Goal: Communication & Community: Answer question/provide support

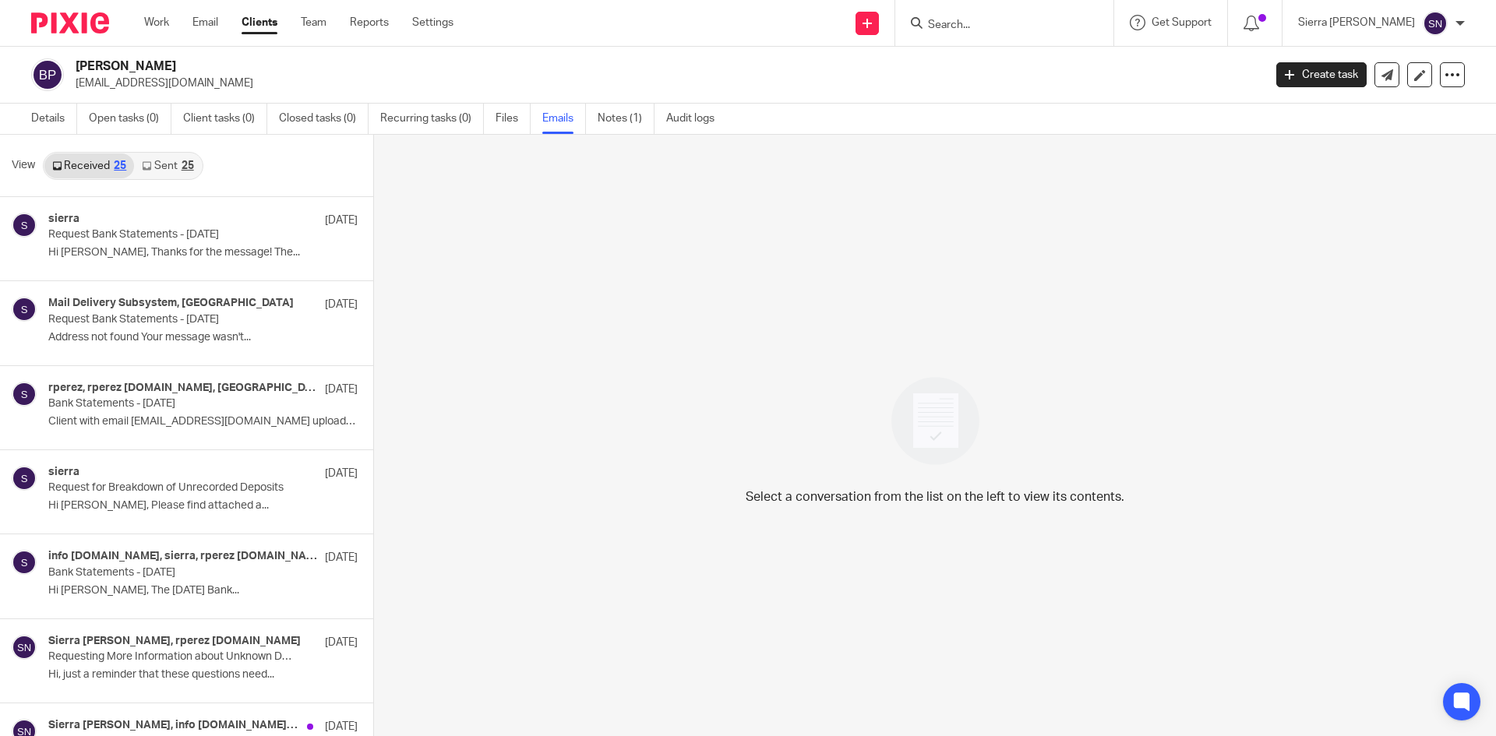
click at [256, 25] on link "Clients" at bounding box center [260, 23] width 36 height 16
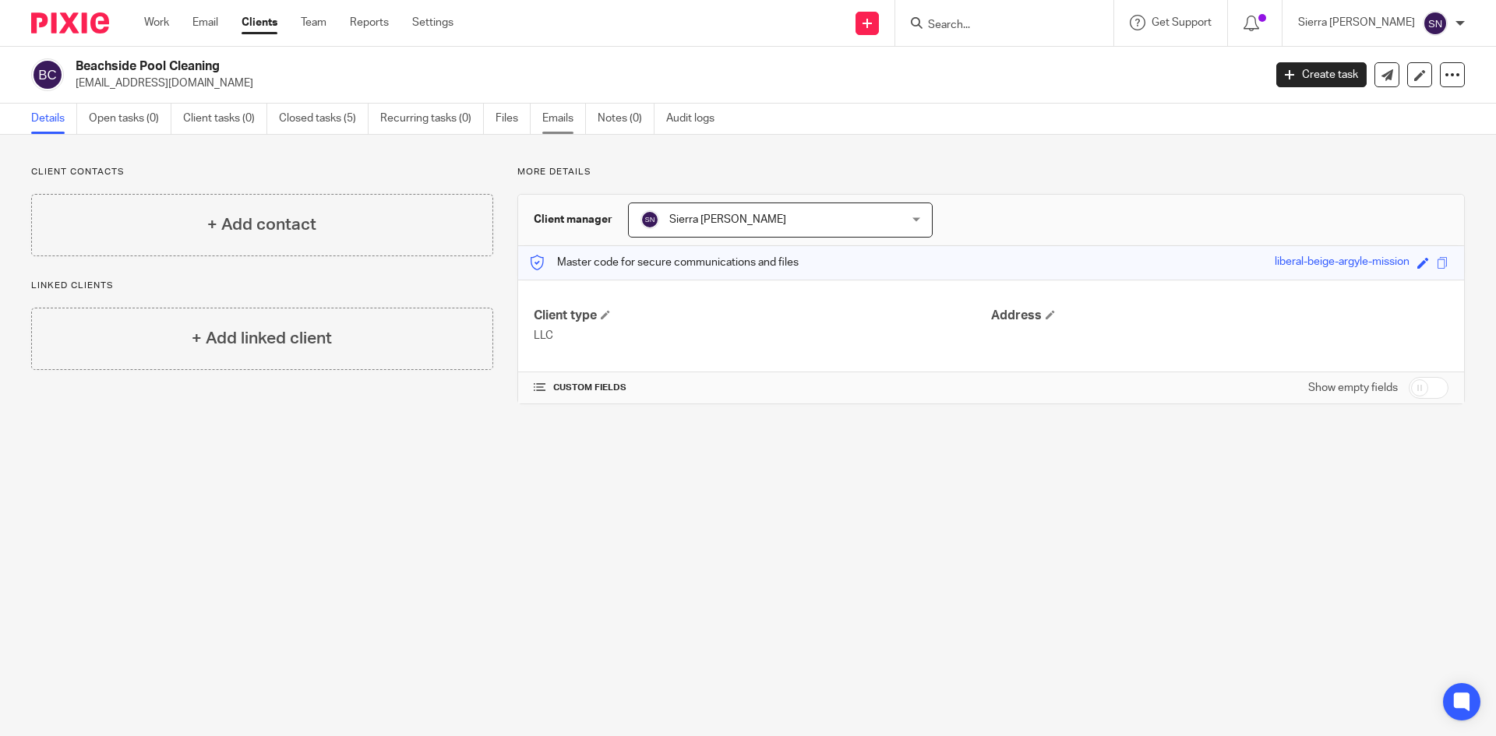
click at [563, 117] on link "Emails" at bounding box center [564, 119] width 44 height 30
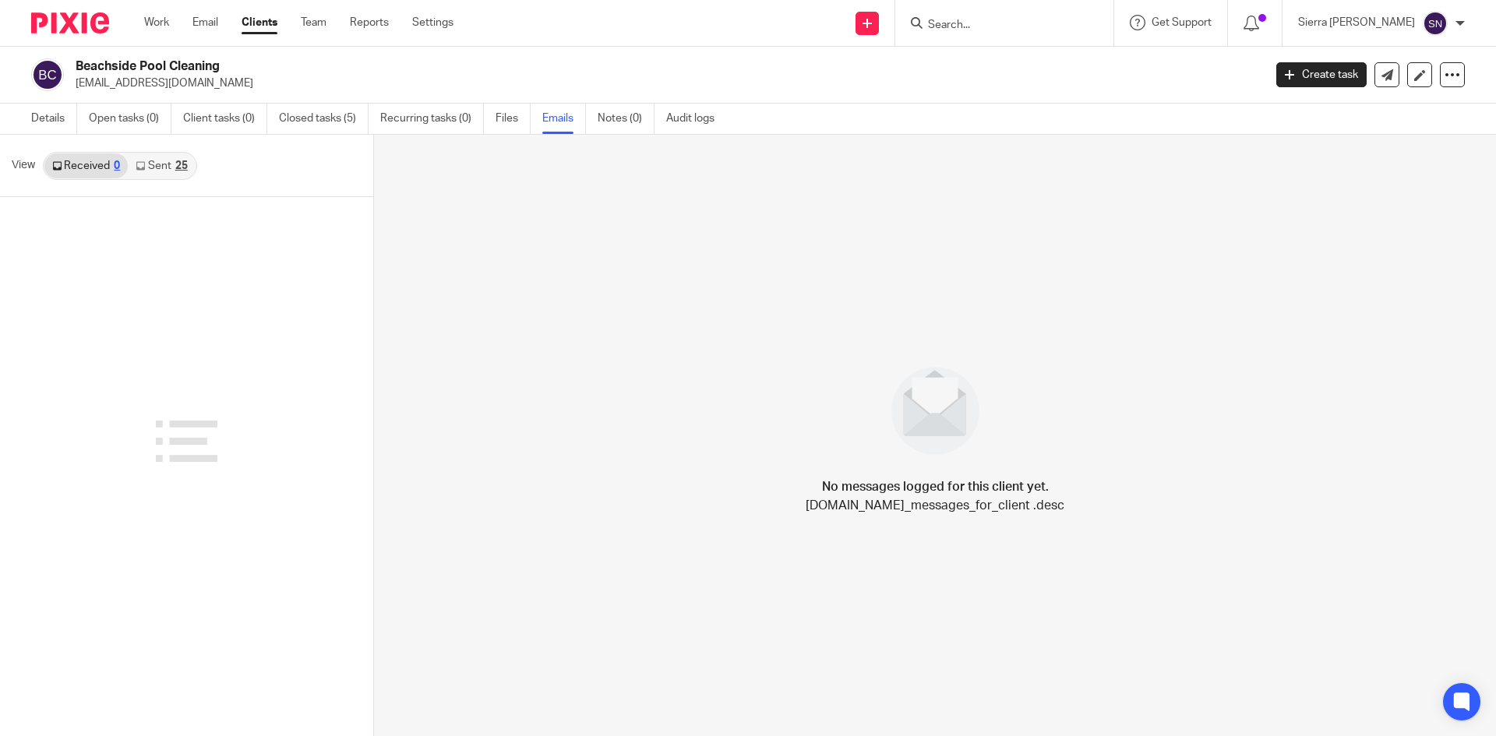
click at [156, 167] on link "Sent 25" at bounding box center [161, 165] width 67 height 25
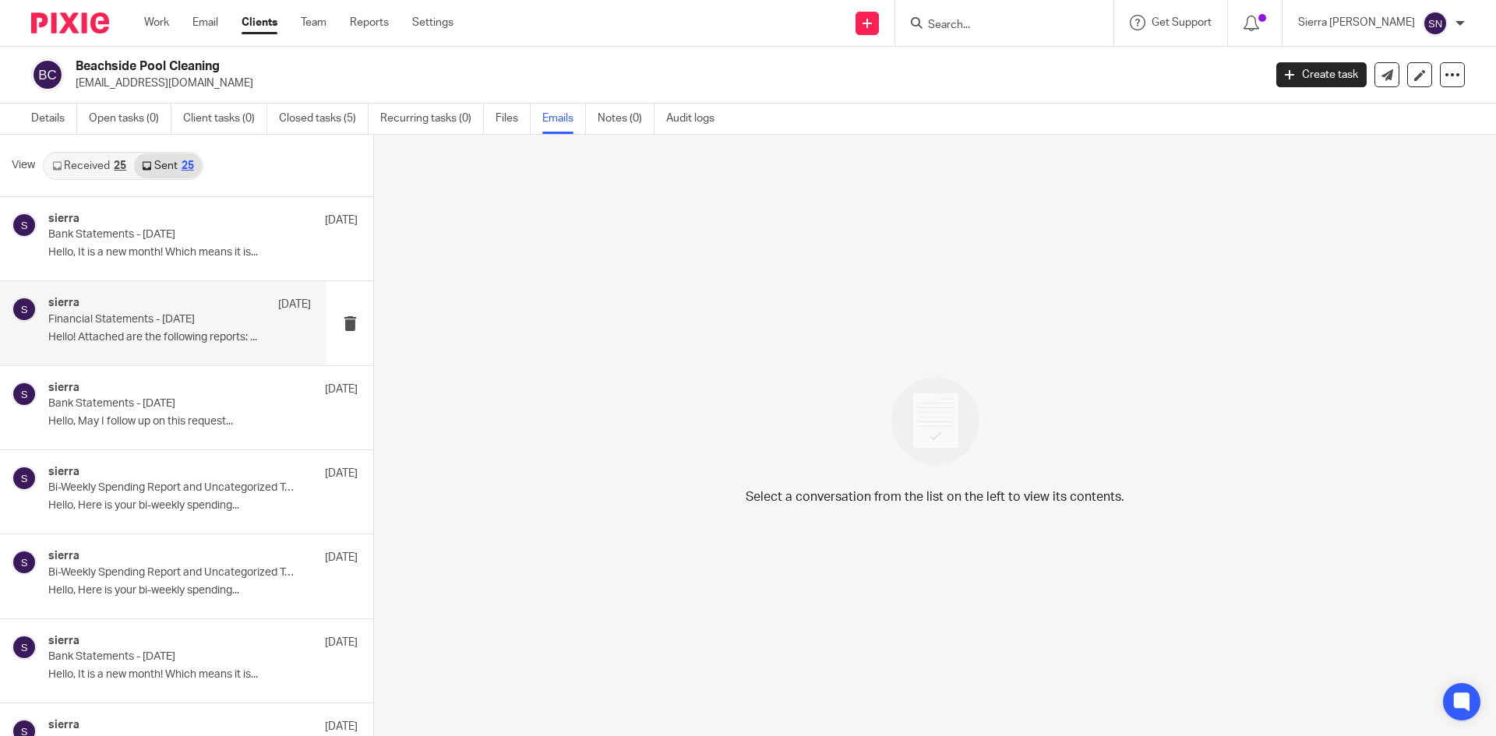
click at [208, 347] on div "sierra Jul 11 Financial Statements - June 2025 Hello! Attached are the followin…" at bounding box center [179, 323] width 263 height 52
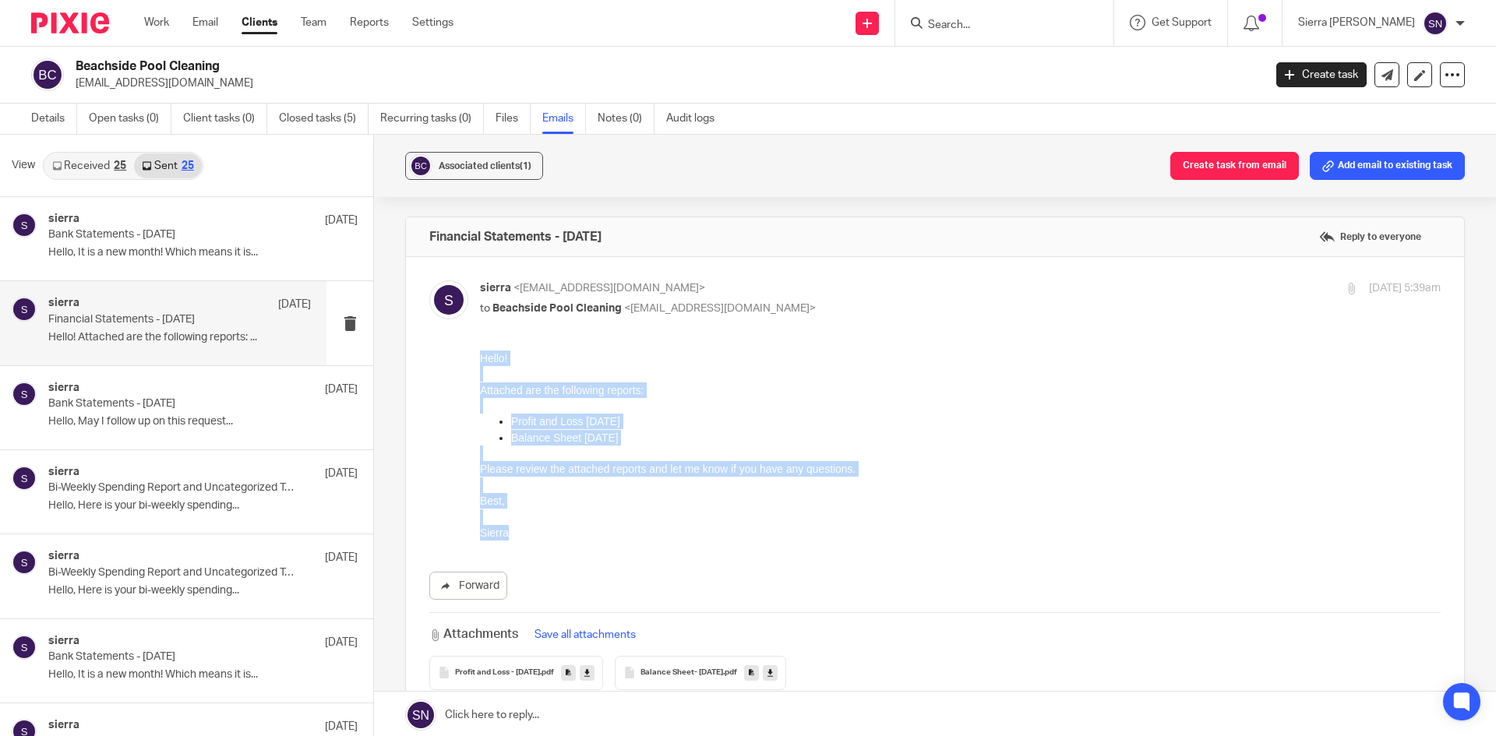
drag, startPoint x: 506, startPoint y: 534, endPoint x: 487, endPoint y: 360, distance: 174.8
click at [481, 360] on div "Hello! Attached are the following reports: Profit and Loss June 2025 Balance Sh…" at bounding box center [960, 446] width 961 height 190
copy div "Hello! Attached are the following reports: Profit and Loss June 2025 Balance Sh…"
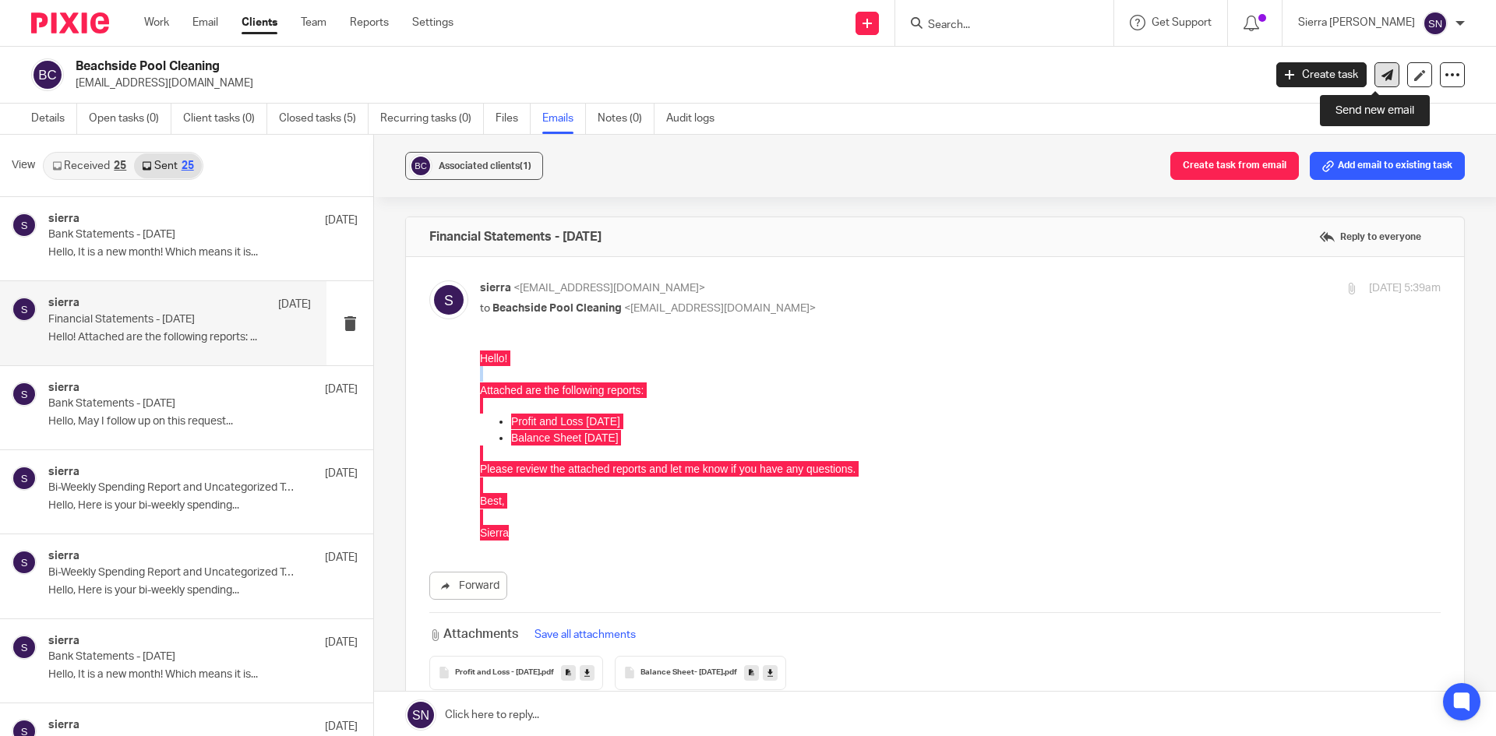
click at [1381, 73] on icon at bounding box center [1387, 75] width 12 height 12
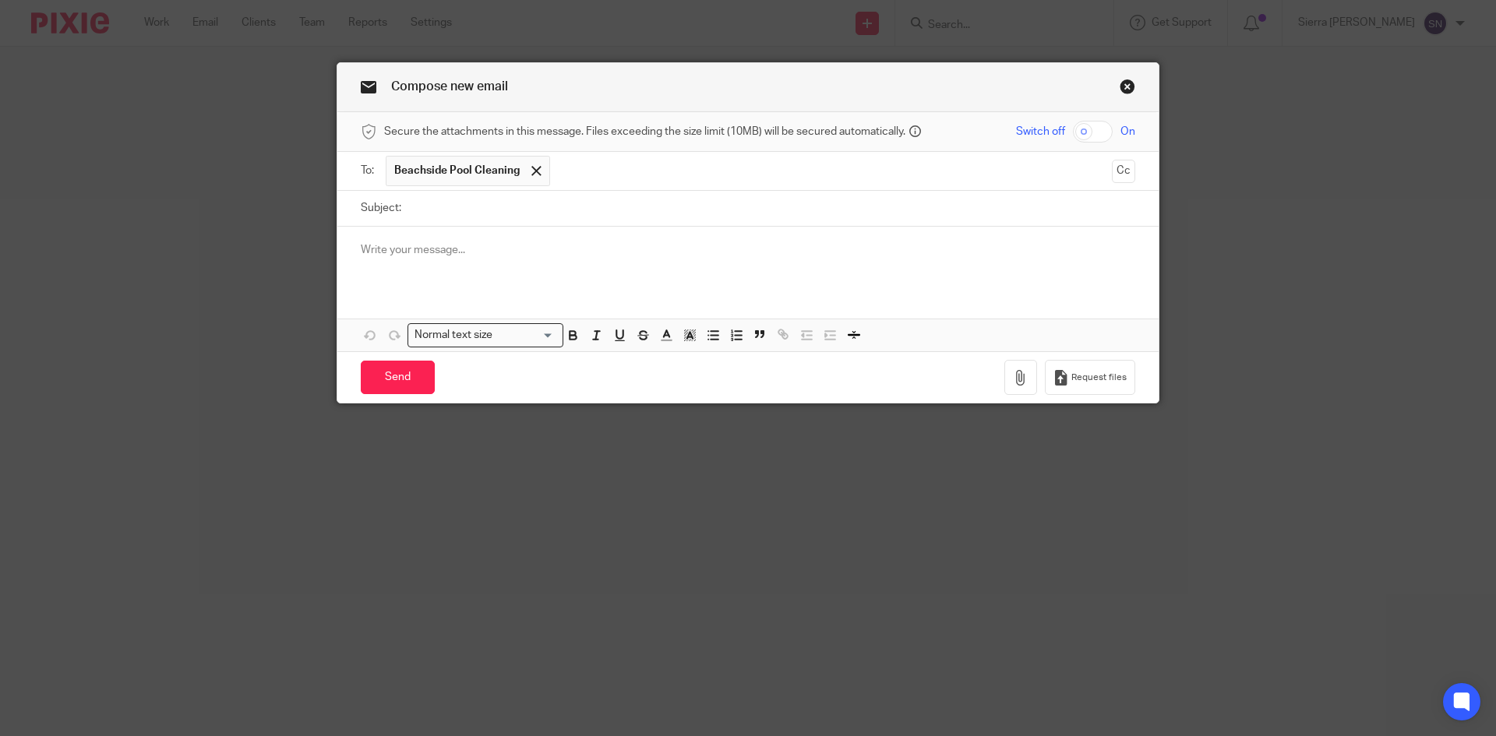
click at [588, 213] on input "Subject:" at bounding box center [772, 208] width 726 height 35
type input "Financial Statements - July 2025"
click at [476, 254] on p at bounding box center [748, 250] width 774 height 16
paste div
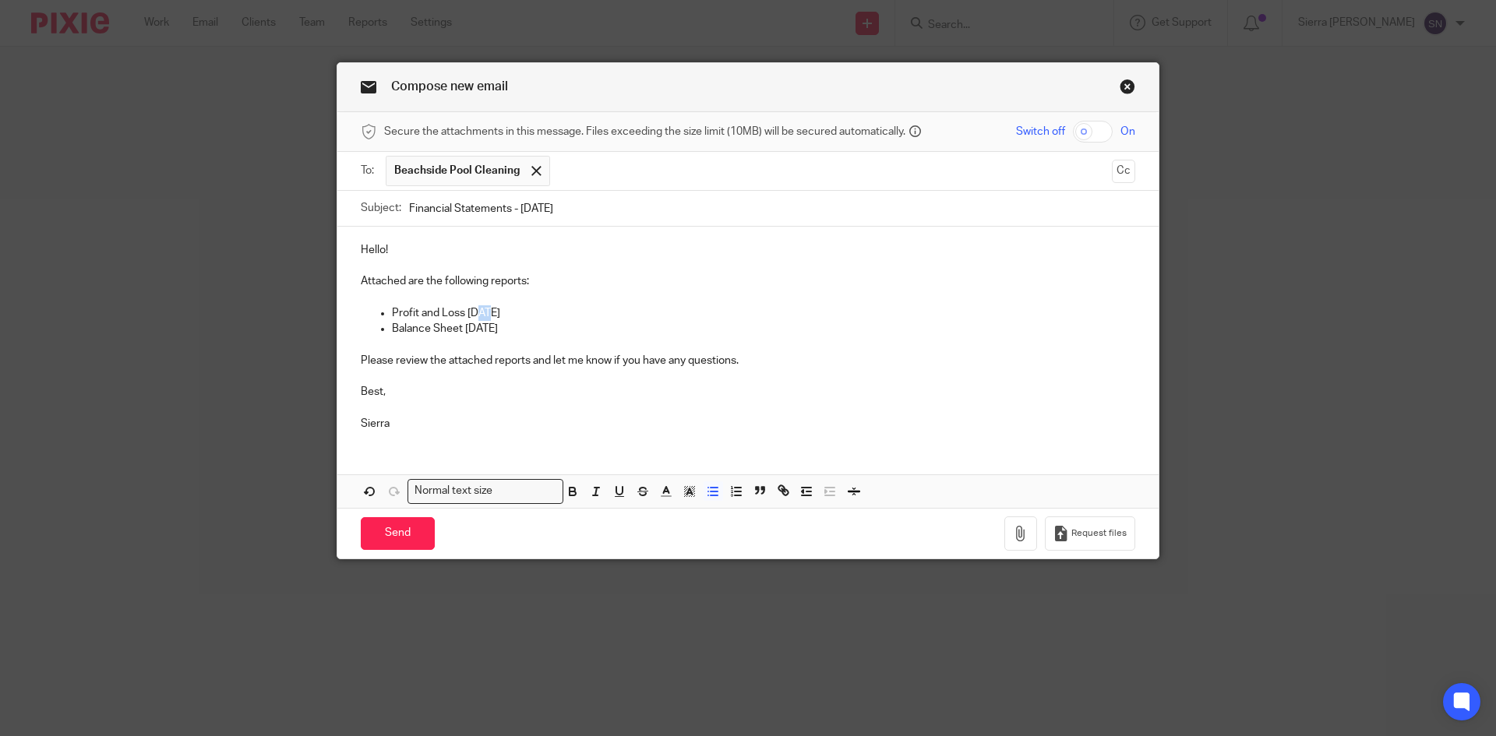
click at [476, 307] on p "Profit and Loss June 2025" at bounding box center [763, 313] width 743 height 16
drag, startPoint x: 484, startPoint y: 330, endPoint x: 473, endPoint y: 330, distance: 10.9
click at [473, 330] on p "Balance Sheet June 2025" at bounding box center [763, 329] width 743 height 16
click at [1016, 527] on icon "button" at bounding box center [1021, 534] width 16 height 16
click at [1017, 536] on icon "button" at bounding box center [1021, 534] width 16 height 16
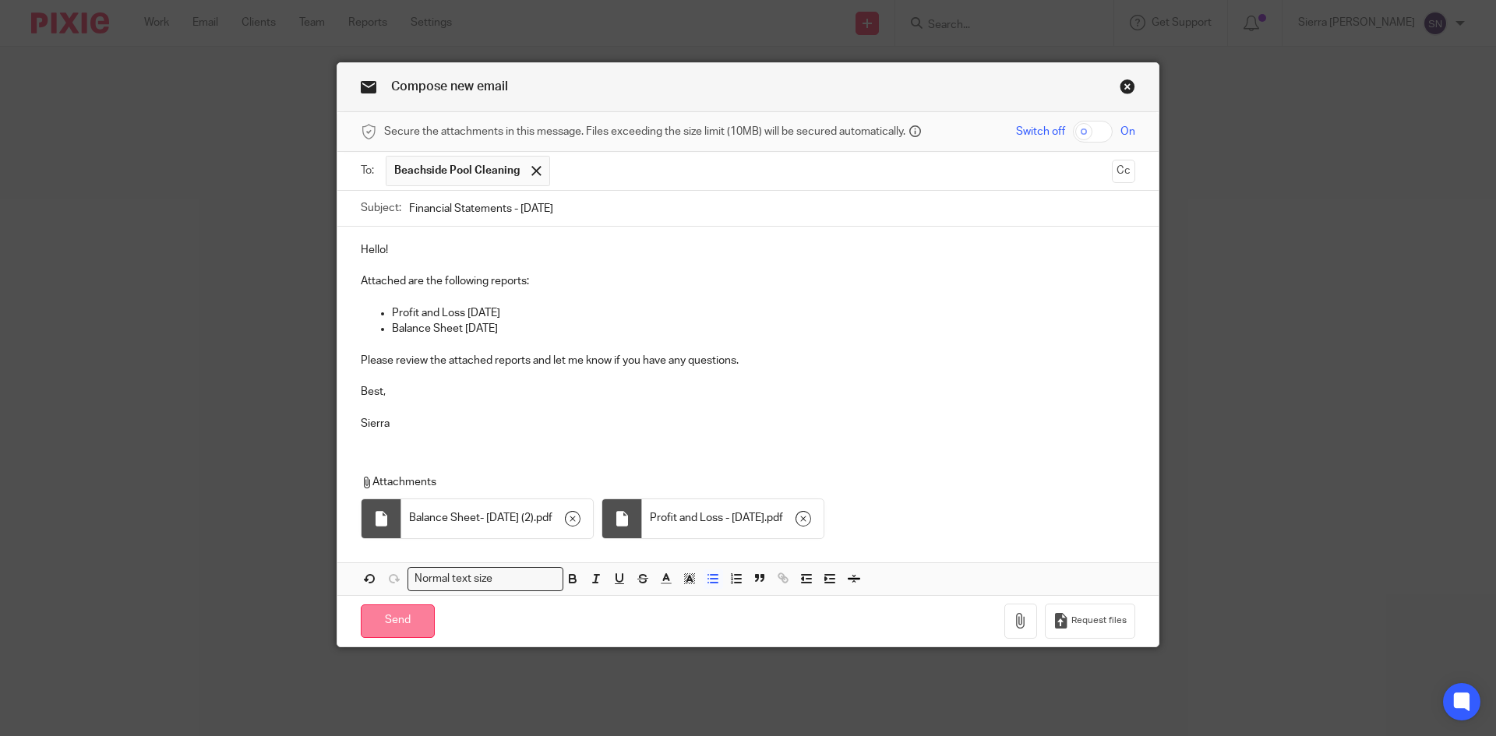
click at [396, 619] on input "Send" at bounding box center [398, 621] width 74 height 33
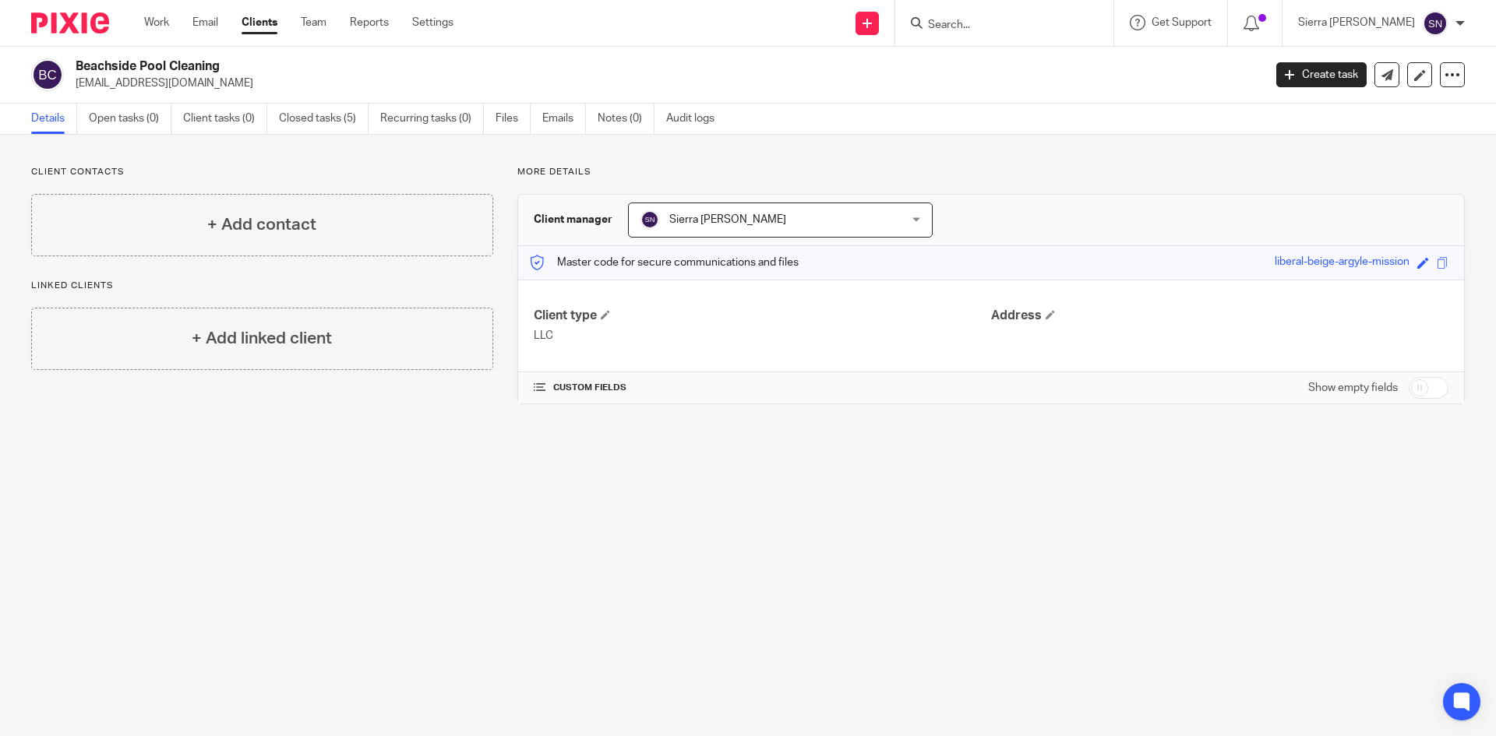
click at [264, 25] on link "Clients" at bounding box center [260, 23] width 36 height 16
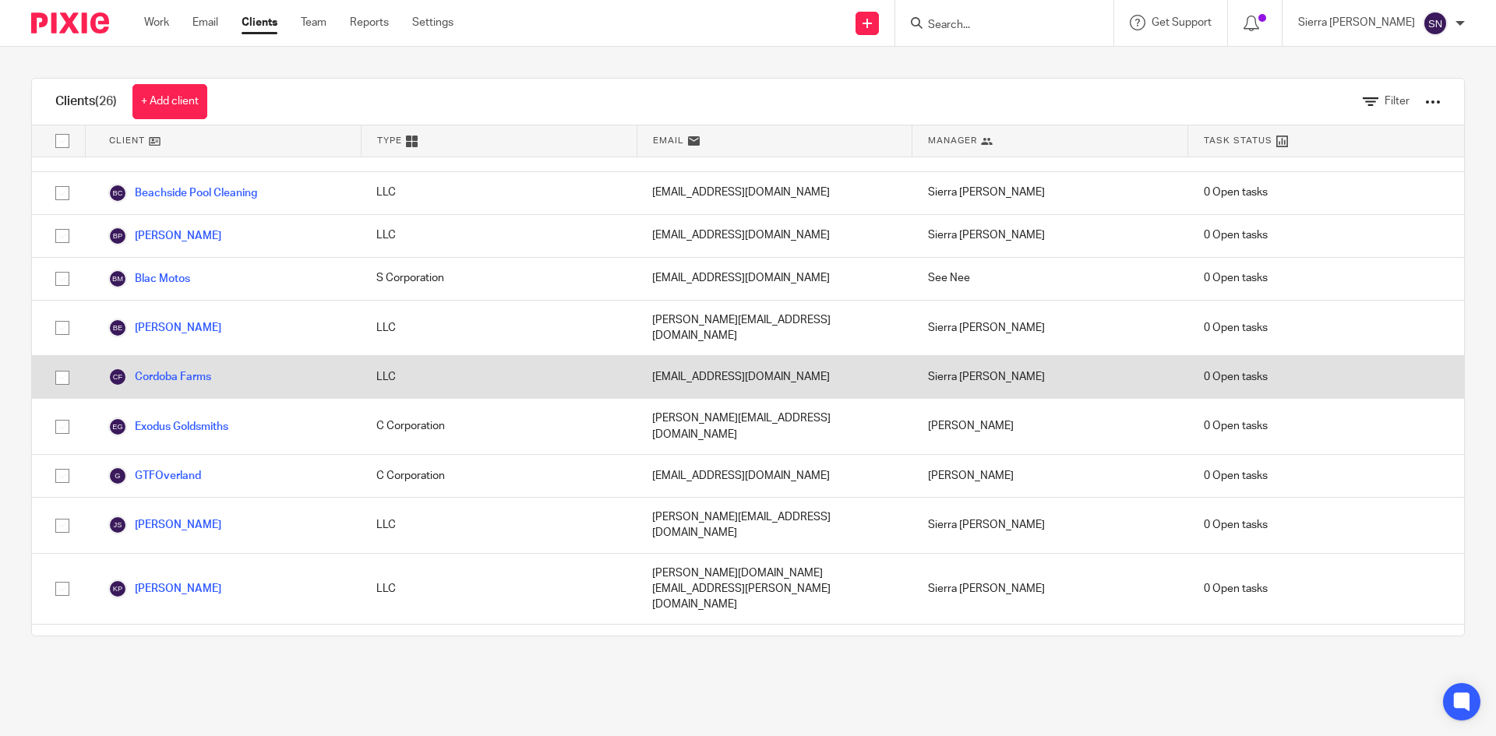
scroll to position [115, 0]
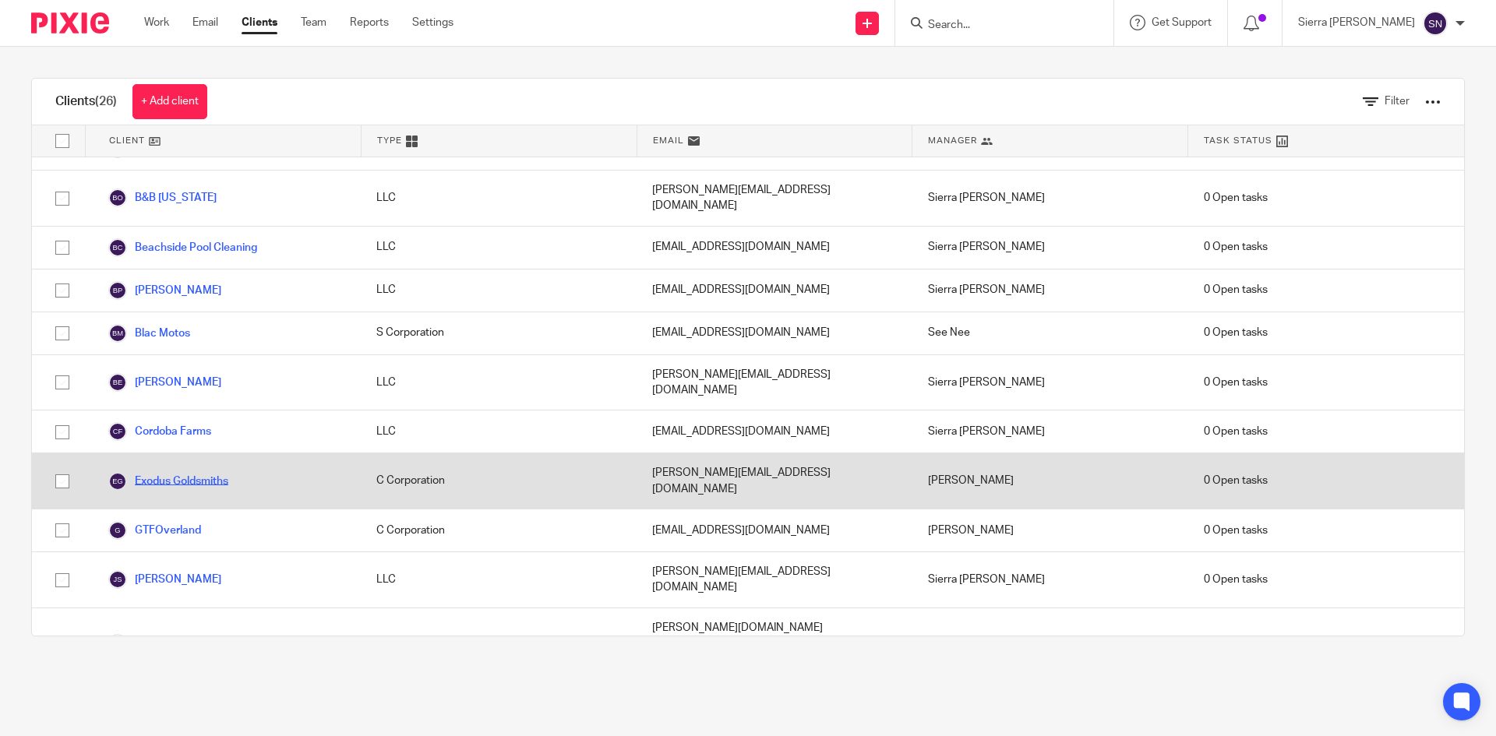
click at [191, 472] on link "Exodus Goldsmiths" at bounding box center [168, 481] width 120 height 19
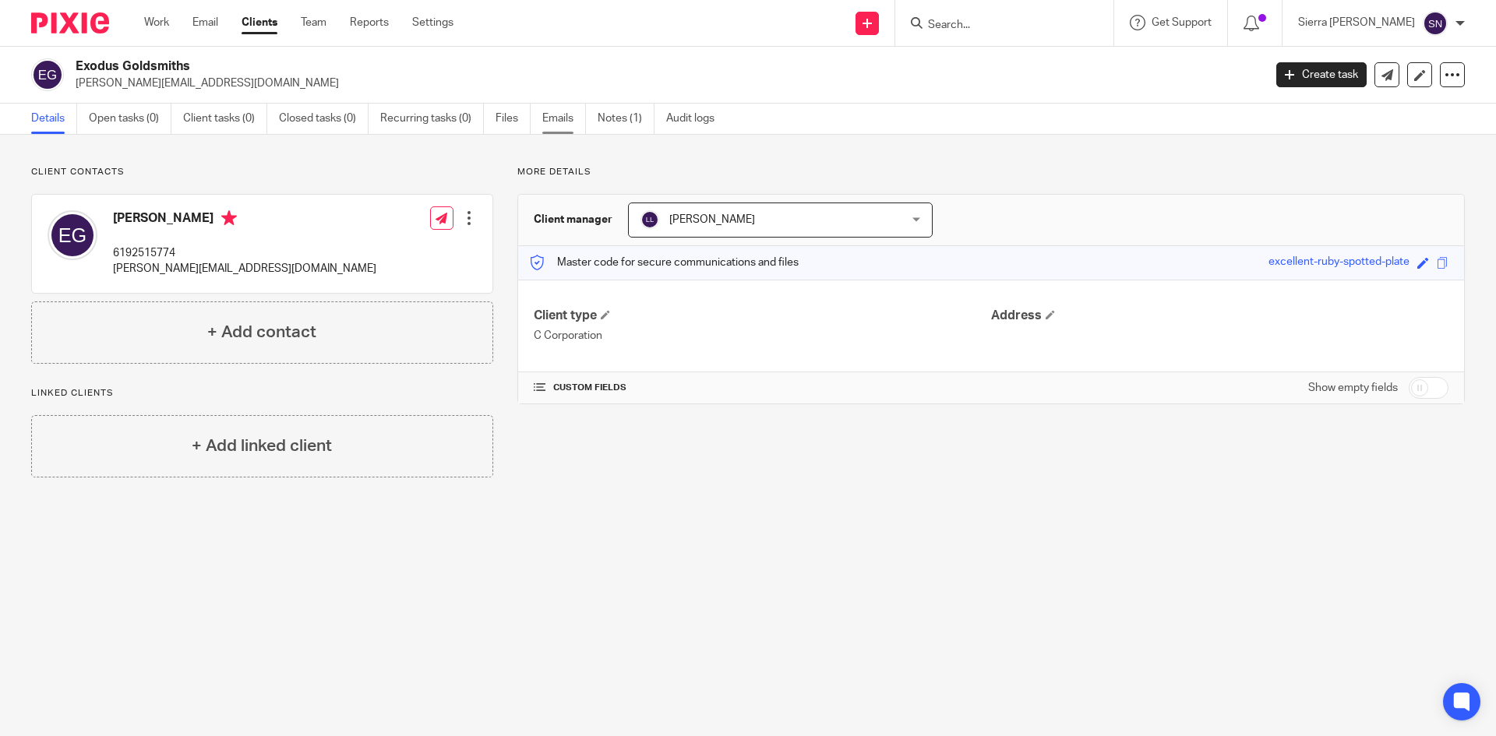
click at [559, 111] on link "Emails" at bounding box center [564, 119] width 44 height 30
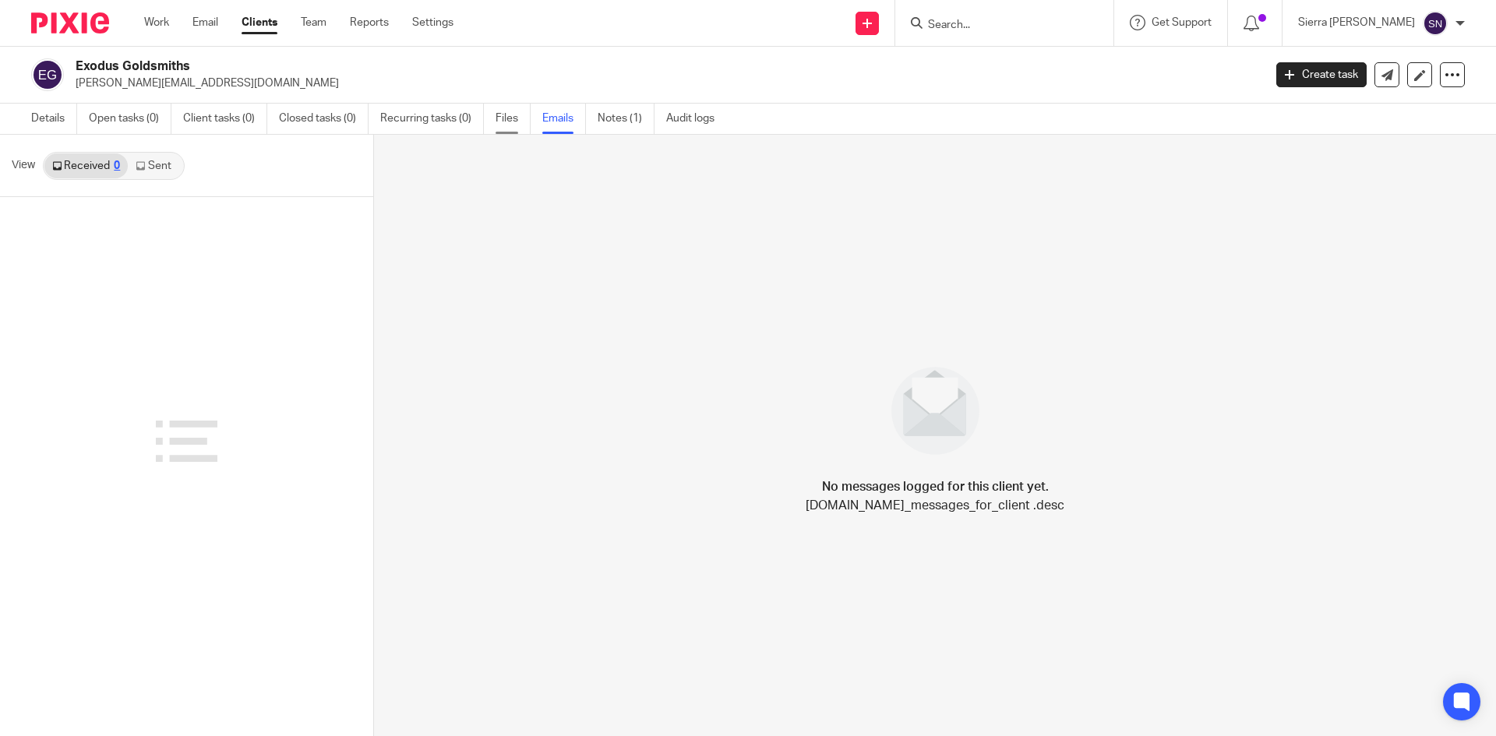
click at [510, 117] on link "Files" at bounding box center [512, 119] width 35 height 30
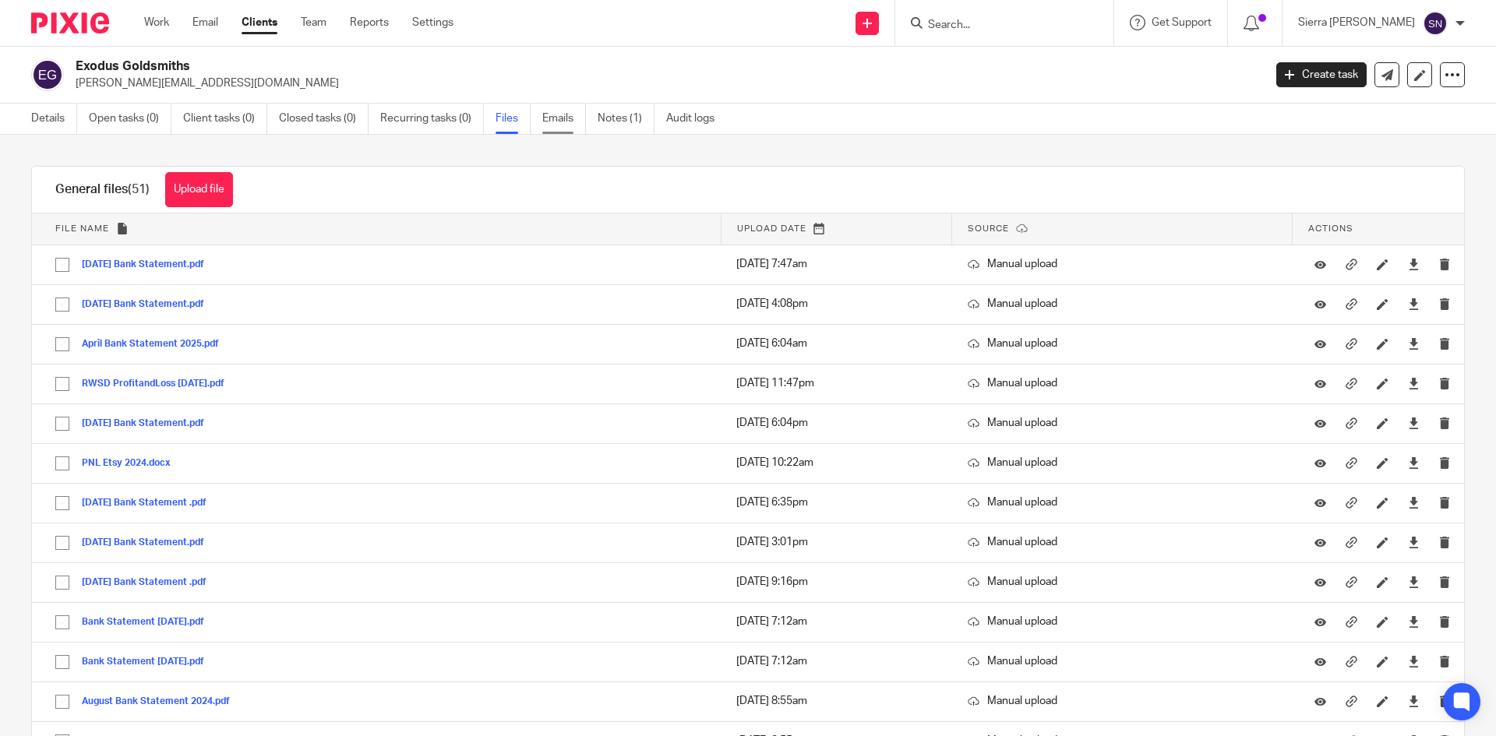
click at [559, 115] on link "Emails" at bounding box center [564, 119] width 44 height 30
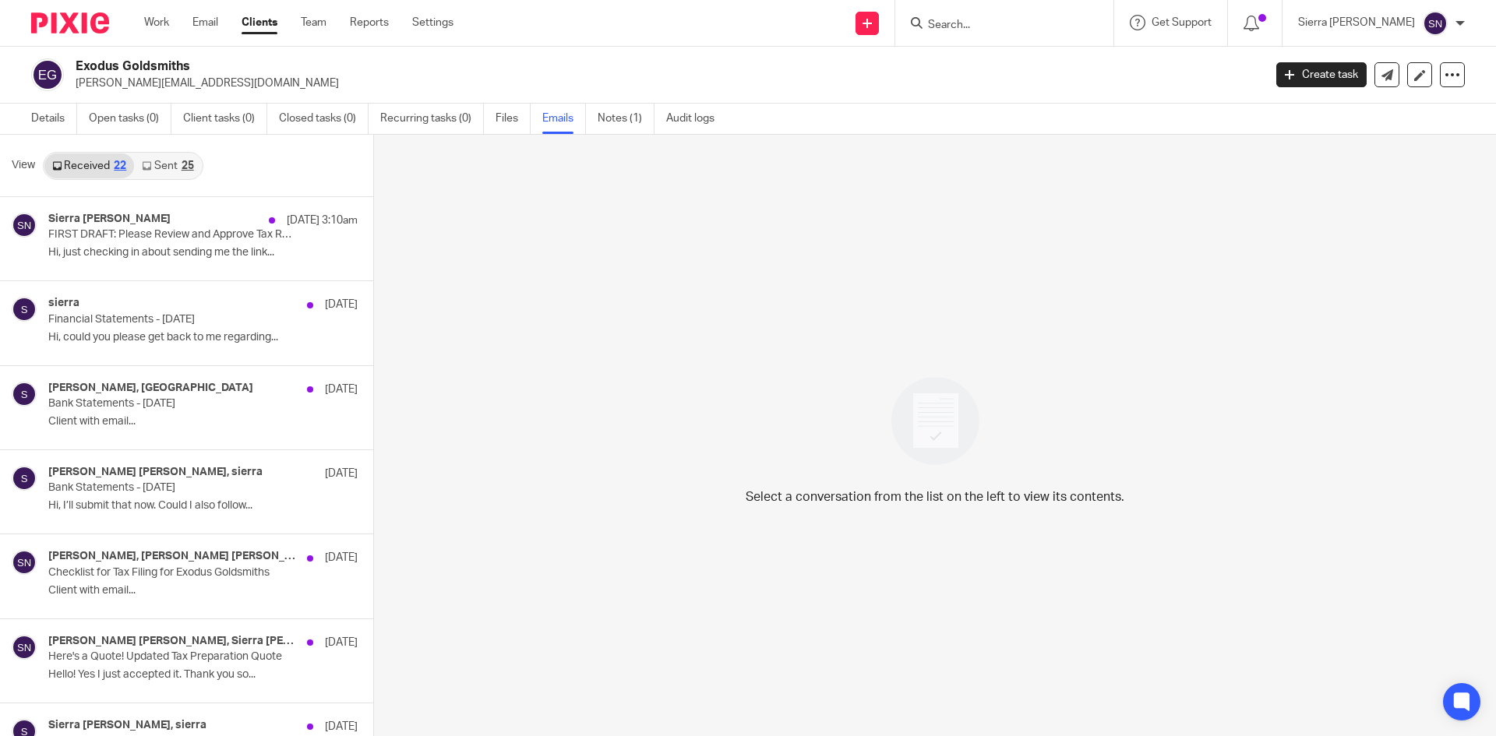
click at [164, 169] on link "Sent 25" at bounding box center [167, 165] width 67 height 25
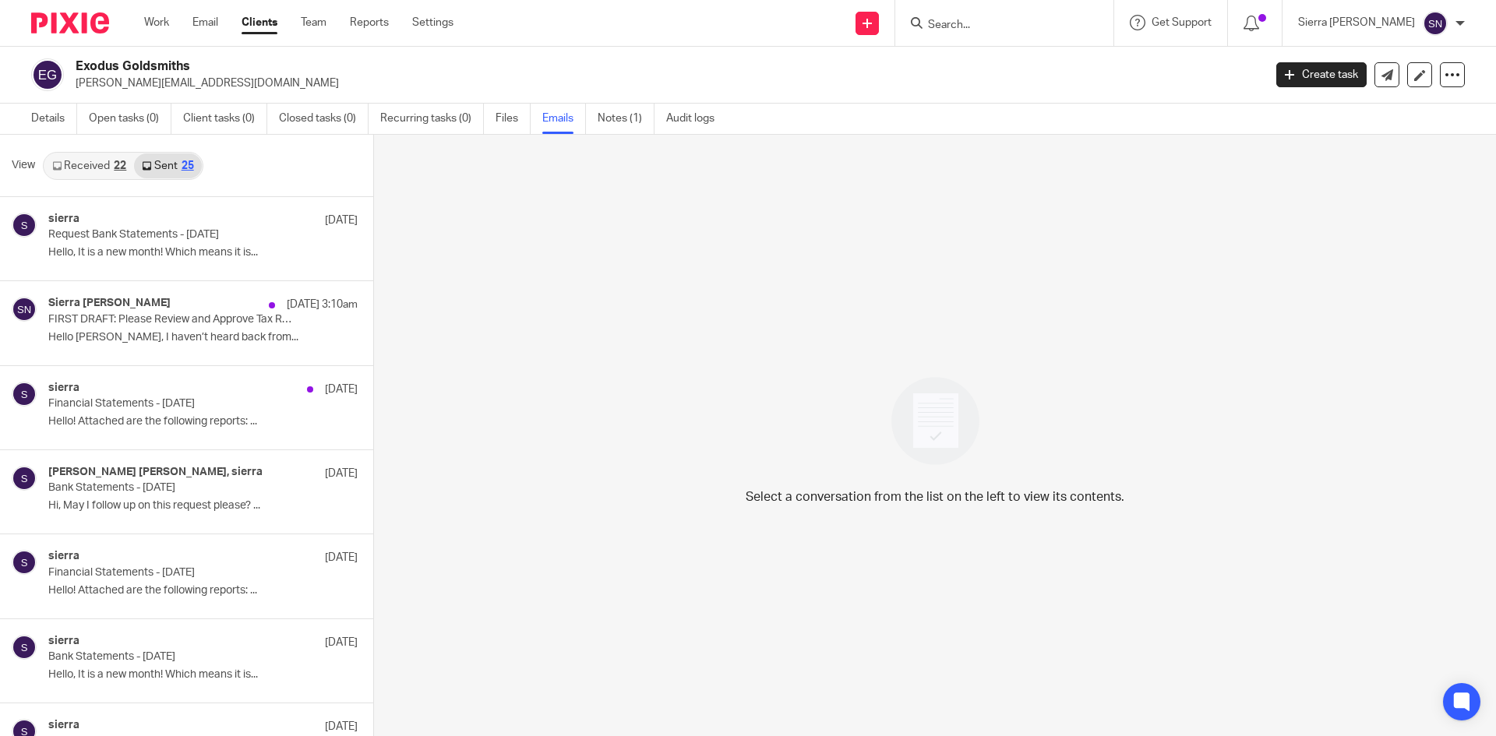
scroll to position [2, 0]
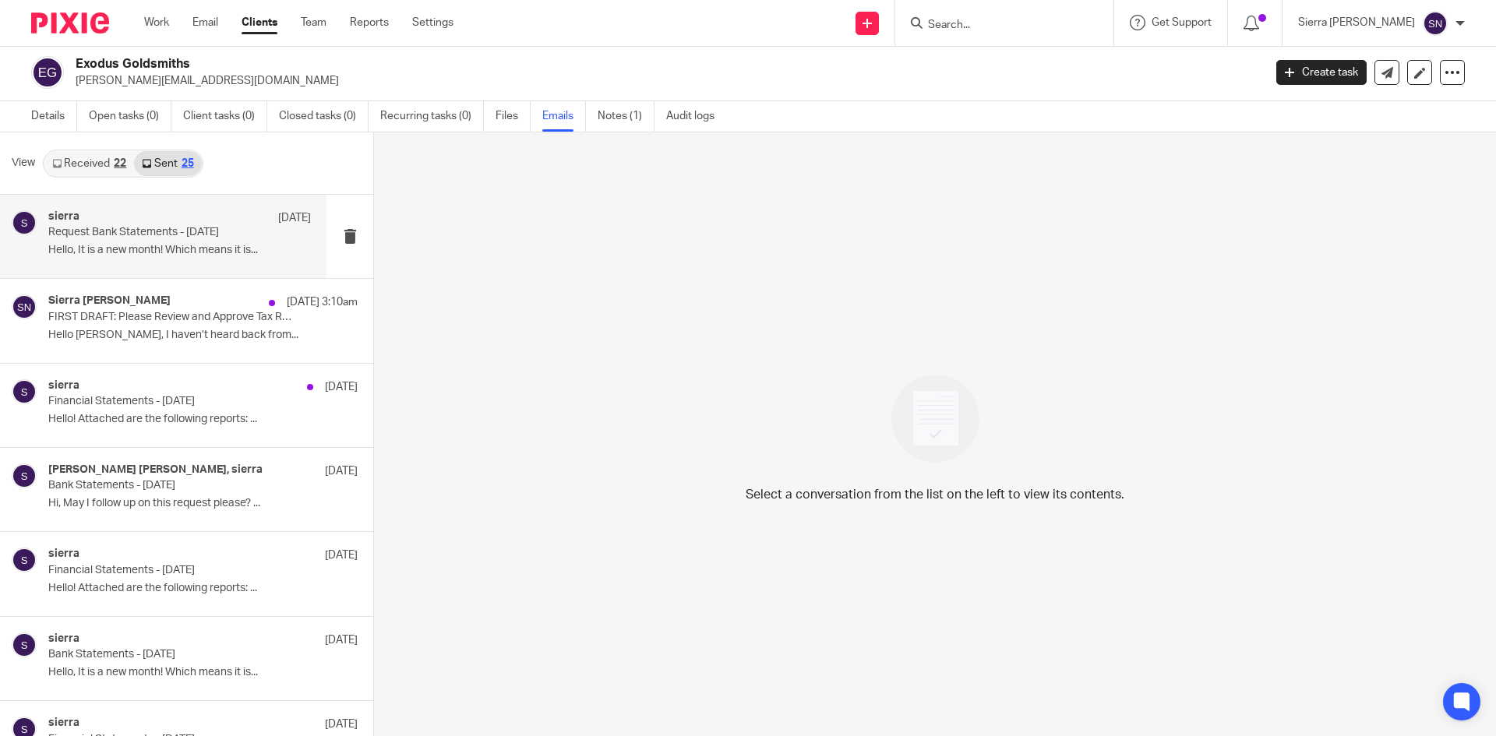
click at [158, 263] on div "sierra Aug 4 Request Bank Statements - July 2025 Hello, It is a new month! Whic…" at bounding box center [179, 236] width 263 height 52
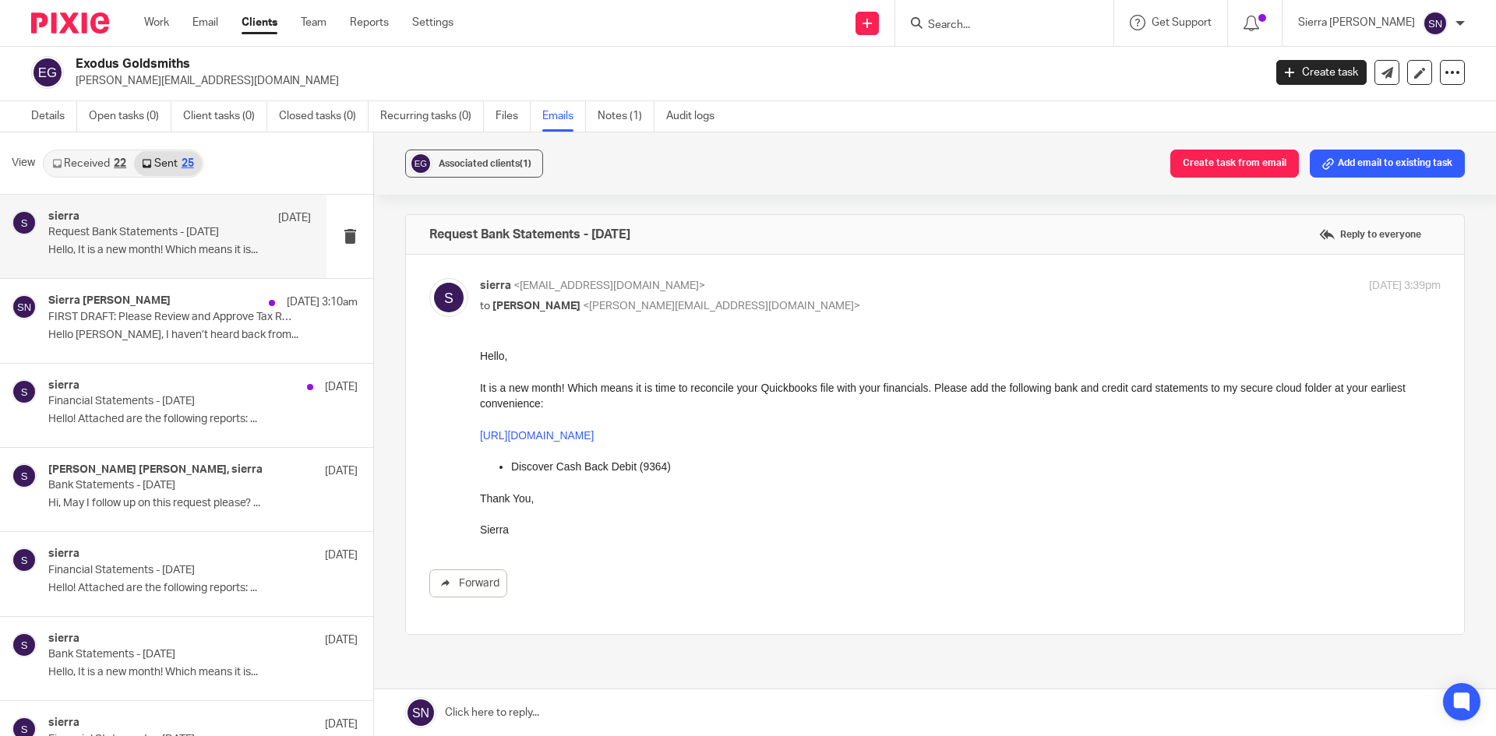
scroll to position [0, 0]
click at [1378, 228] on label "Reply to everyone" at bounding box center [1370, 234] width 110 height 23
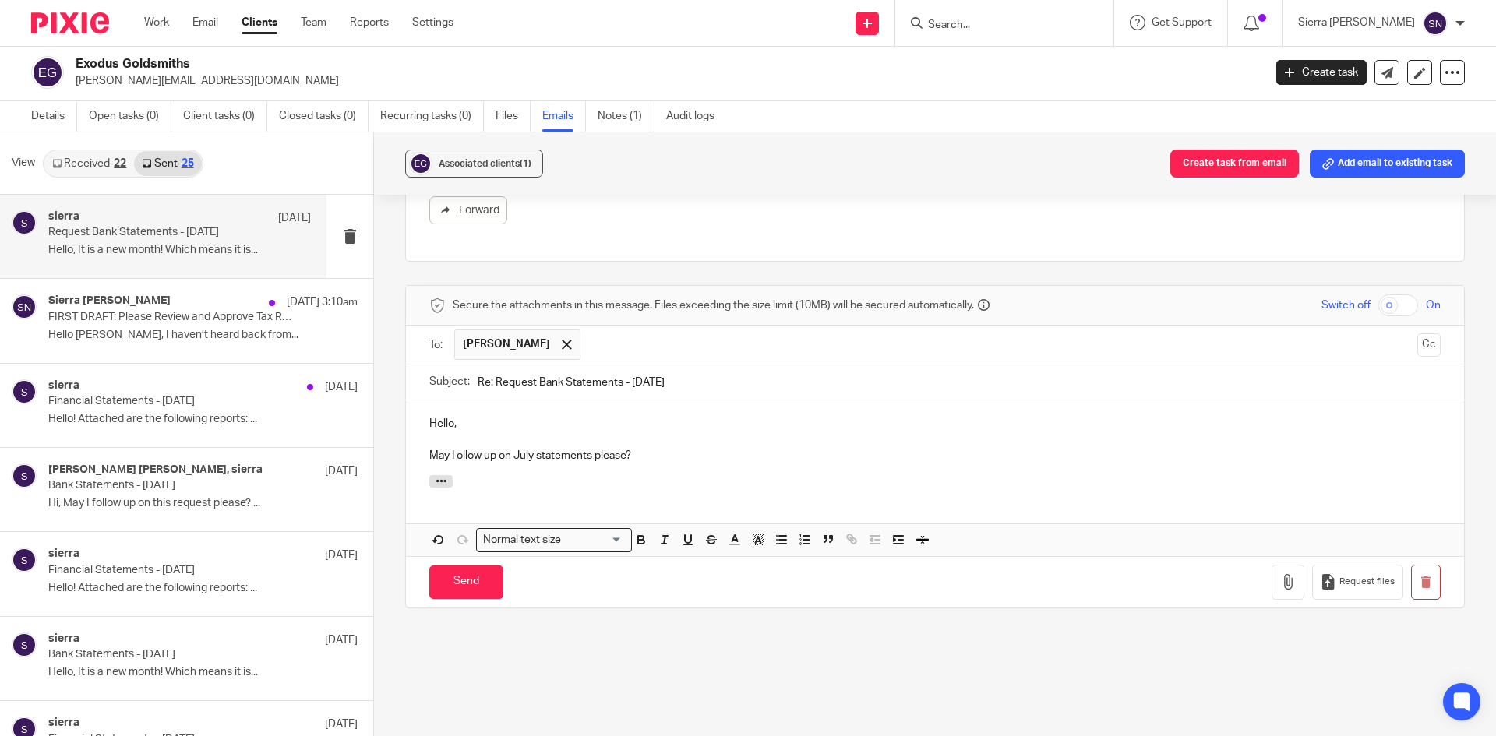
click at [456, 452] on p "May I ollow up on July statements please?" at bounding box center [934, 456] width 1011 height 16
click at [706, 455] on p "May I follow up on July statements please?" at bounding box center [934, 456] width 1011 height 16
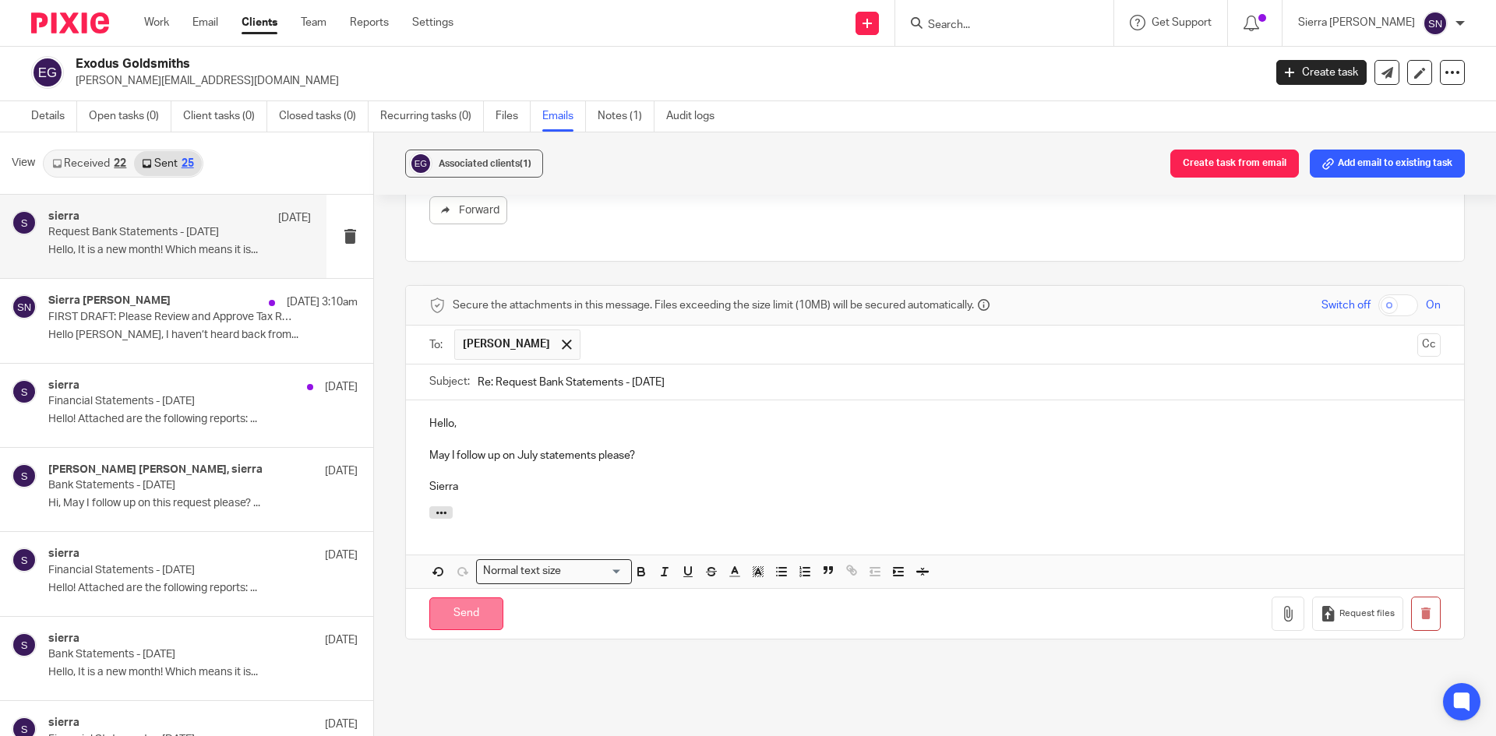
click at [453, 612] on input "Send" at bounding box center [466, 614] width 74 height 33
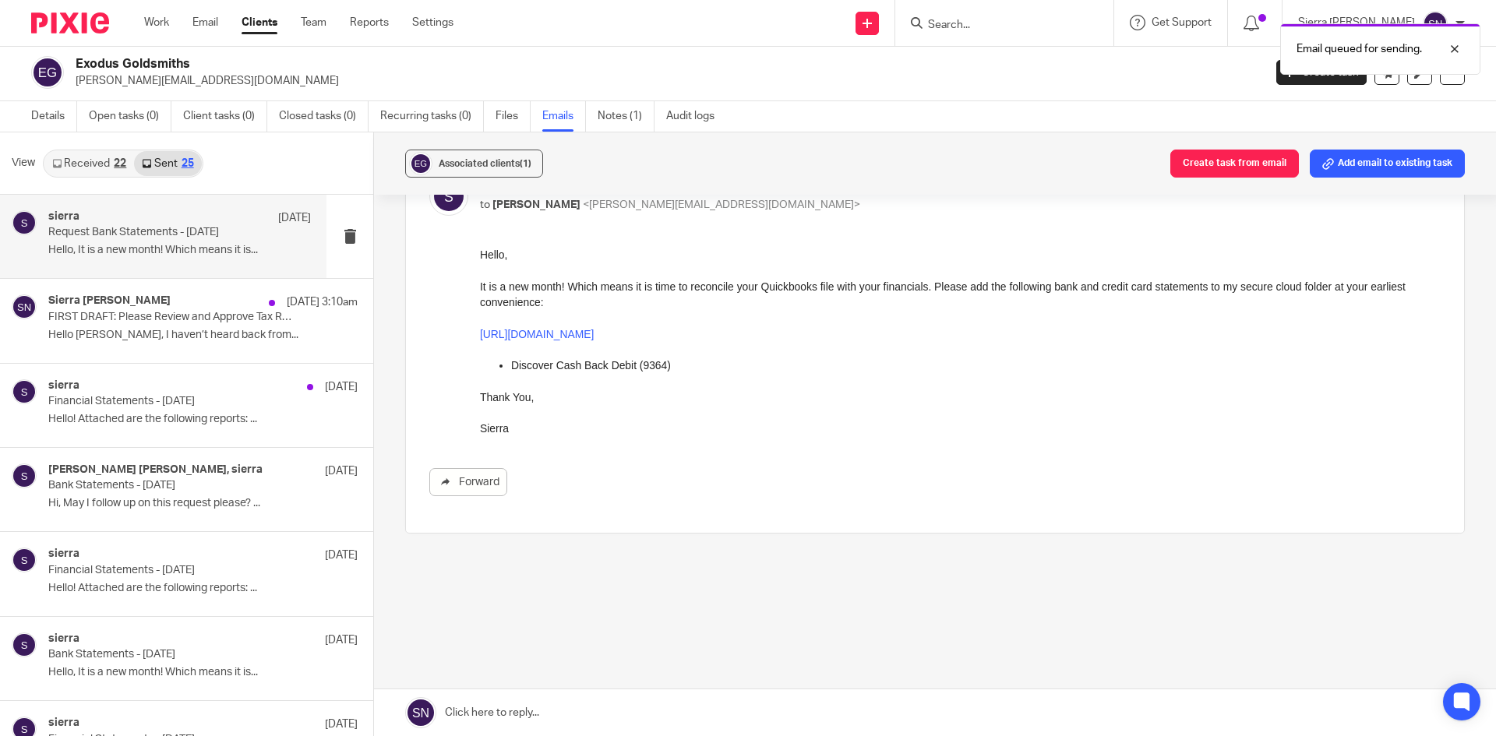
scroll to position [101, 0]
click at [266, 22] on link "Clients" at bounding box center [260, 23] width 36 height 16
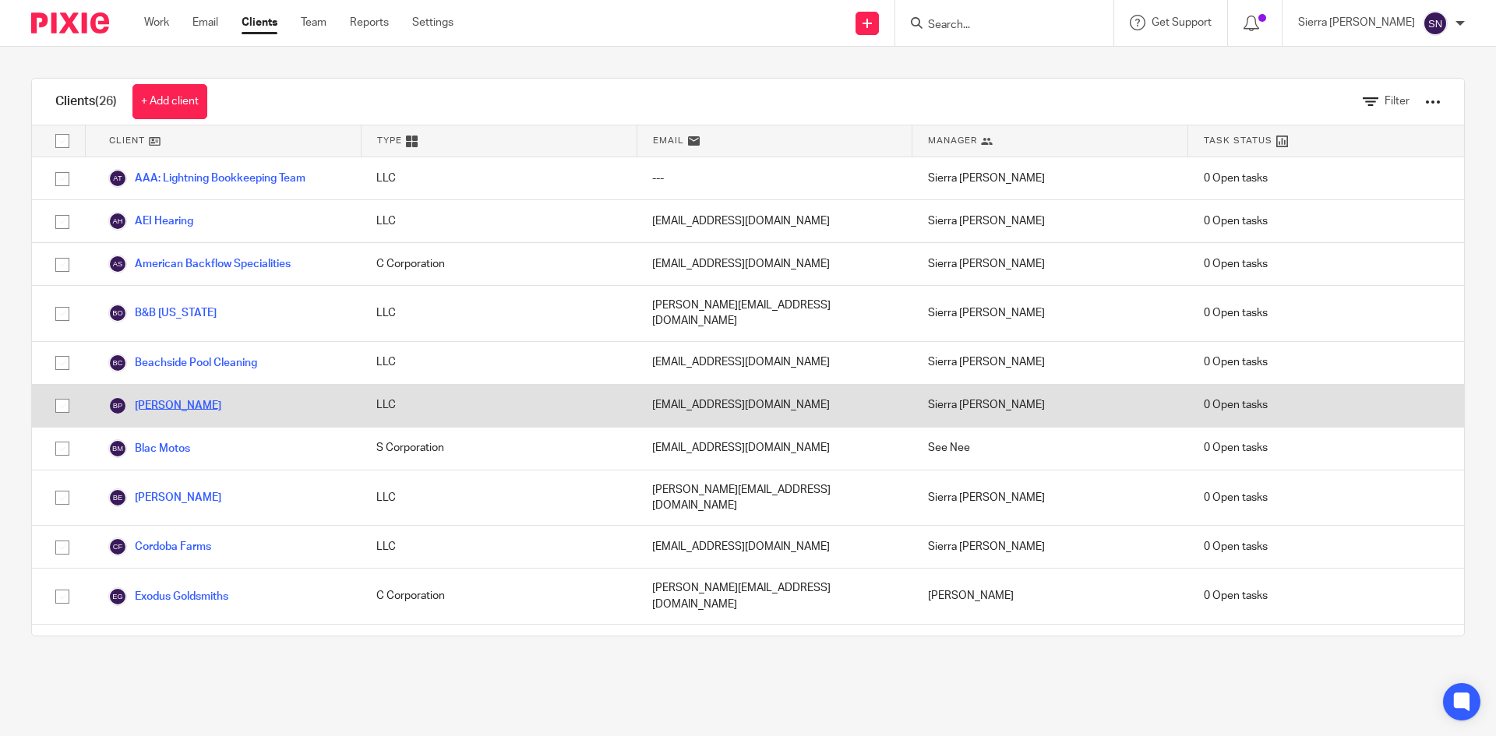
click at [189, 397] on link "[PERSON_NAME]" at bounding box center [164, 406] width 113 height 19
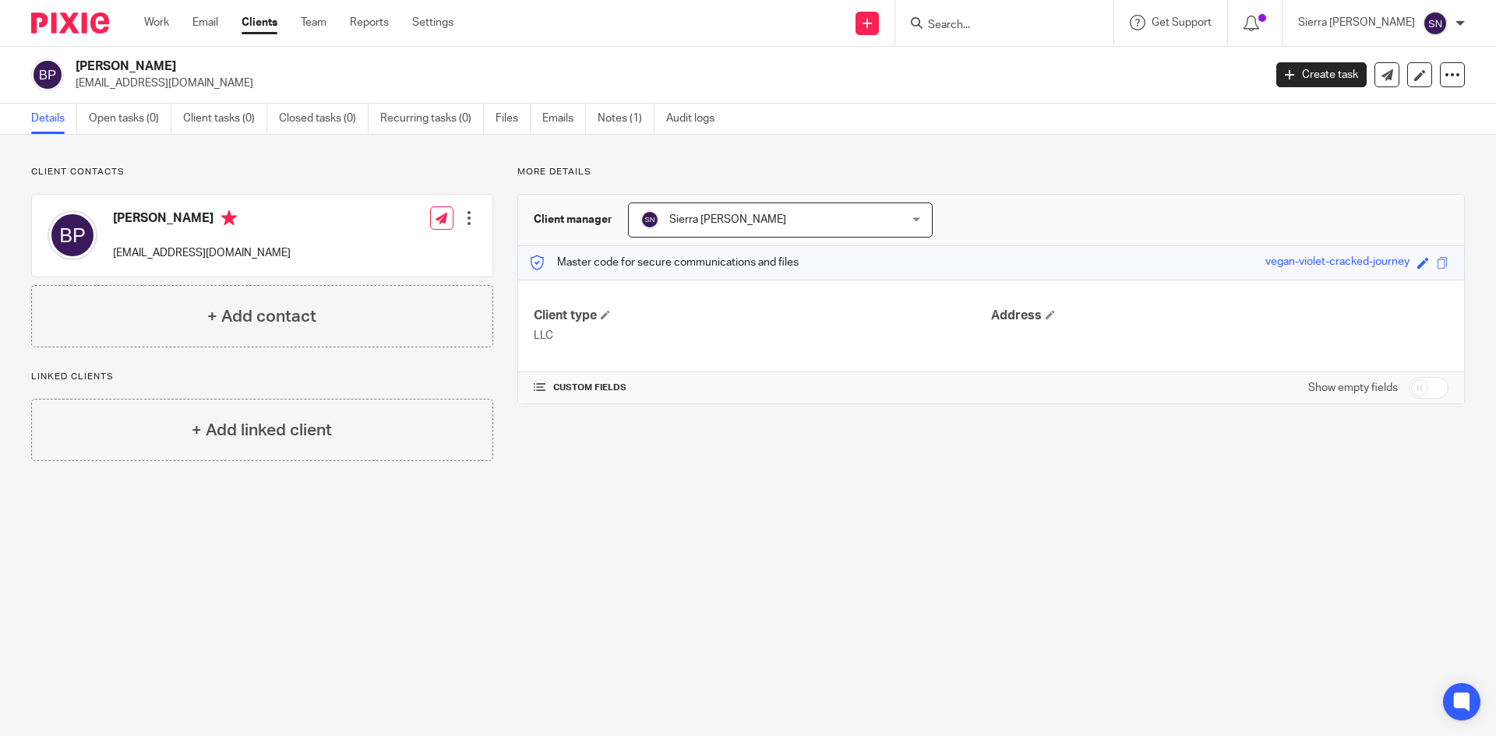
click at [263, 22] on link "Clients" at bounding box center [260, 23] width 36 height 16
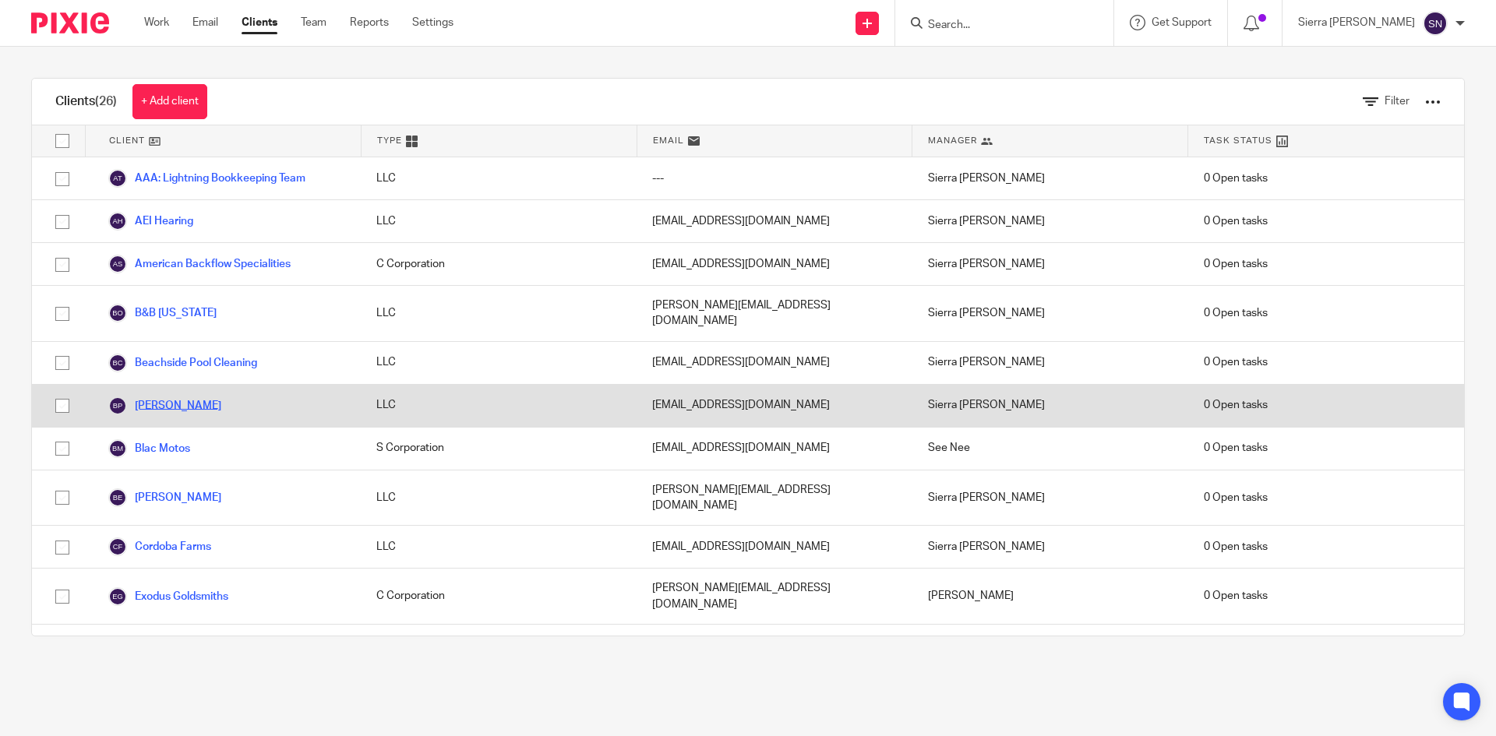
click at [183, 397] on link "[PERSON_NAME]" at bounding box center [164, 406] width 113 height 19
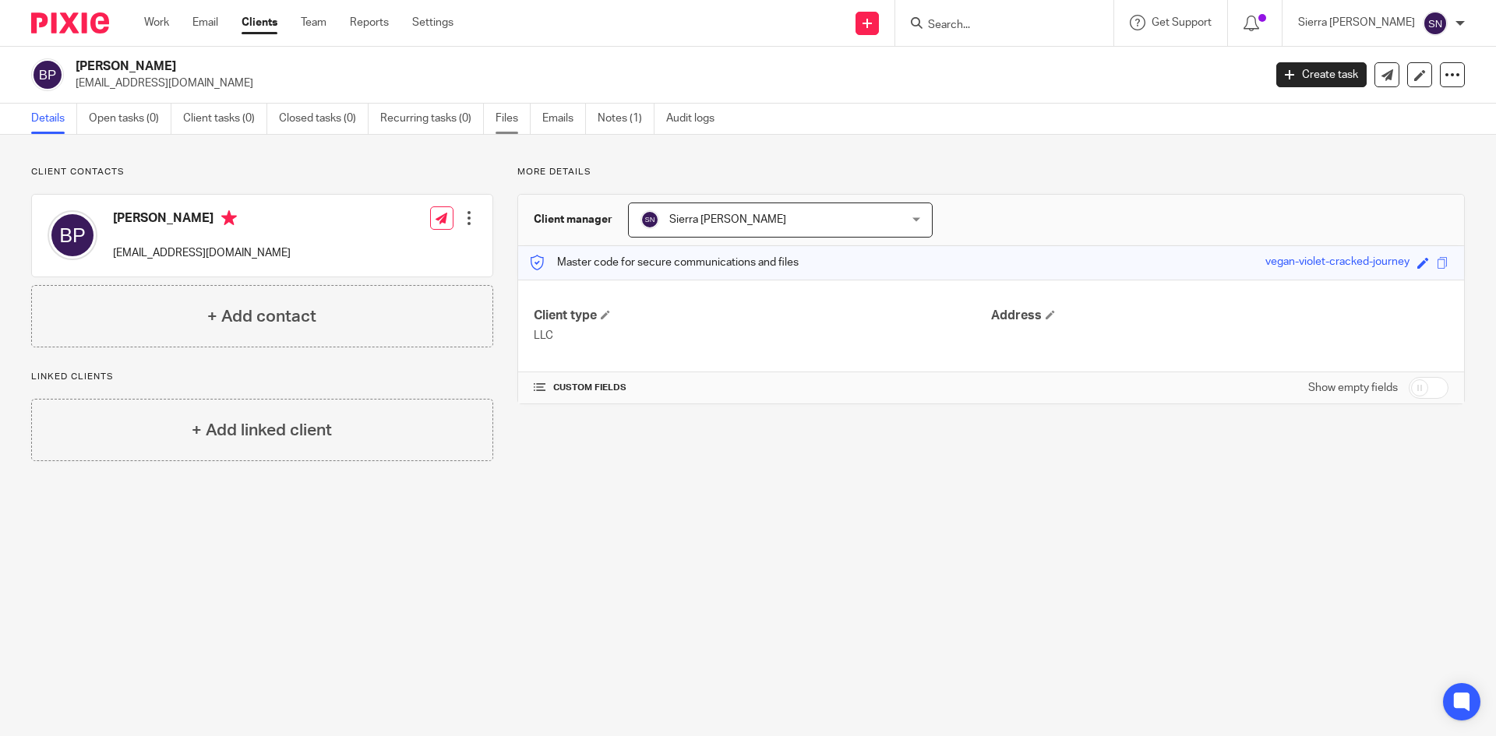
click at [512, 114] on link "Files" at bounding box center [512, 119] width 35 height 30
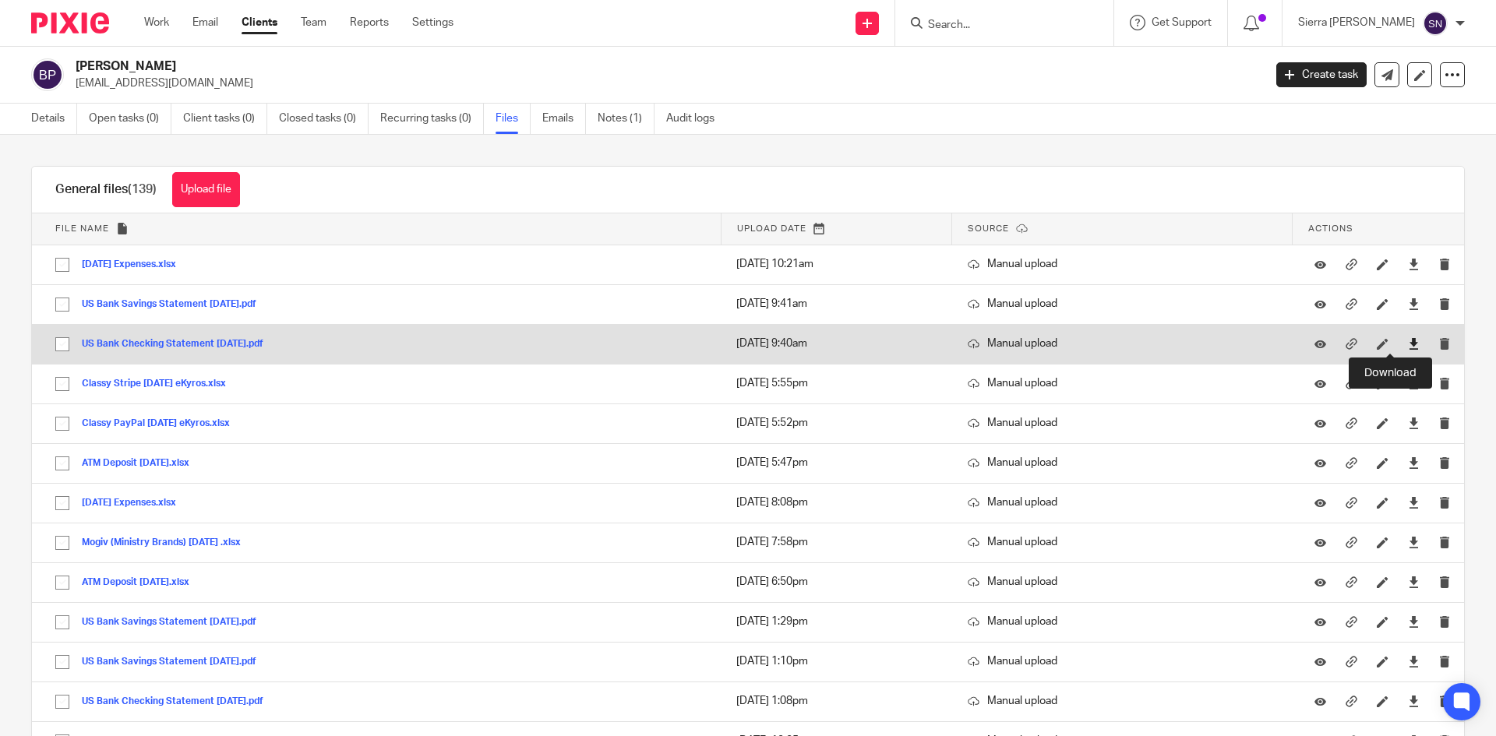
click at [1408, 342] on icon at bounding box center [1414, 344] width 12 height 12
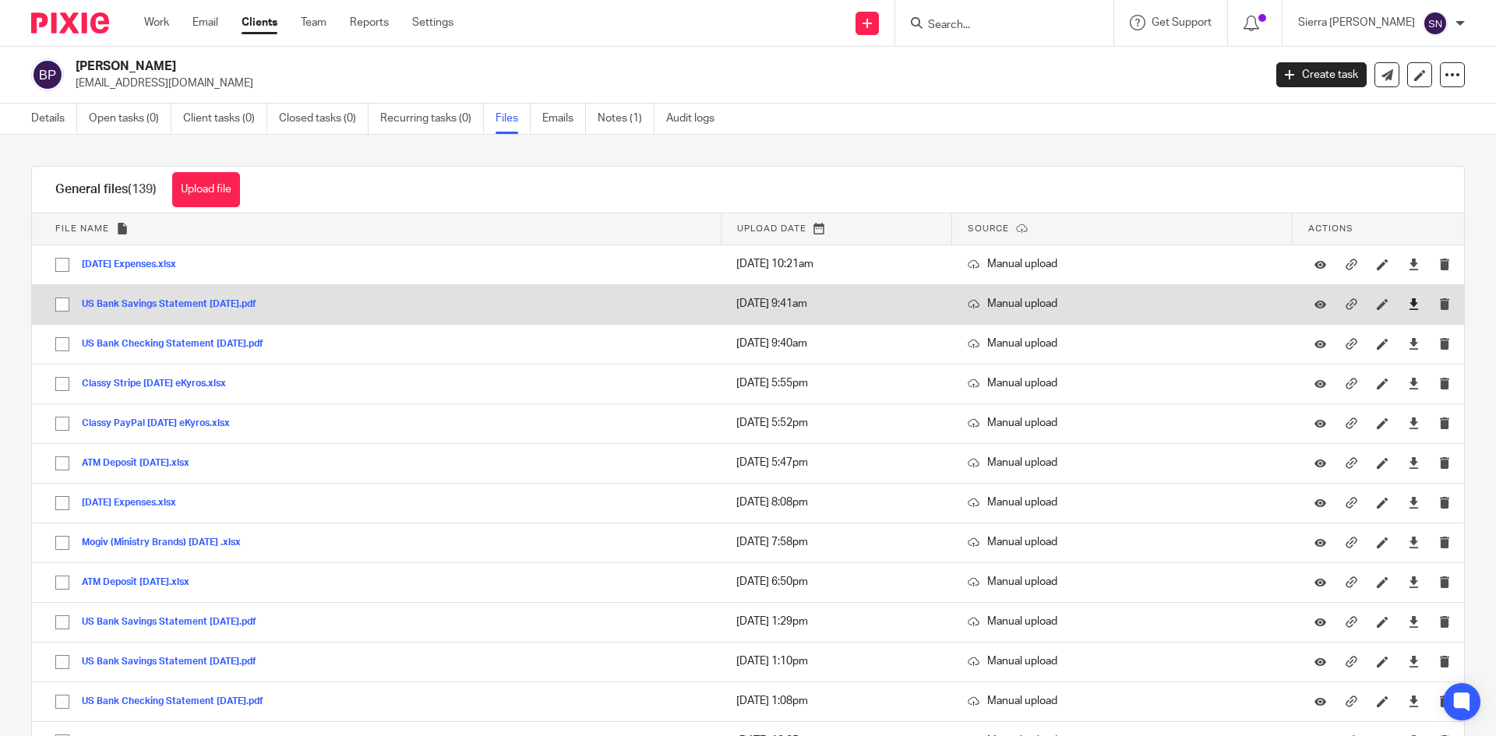
click at [1408, 304] on icon at bounding box center [1414, 304] width 12 height 12
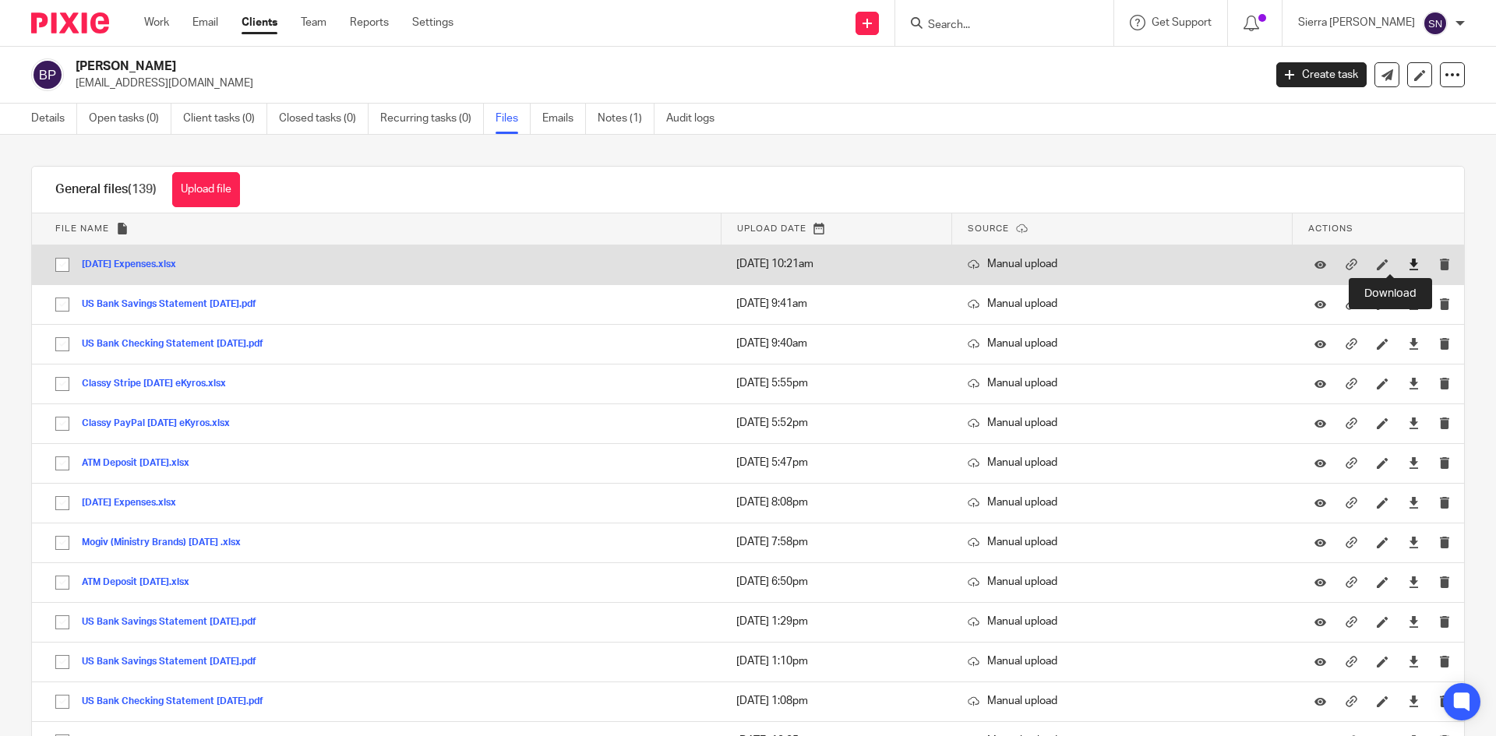
click at [1408, 265] on icon at bounding box center [1414, 265] width 12 height 12
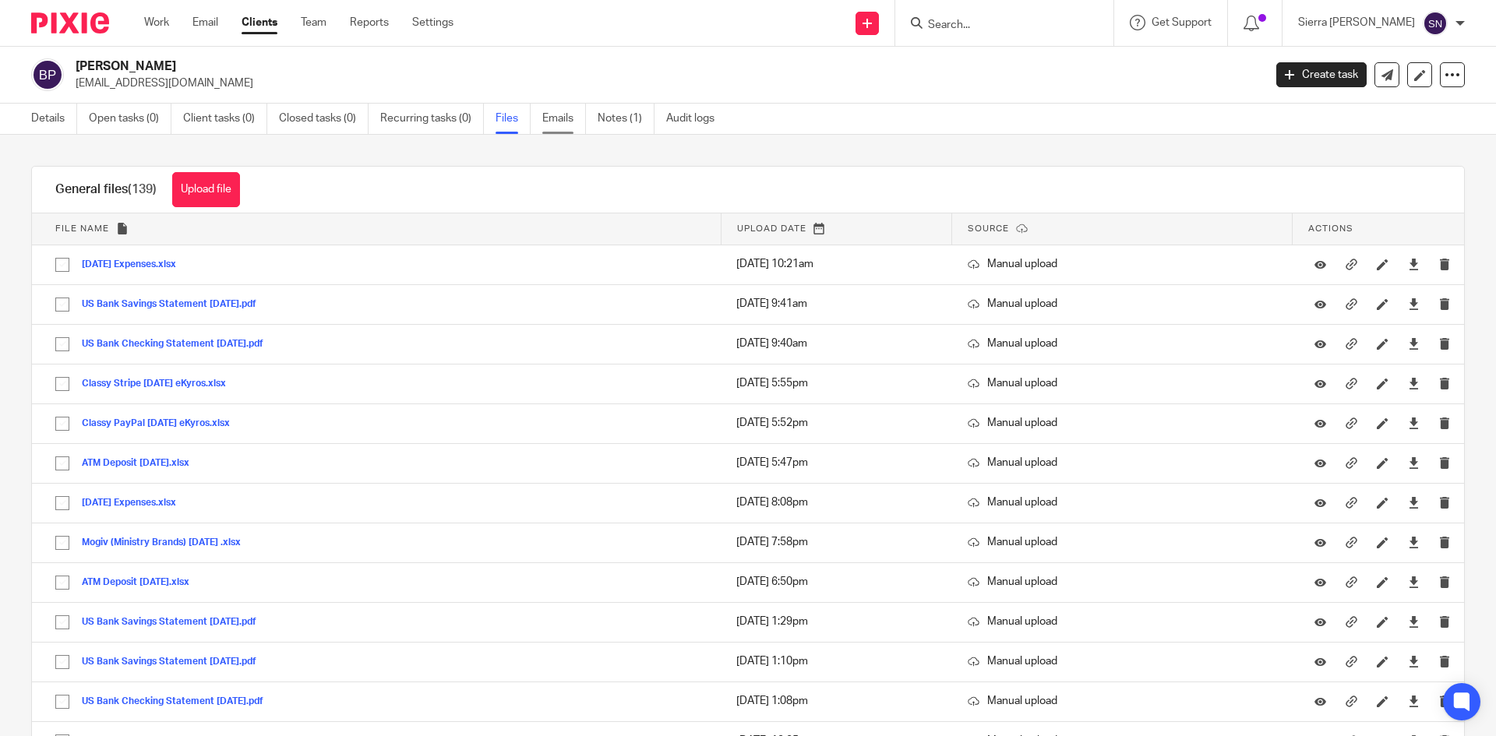
click at [549, 115] on link "Emails" at bounding box center [564, 119] width 44 height 30
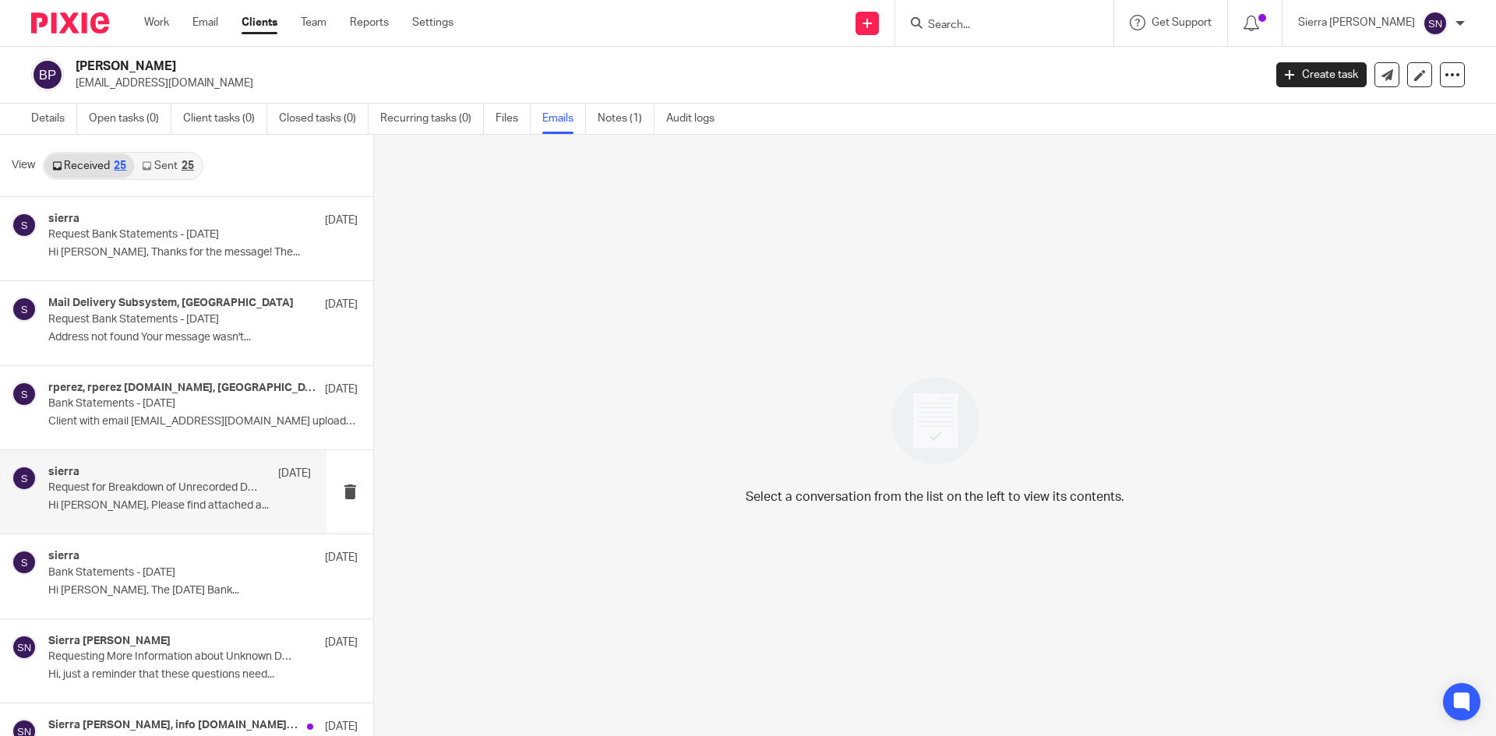
click at [199, 514] on div "sierra [DATE] Request for Breakdown of Unrecorded Deposits Hi [PERSON_NAME], Pl…" at bounding box center [179, 492] width 263 height 52
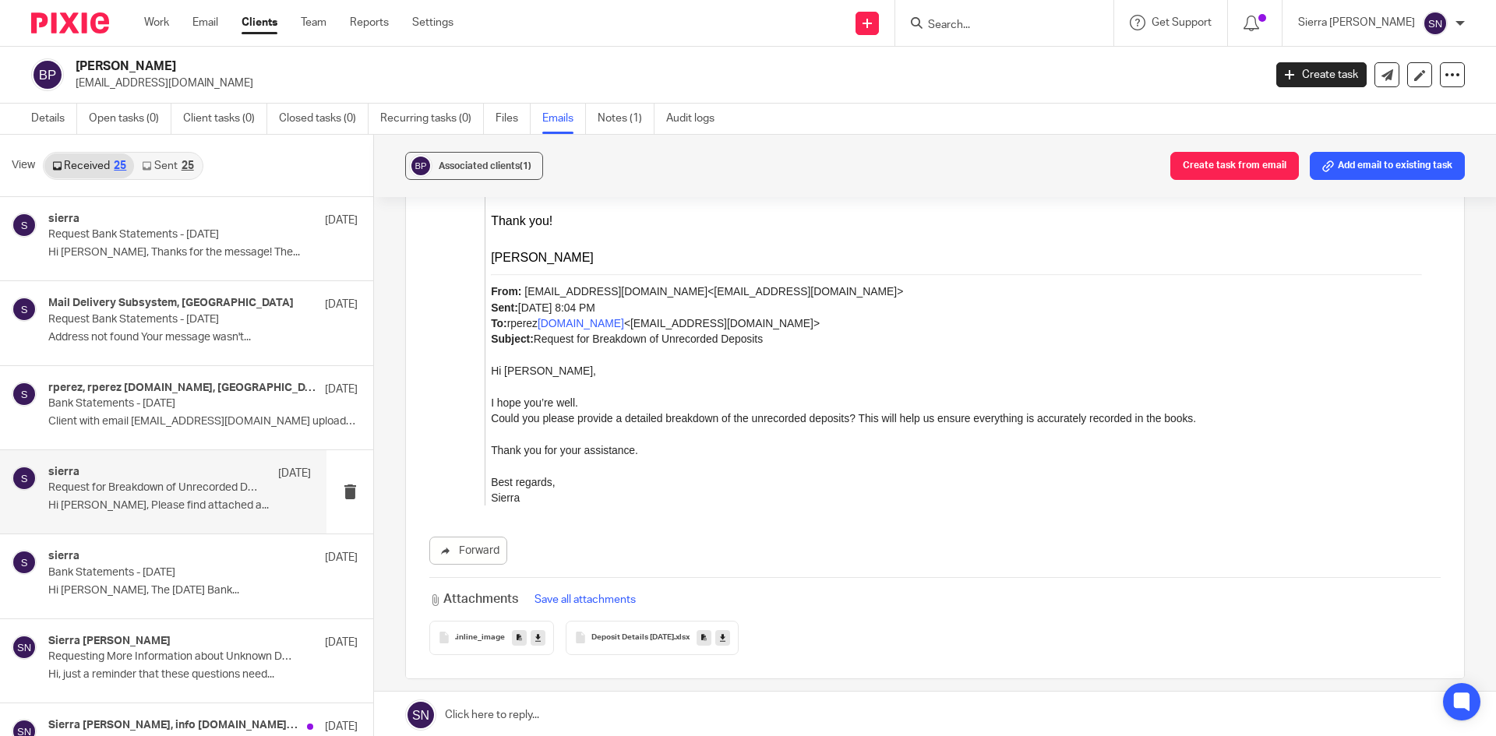
scroll to position [1274, 0]
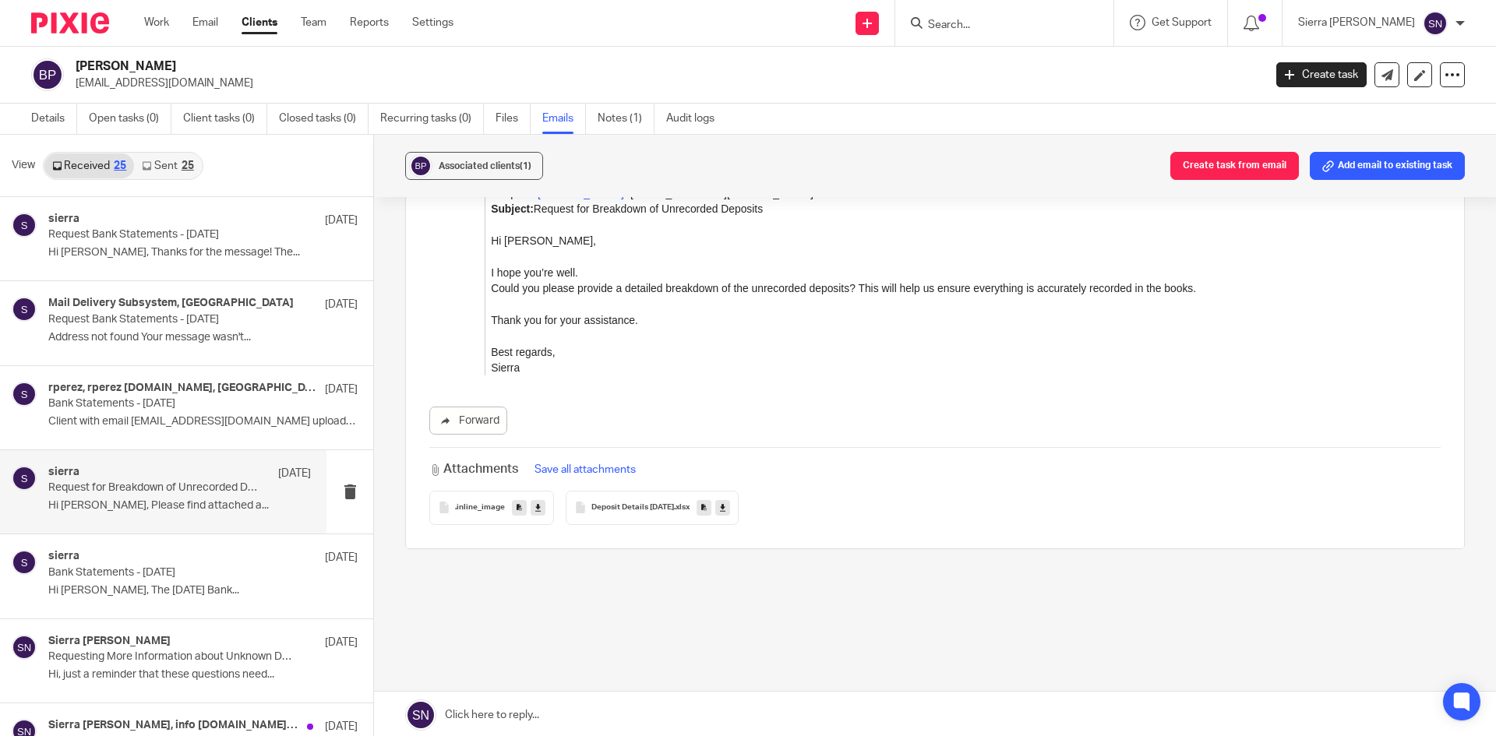
click at [725, 502] on icon at bounding box center [722, 508] width 5 height 12
click at [535, 502] on icon at bounding box center [537, 508] width 5 height 12
click at [210, 22] on link "Email" at bounding box center [205, 23] width 26 height 16
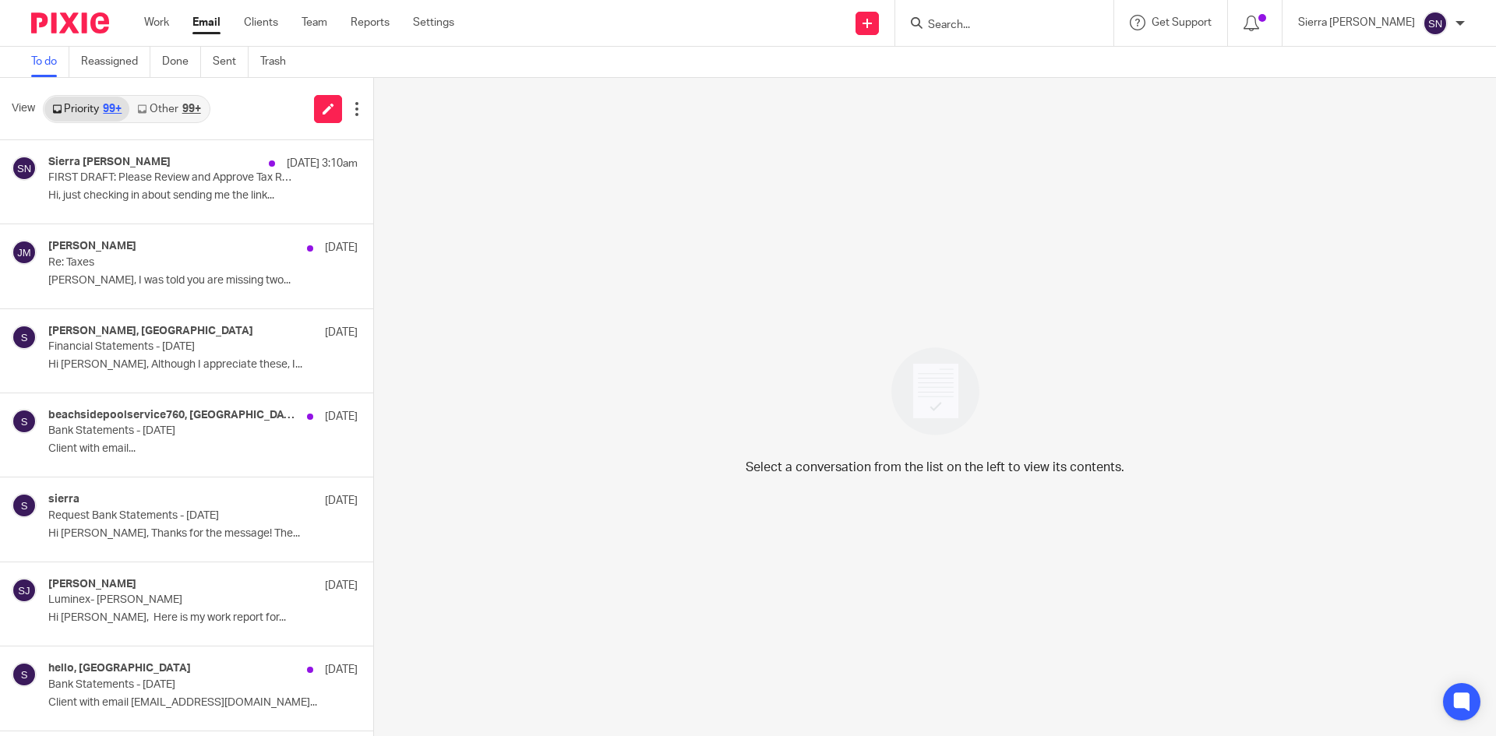
click at [194, 106] on div "99+" at bounding box center [191, 109] width 19 height 11
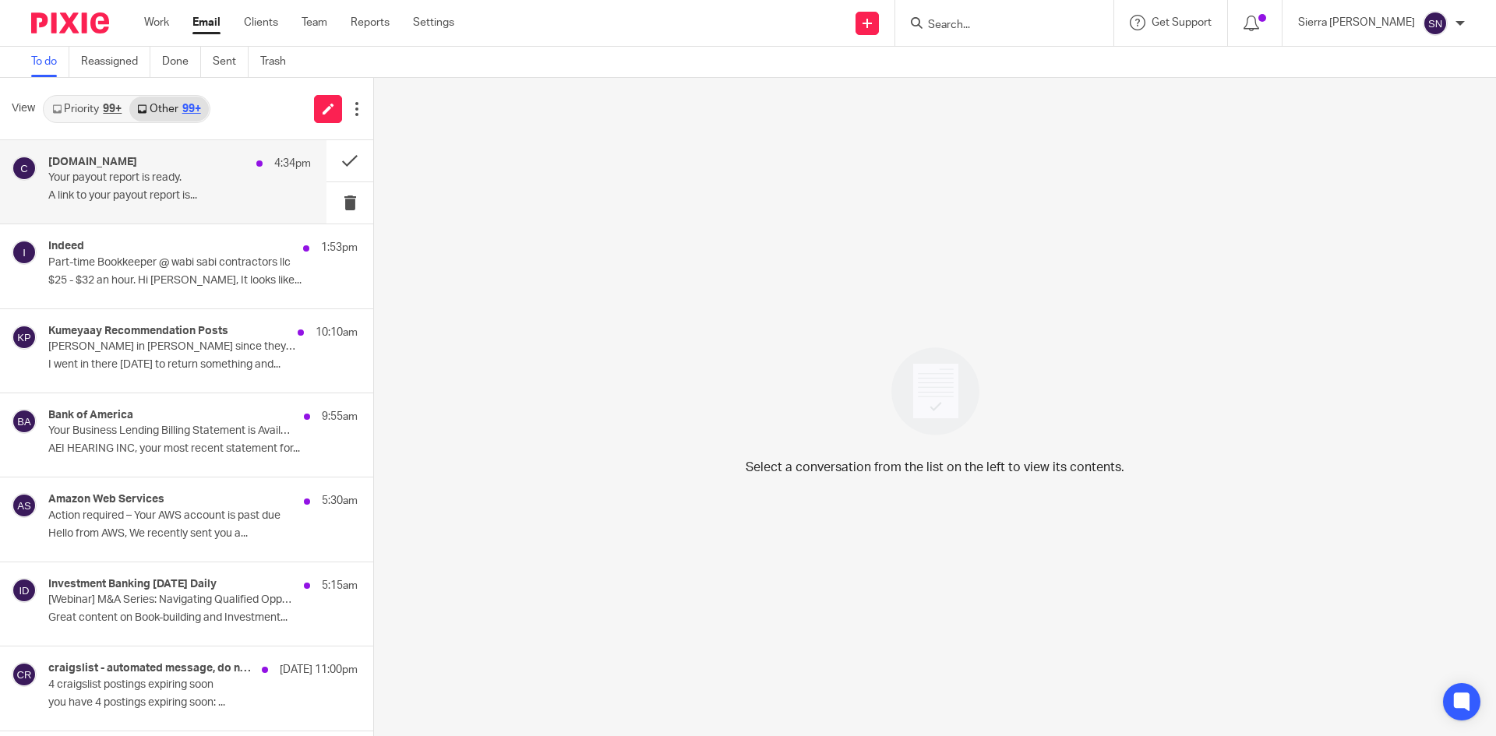
click at [200, 167] on div "Classy.org 4:34pm" at bounding box center [179, 164] width 263 height 16
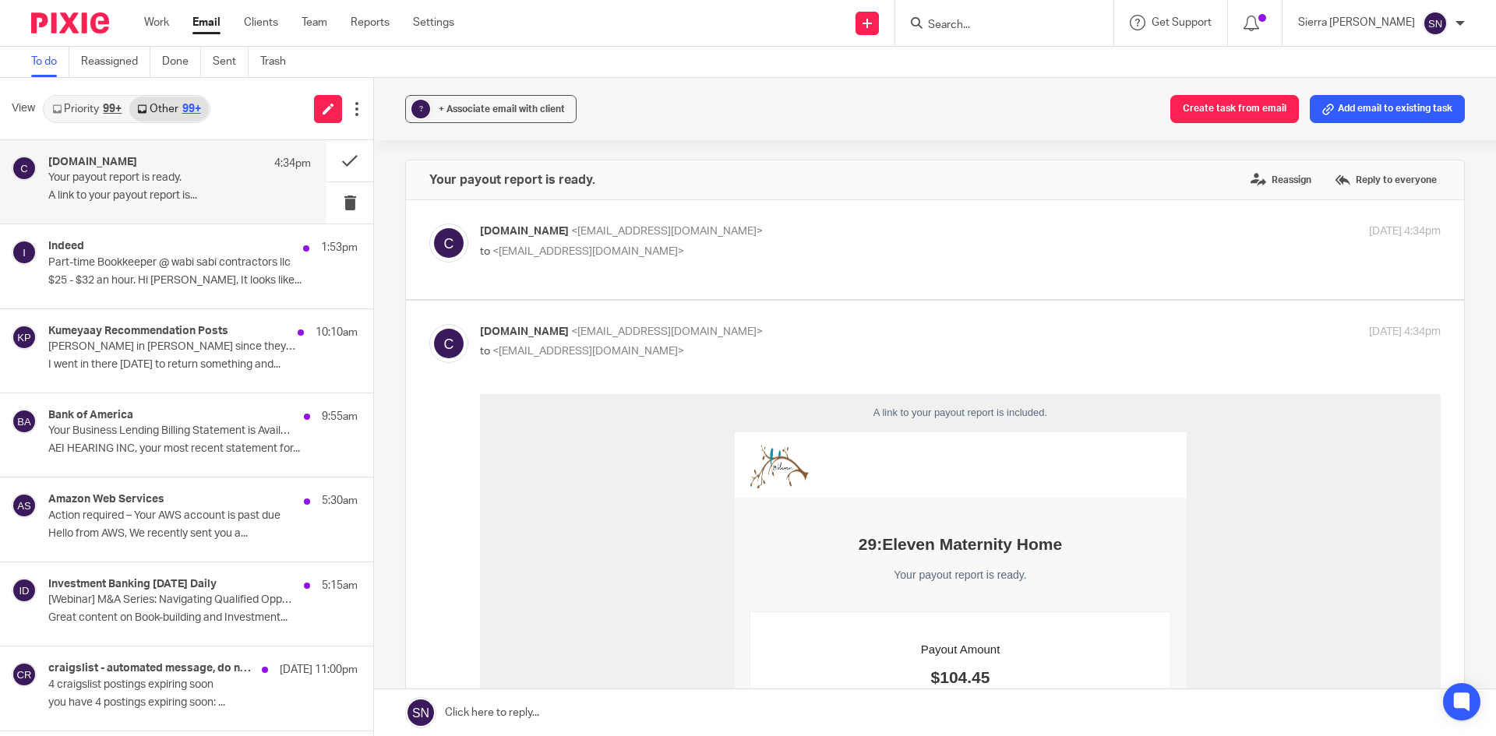
click at [897, 230] on p "Classy.org <info@classy-mail.org>" at bounding box center [800, 232] width 640 height 16
checkbox input "true"
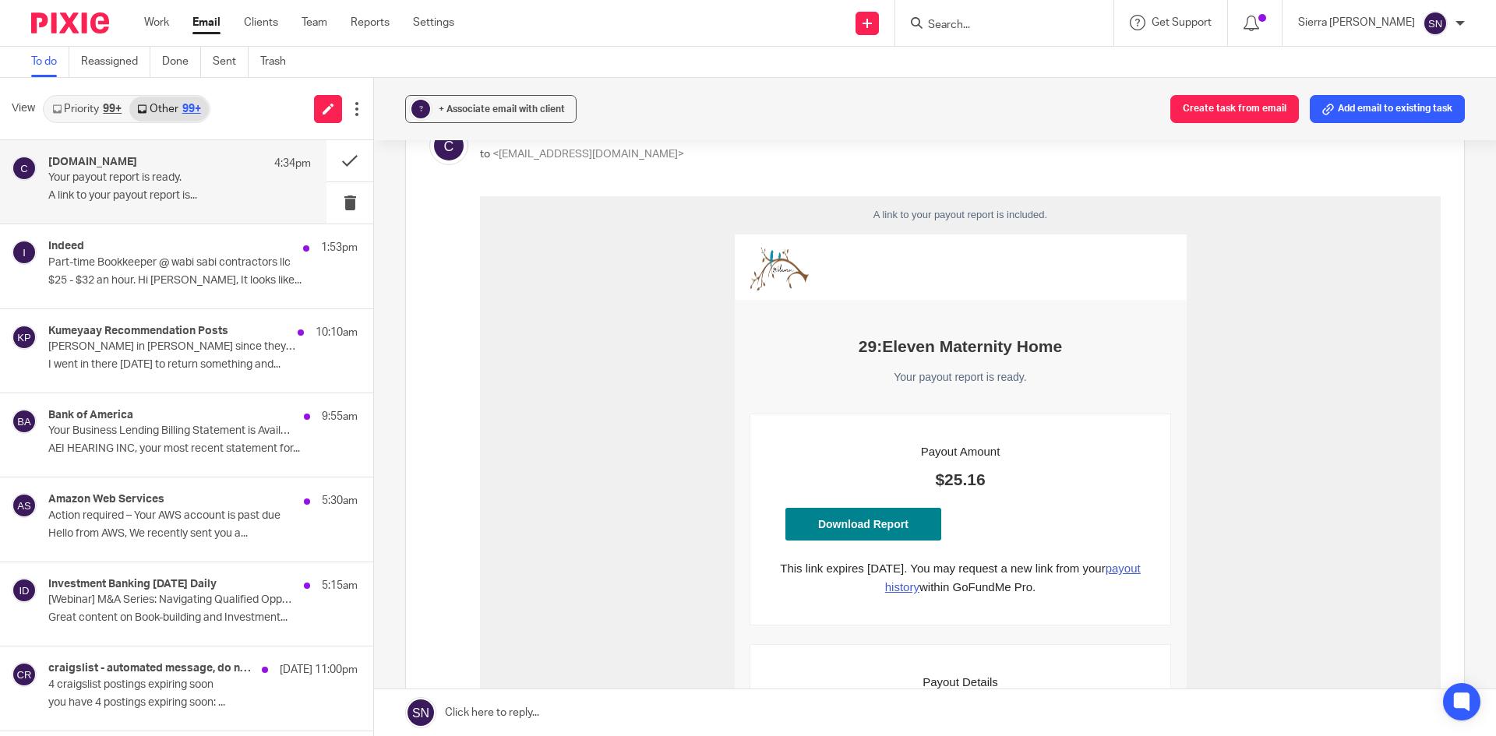
scroll to position [130, 0]
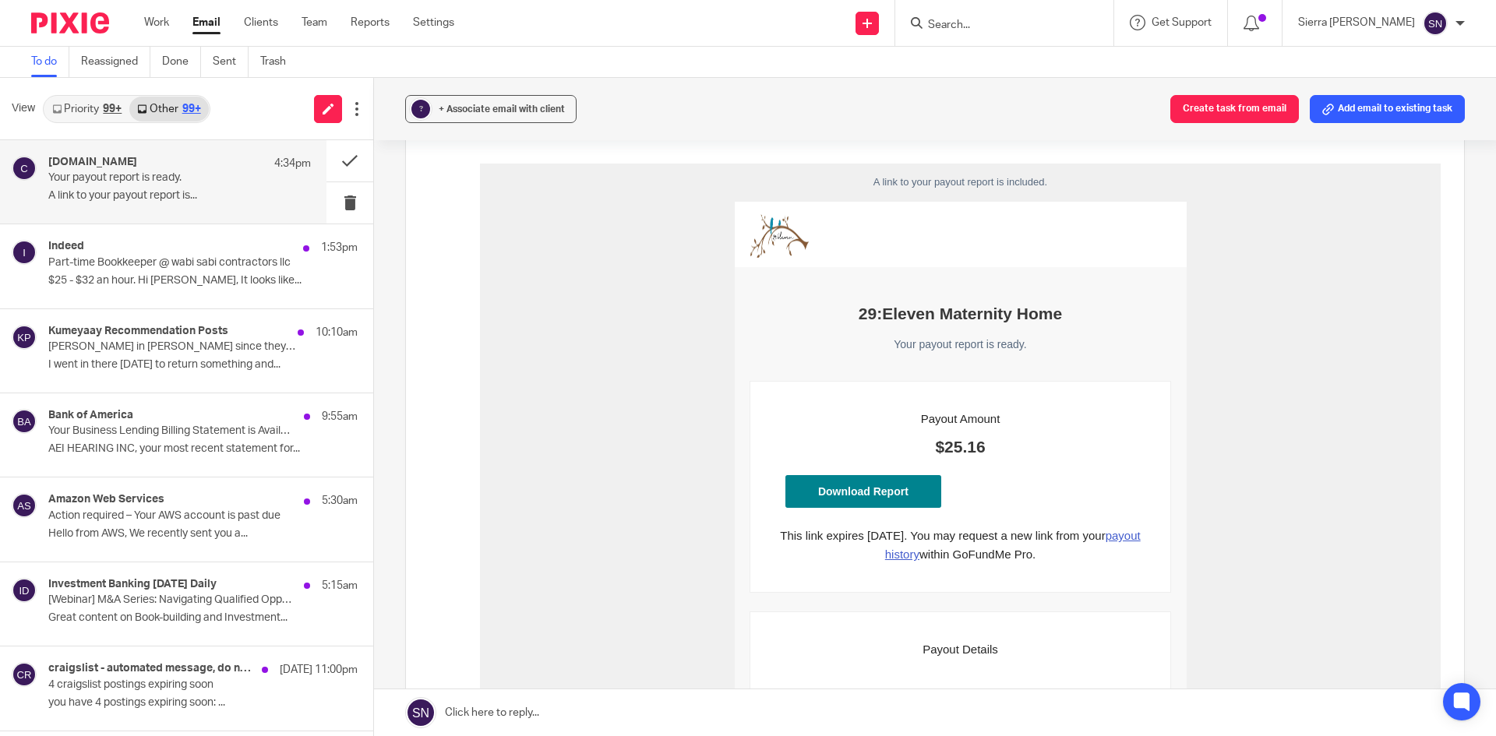
click at [840, 489] on link "Download Report" at bounding box center [863, 491] width 156 height 33
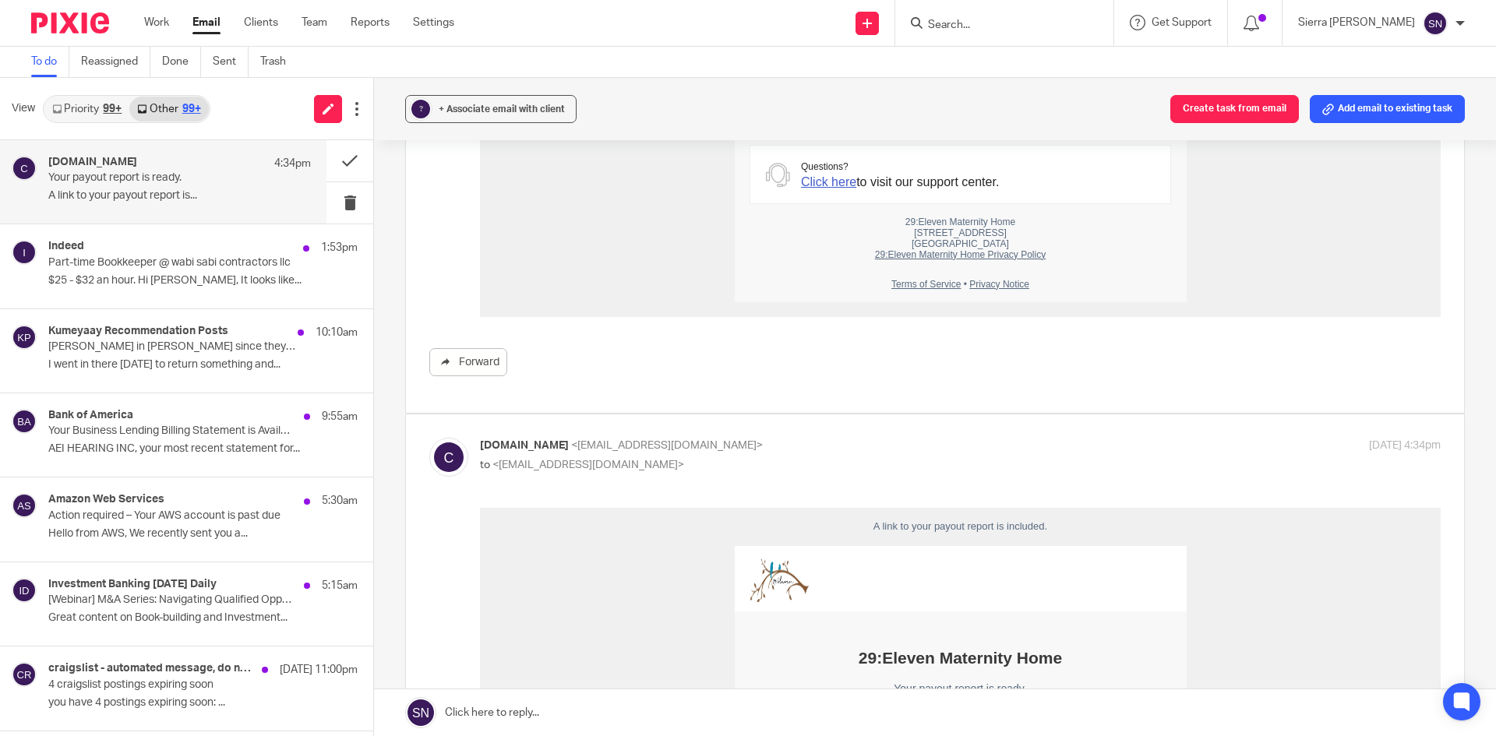
scroll to position [1169, 0]
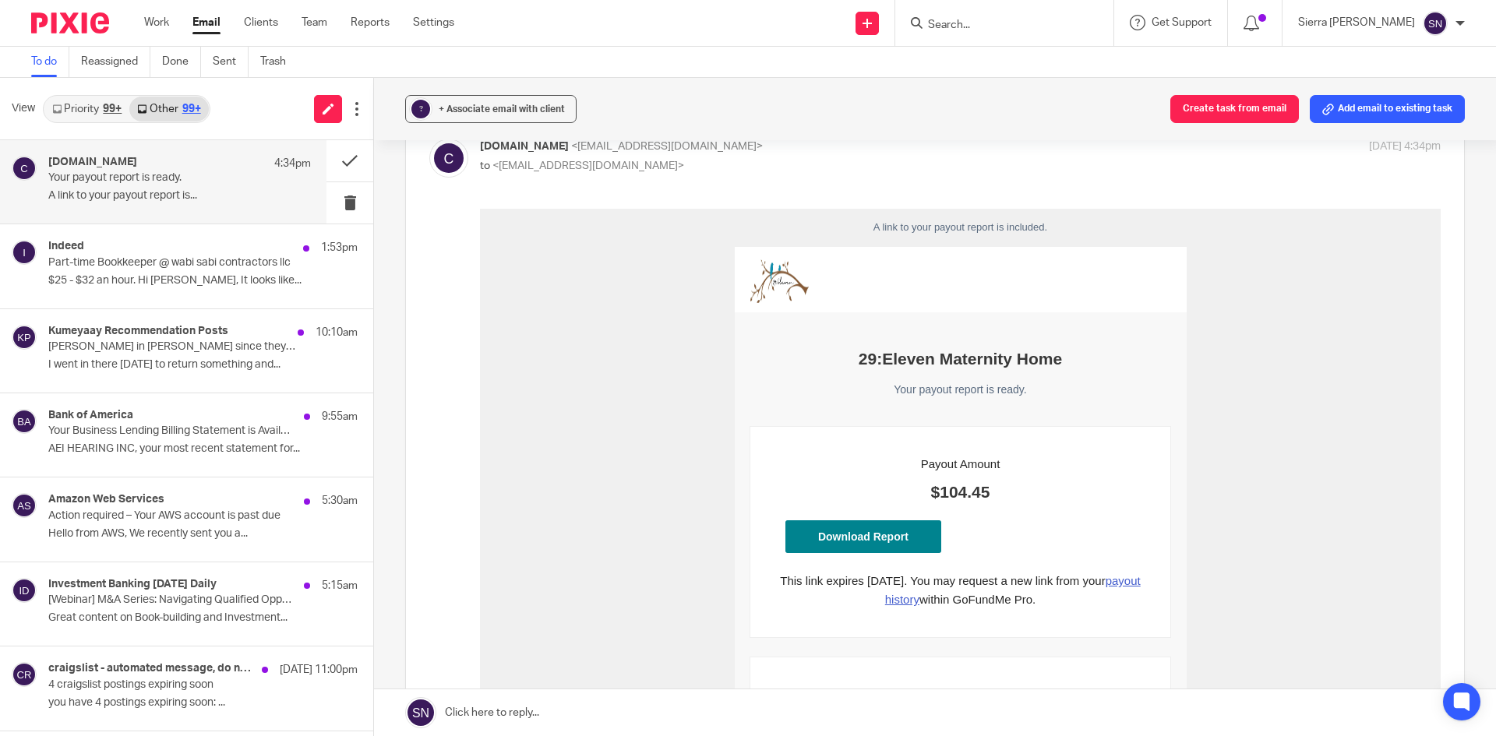
click at [894, 539] on link "Download Report" at bounding box center [863, 536] width 156 height 33
click at [108, 108] on div "99+" at bounding box center [112, 109] width 19 height 11
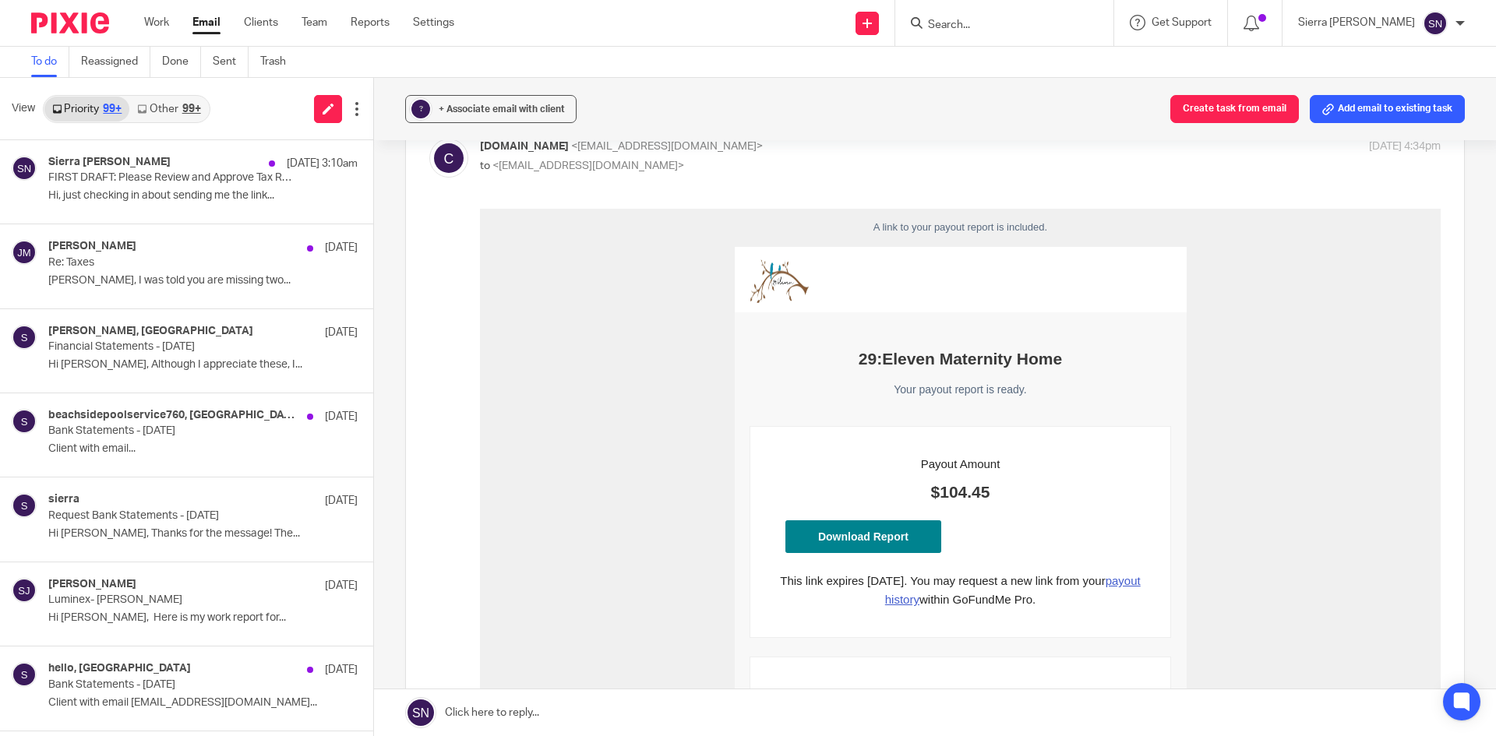
click at [196, 104] on div "99+" at bounding box center [191, 109] width 19 height 11
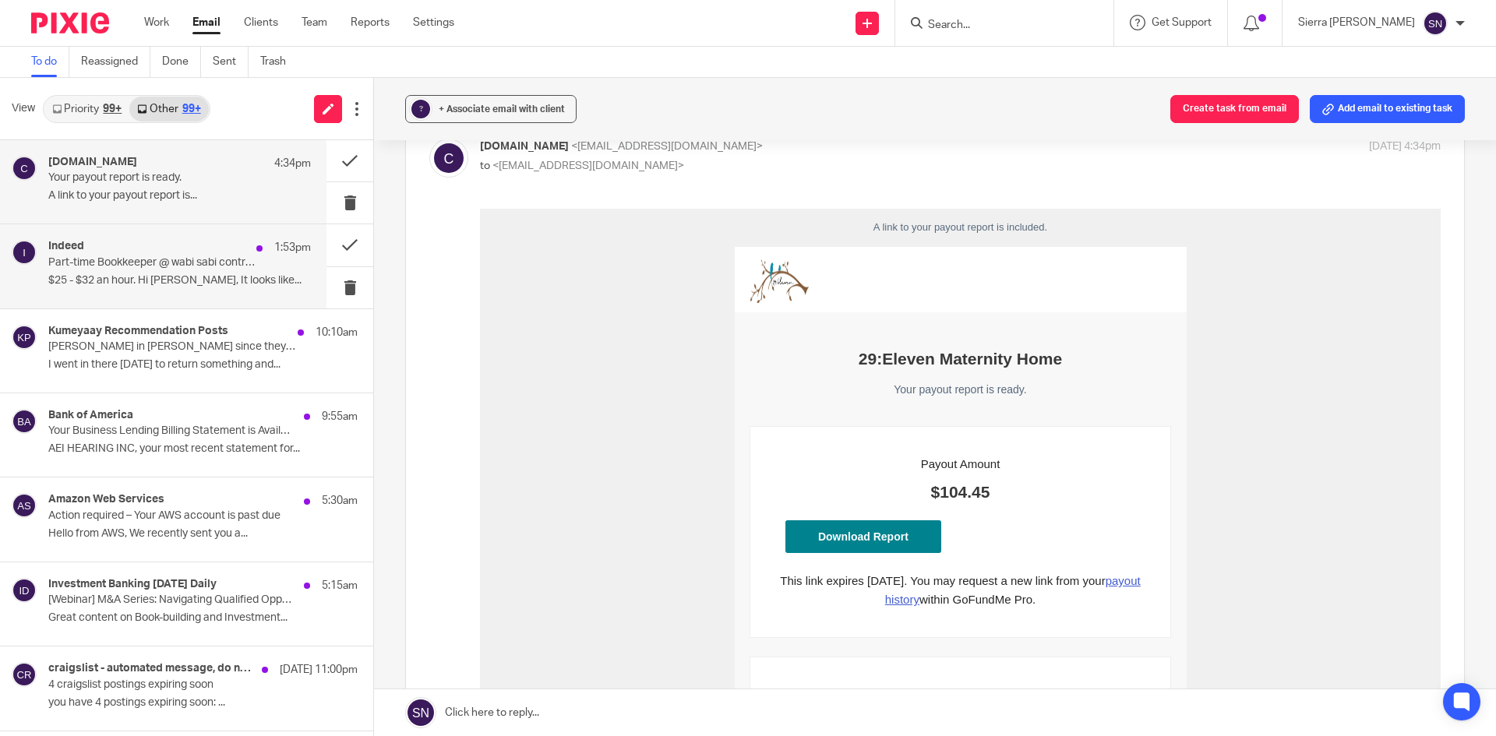
click at [194, 290] on div "Indeed 1:53pm Part-time Bookkeeper @ wabi sabi contractors llc $25 - $32 an hou…" at bounding box center [179, 266] width 263 height 52
click at [174, 172] on p "Your payout report is ready." at bounding box center [153, 177] width 210 height 13
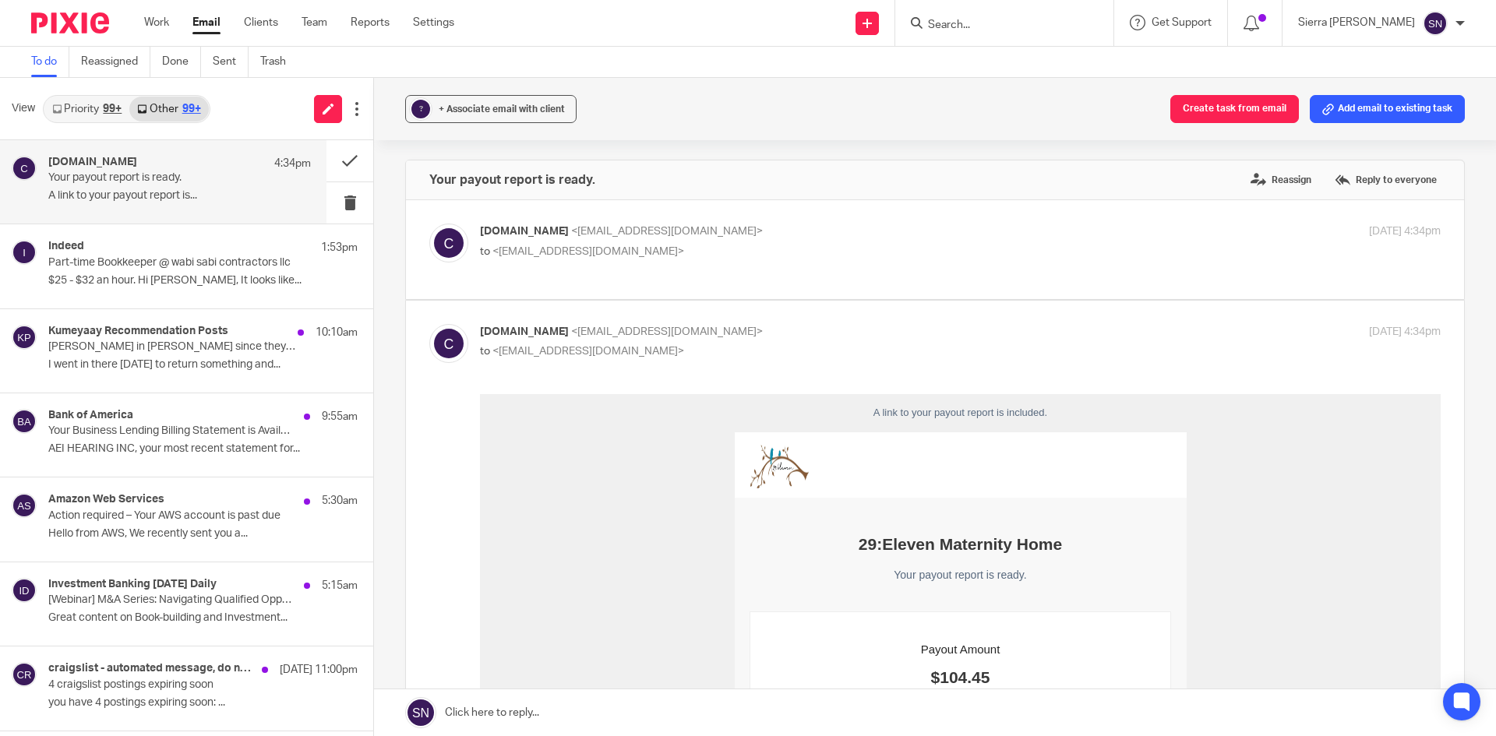
scroll to position [0, 0]
click at [164, 285] on p "$25 - $32 an hour. Hi [PERSON_NAME], It looks like..." at bounding box center [179, 280] width 263 height 13
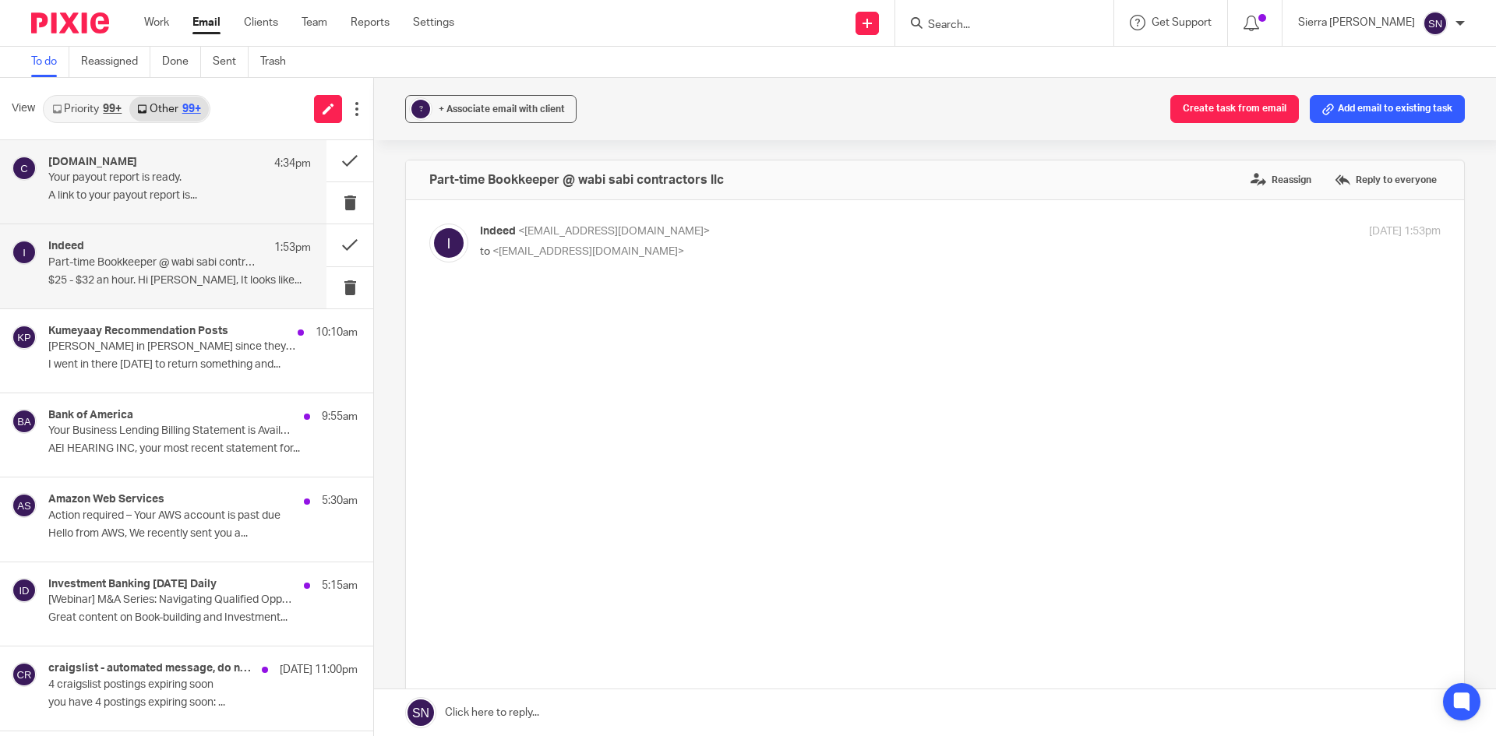
click at [153, 186] on div "Classy.org 4:34pm Your payout report is ready. A link to your payout report is.…" at bounding box center [179, 182] width 263 height 52
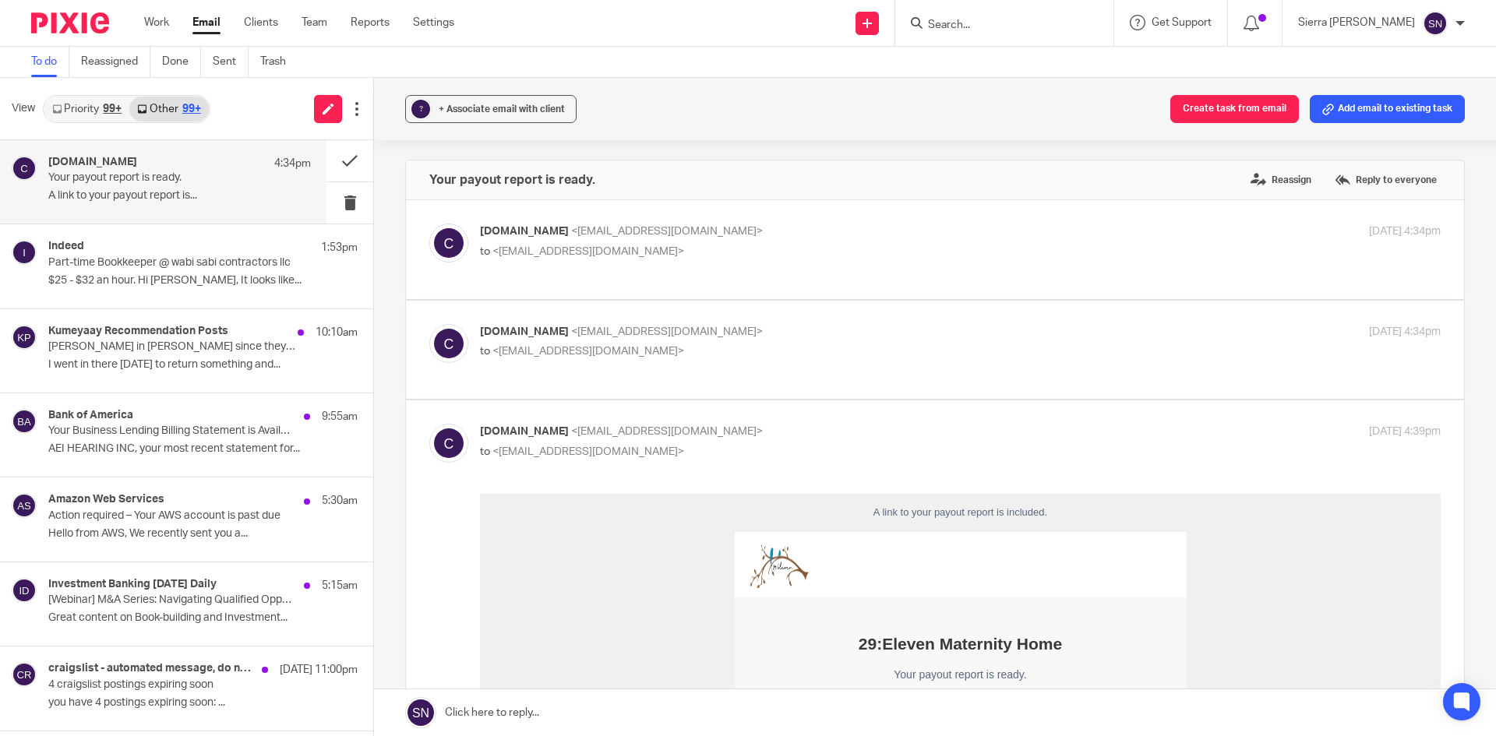
click at [89, 111] on link "Priority 99+" at bounding box center [86, 109] width 85 height 25
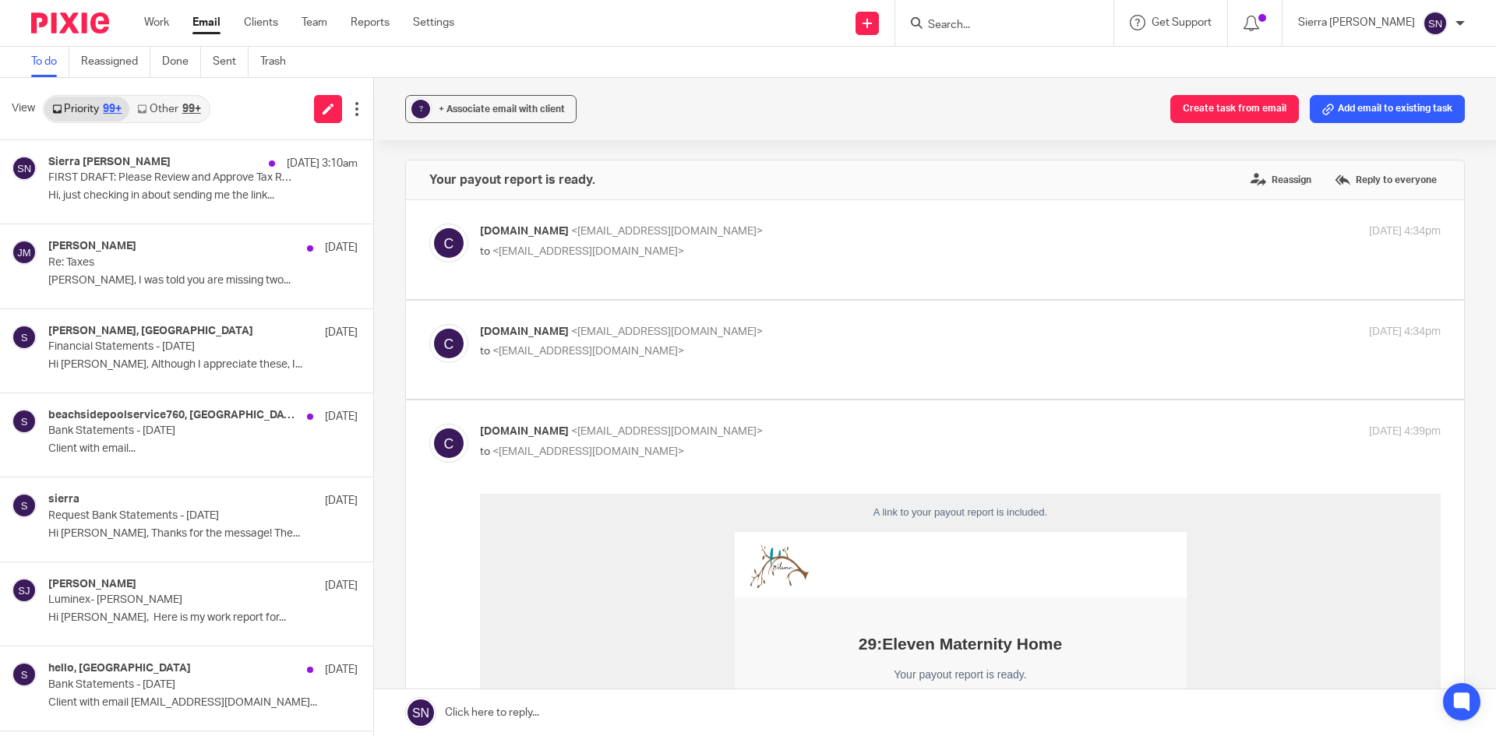
click at [195, 111] on div "99+" at bounding box center [191, 109] width 19 height 11
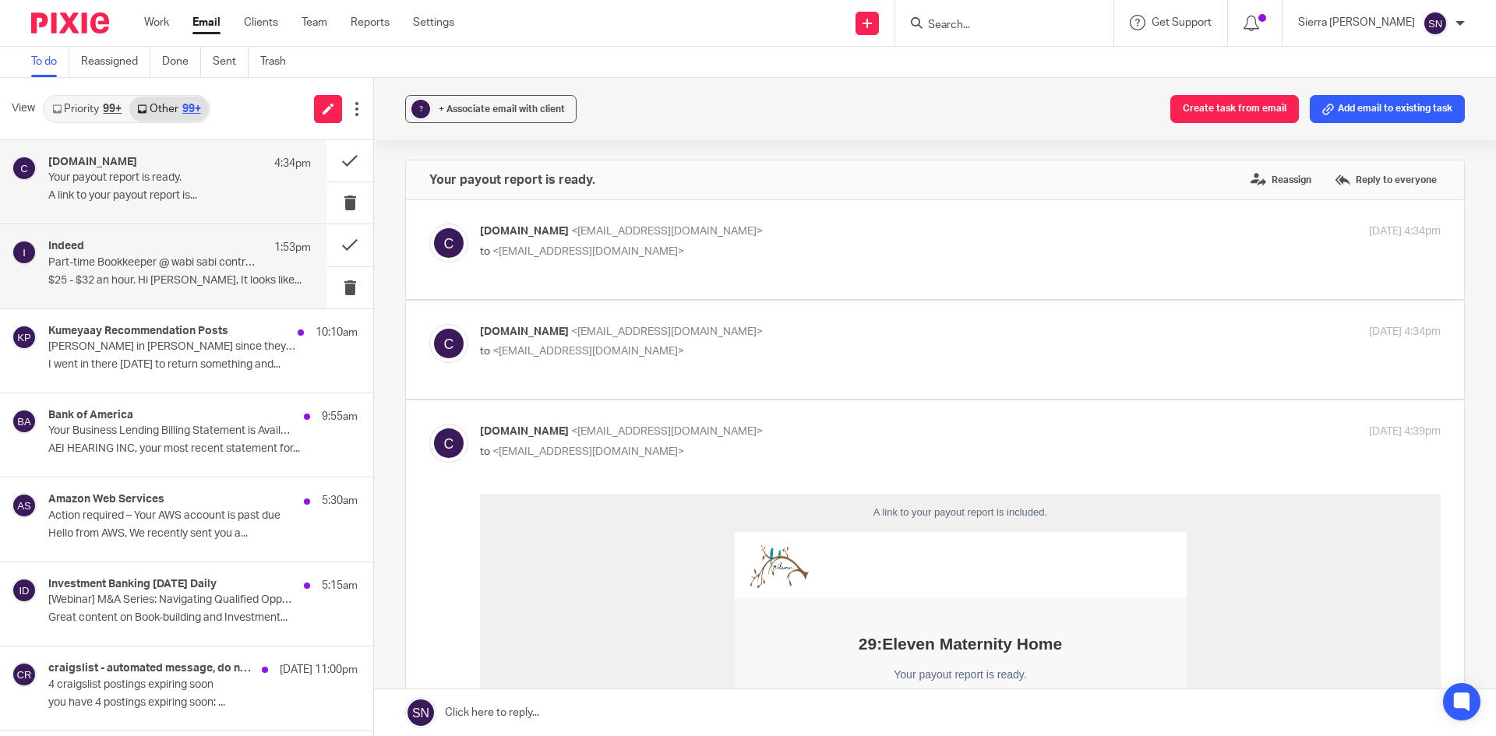
click at [178, 287] on div "Indeed 1:53pm Part-time Bookkeeper @ wabi sabi contractors llc $25 - $32 an hou…" at bounding box center [179, 266] width 263 height 52
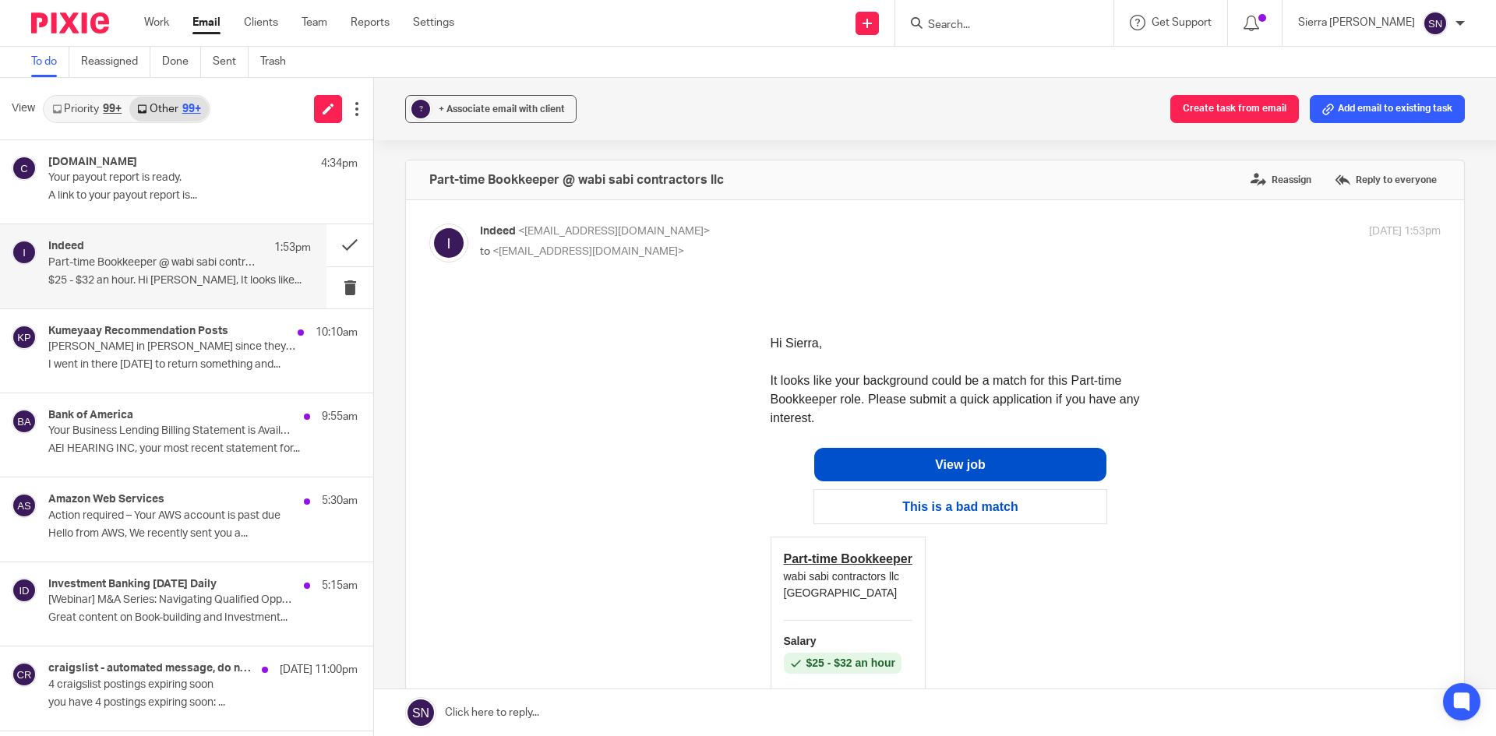
click at [91, 108] on link "Priority 99+" at bounding box center [86, 109] width 85 height 25
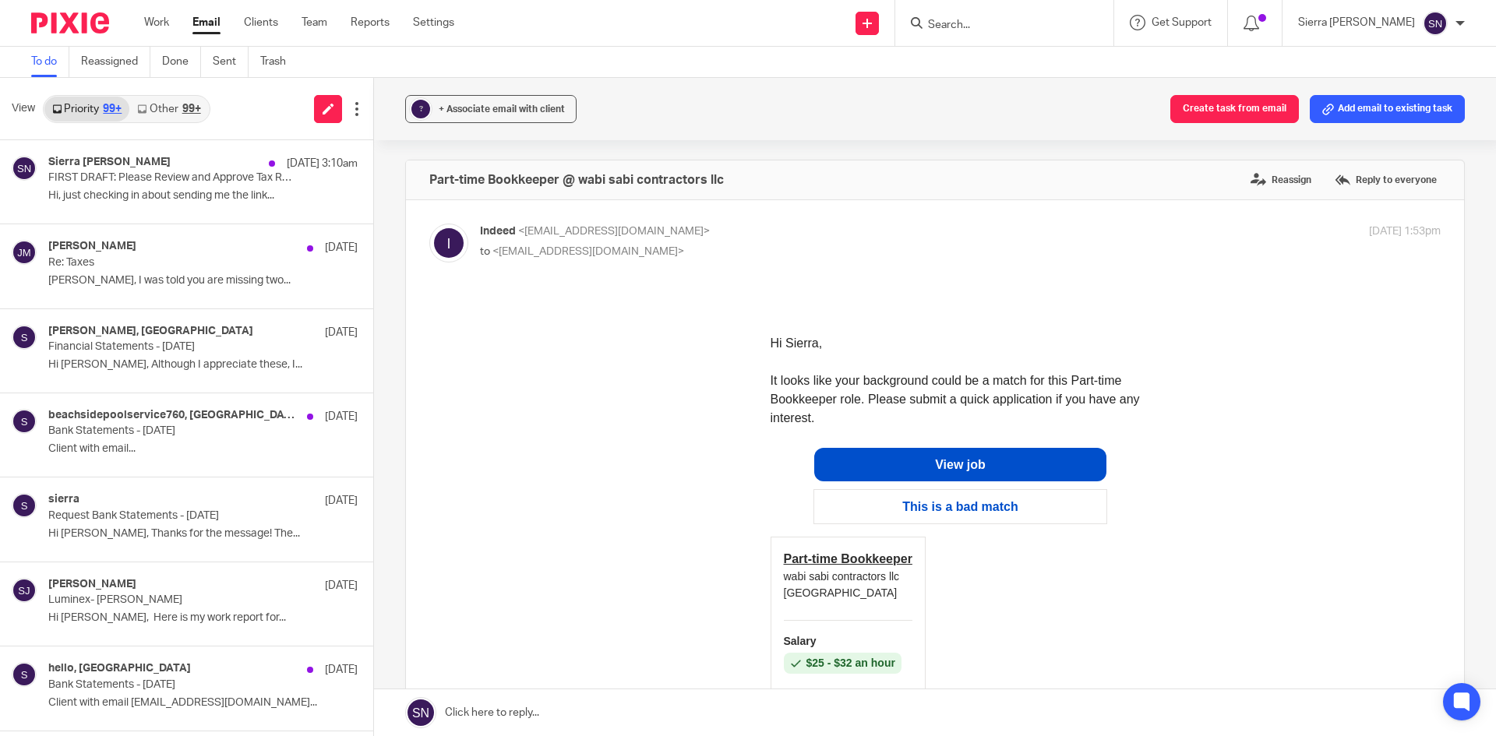
click at [178, 104] on link "Other 99+" at bounding box center [168, 109] width 79 height 25
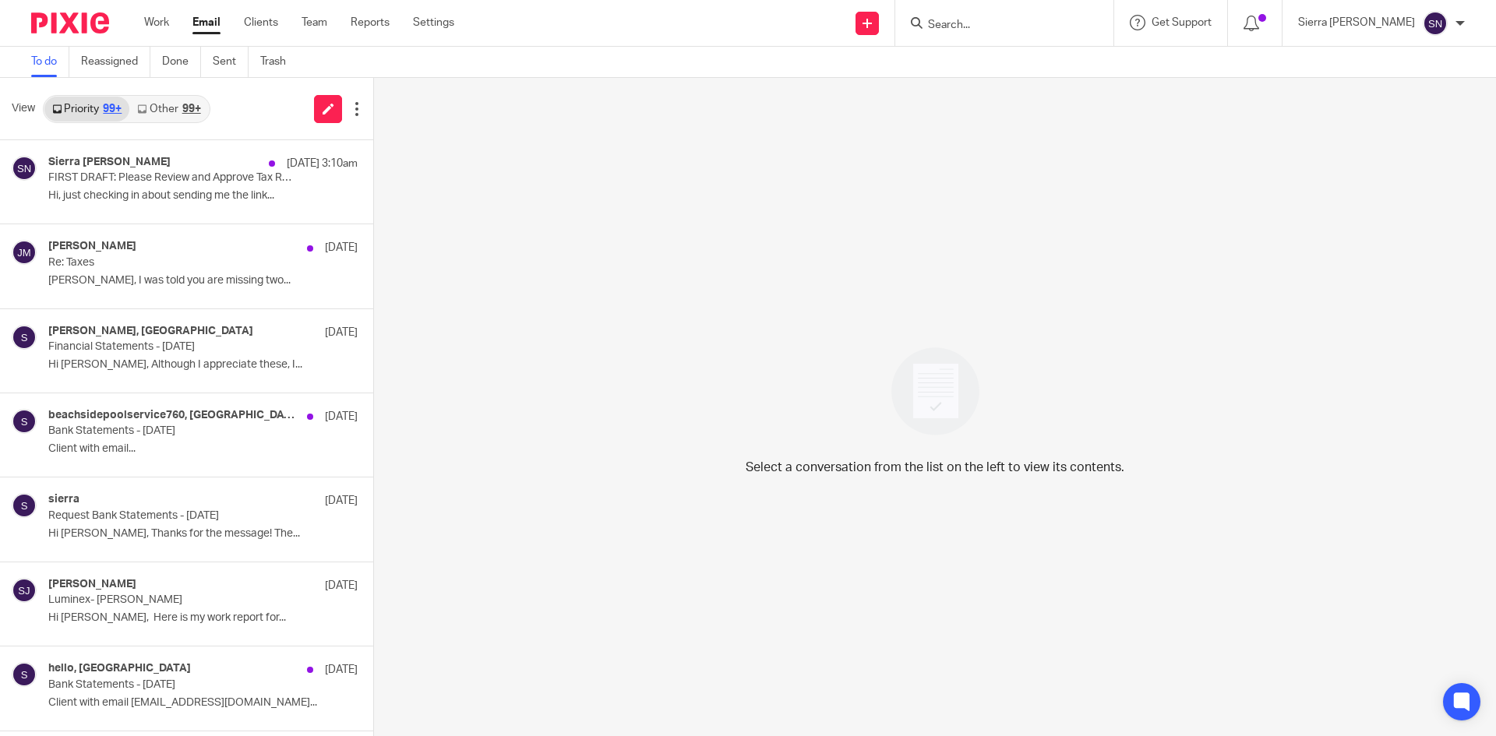
click at [186, 112] on div "99+" at bounding box center [191, 109] width 19 height 11
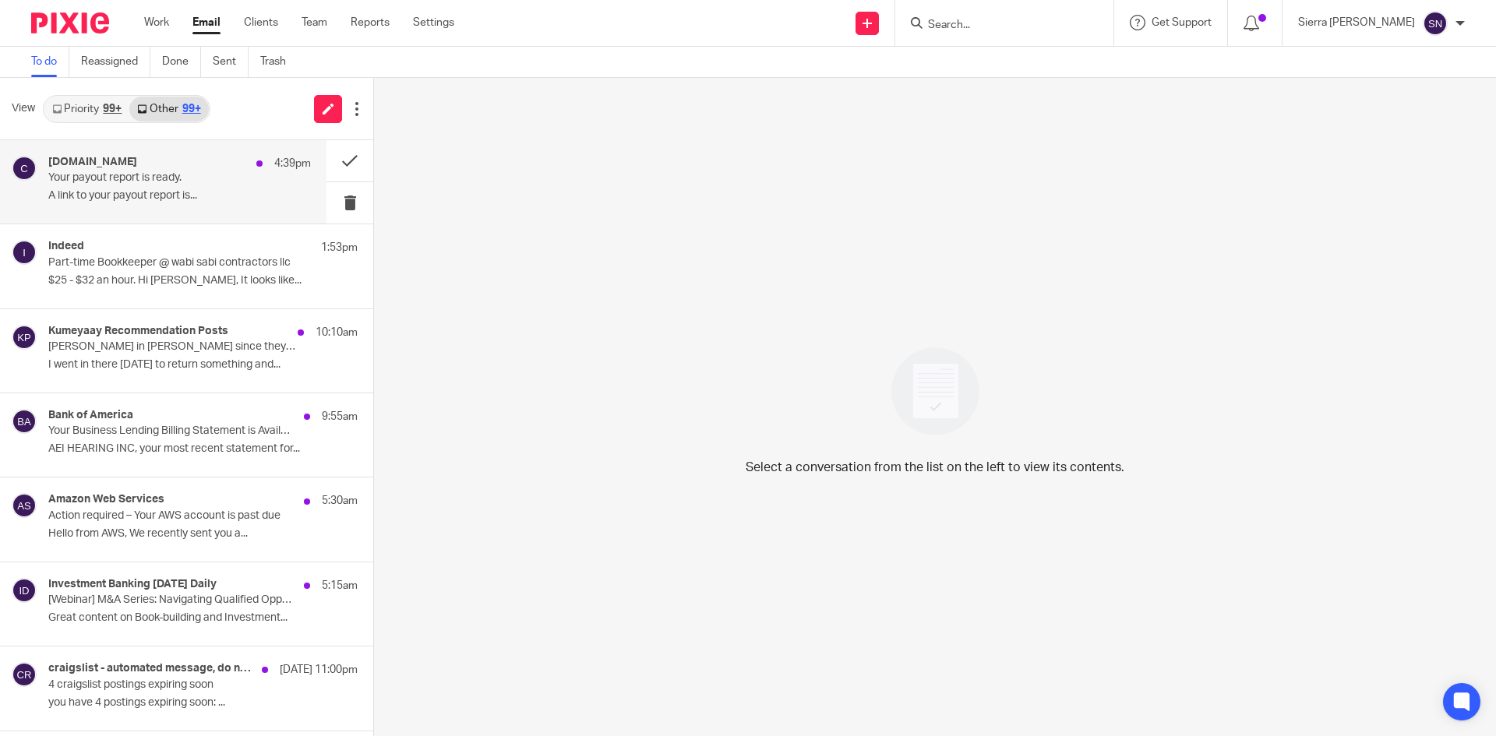
click at [184, 189] on div "[DOMAIN_NAME] 4:39pm Your payout report is ready. A link to your payout report …" at bounding box center [179, 182] width 263 height 52
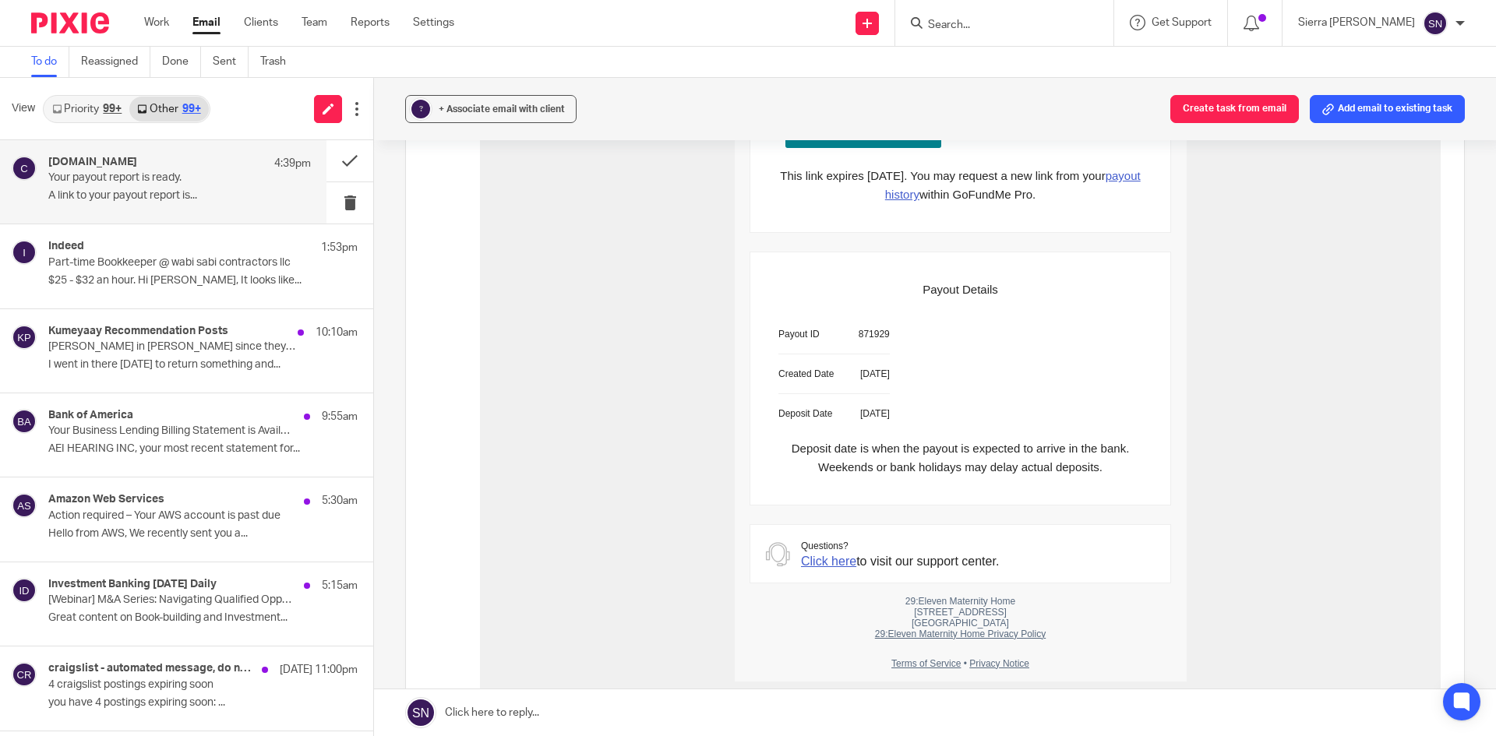
scroll to position [521, 0]
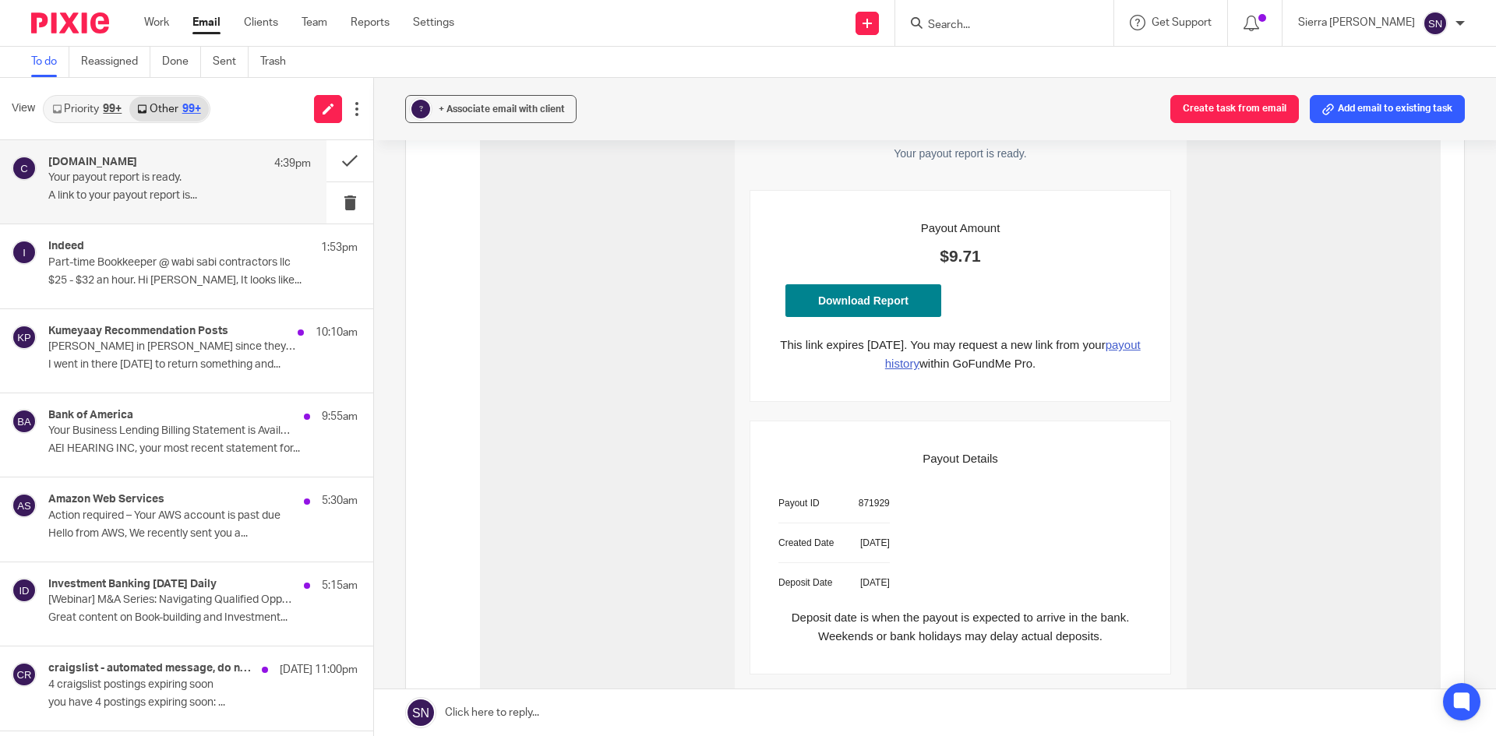
click at [865, 297] on link "Download Report" at bounding box center [863, 301] width 156 height 33
click at [76, 110] on link "Priority 99+" at bounding box center [86, 109] width 85 height 25
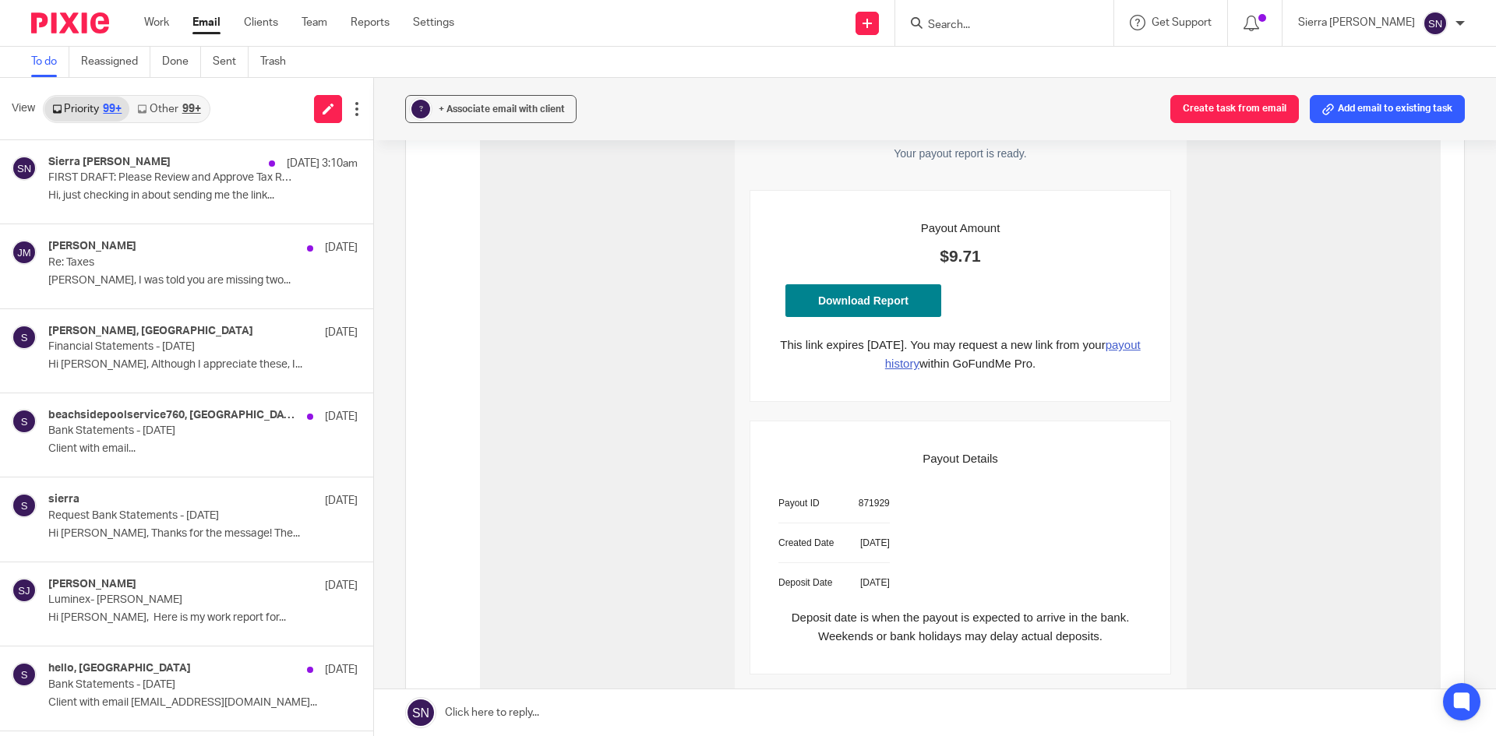
click at [182, 107] on link "Other 99+" at bounding box center [168, 109] width 79 height 25
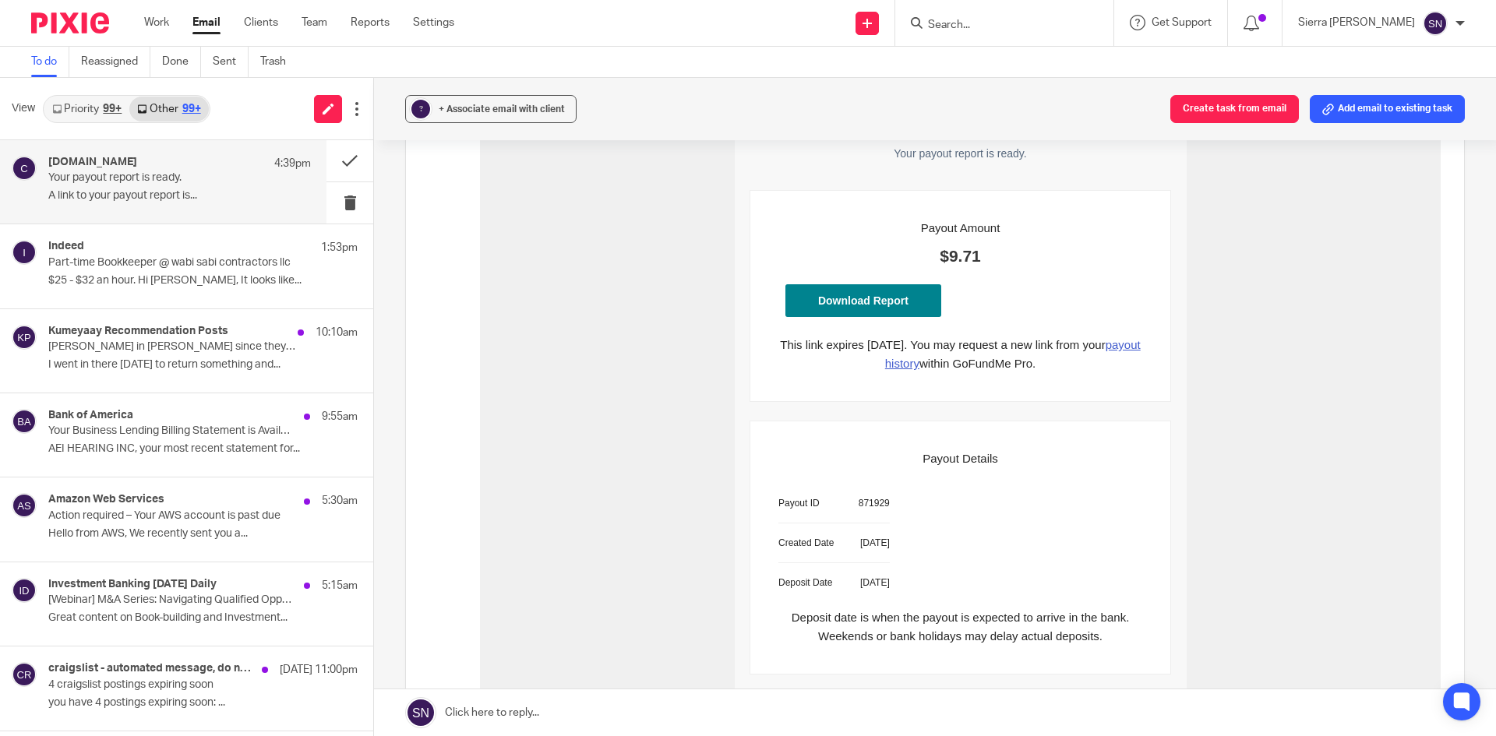
click at [73, 111] on link "Priority 99+" at bounding box center [86, 109] width 85 height 25
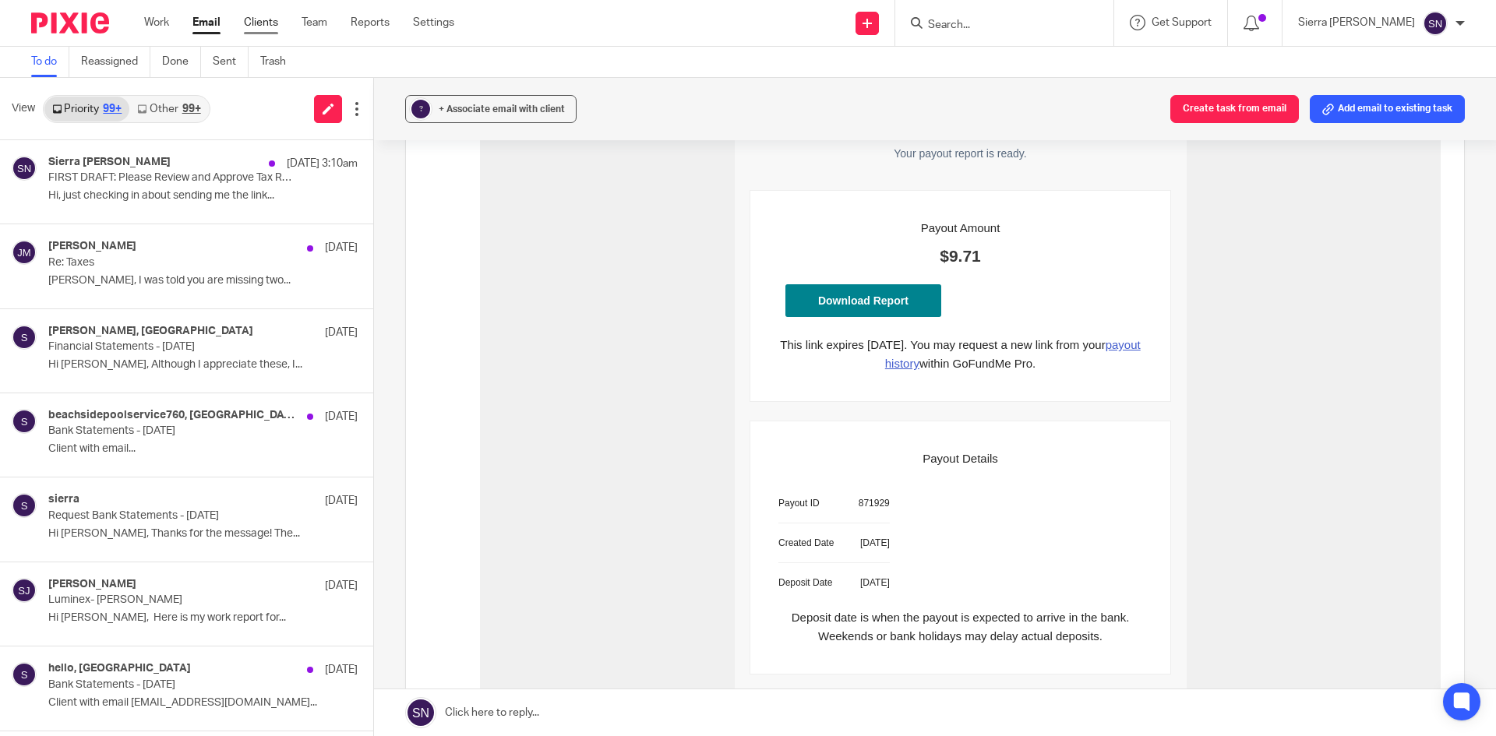
click at [255, 23] on link "Clients" at bounding box center [261, 23] width 34 height 16
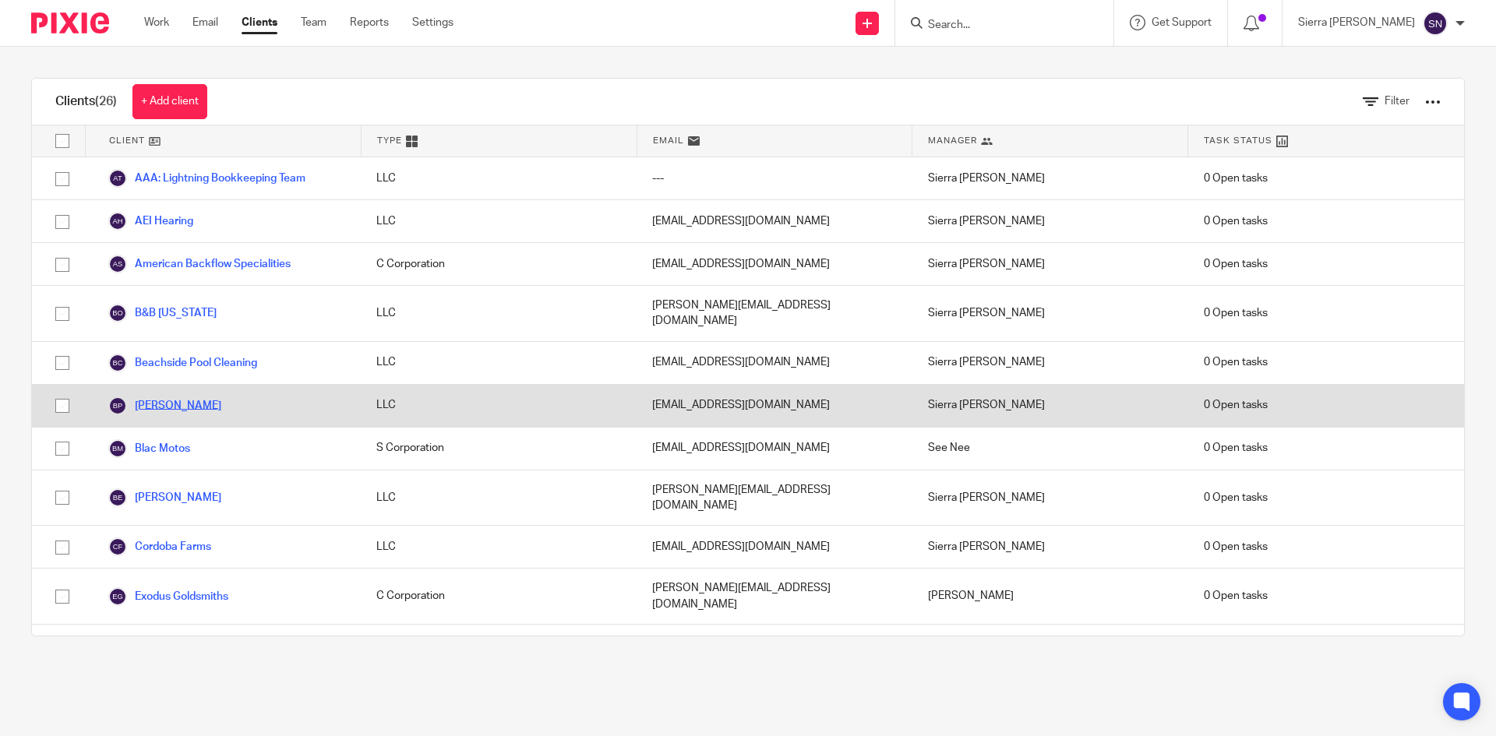
click at [182, 397] on link "[PERSON_NAME]" at bounding box center [164, 406] width 113 height 19
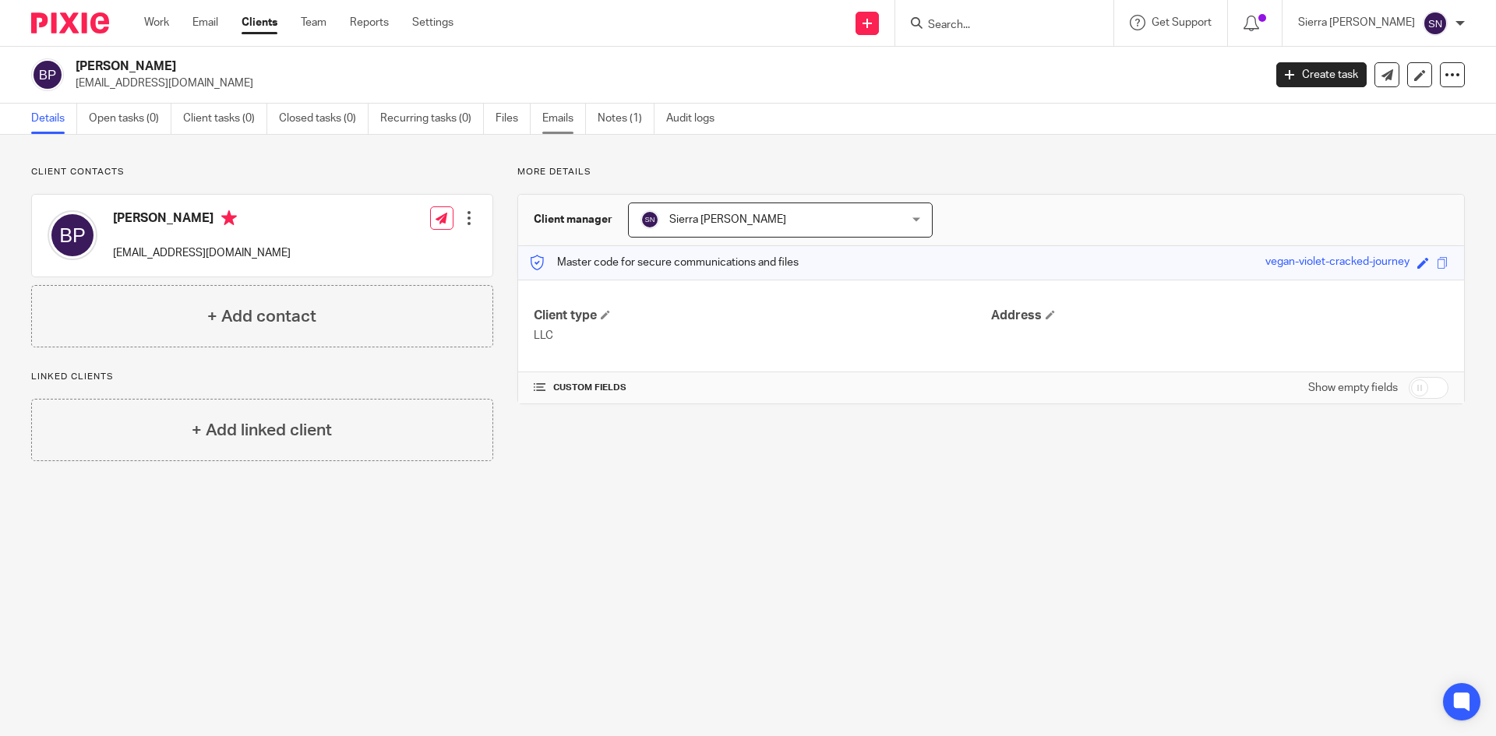
click at [565, 125] on link "Emails" at bounding box center [564, 119] width 44 height 30
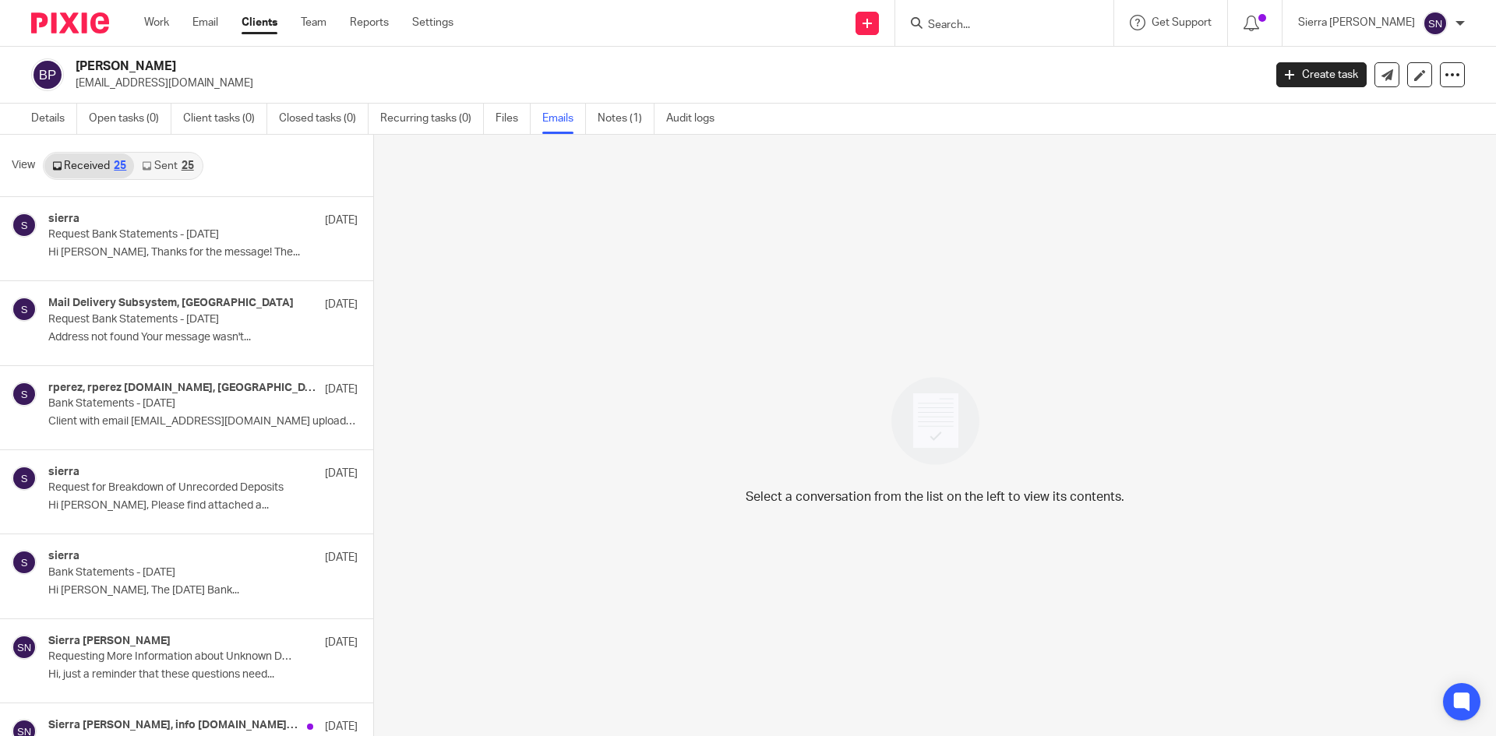
click at [187, 167] on div "25" at bounding box center [188, 165] width 12 height 11
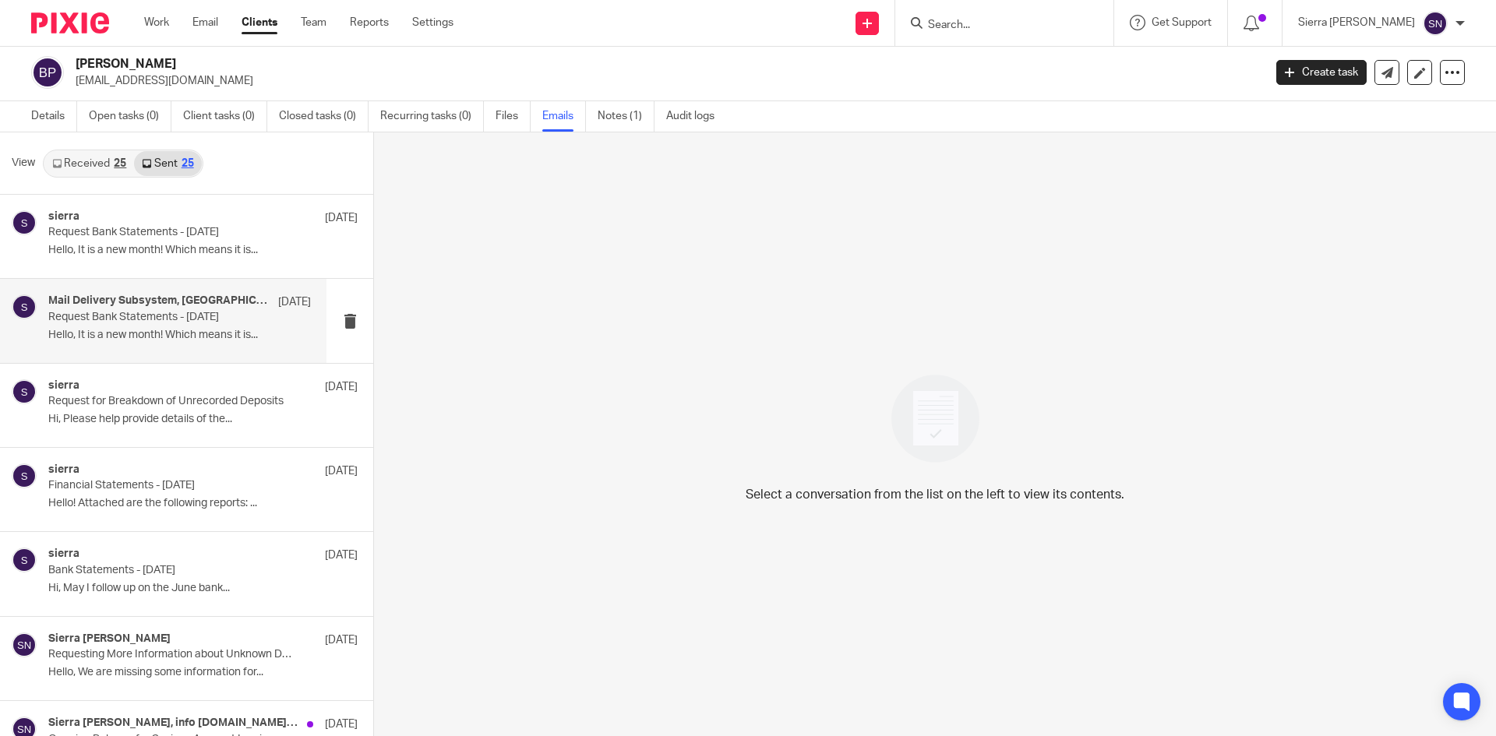
click at [150, 347] on div "Mail Delivery Subsystem, sierra Aug 4 Request Bank Statements - July 2025 Hello…" at bounding box center [179, 320] width 263 height 52
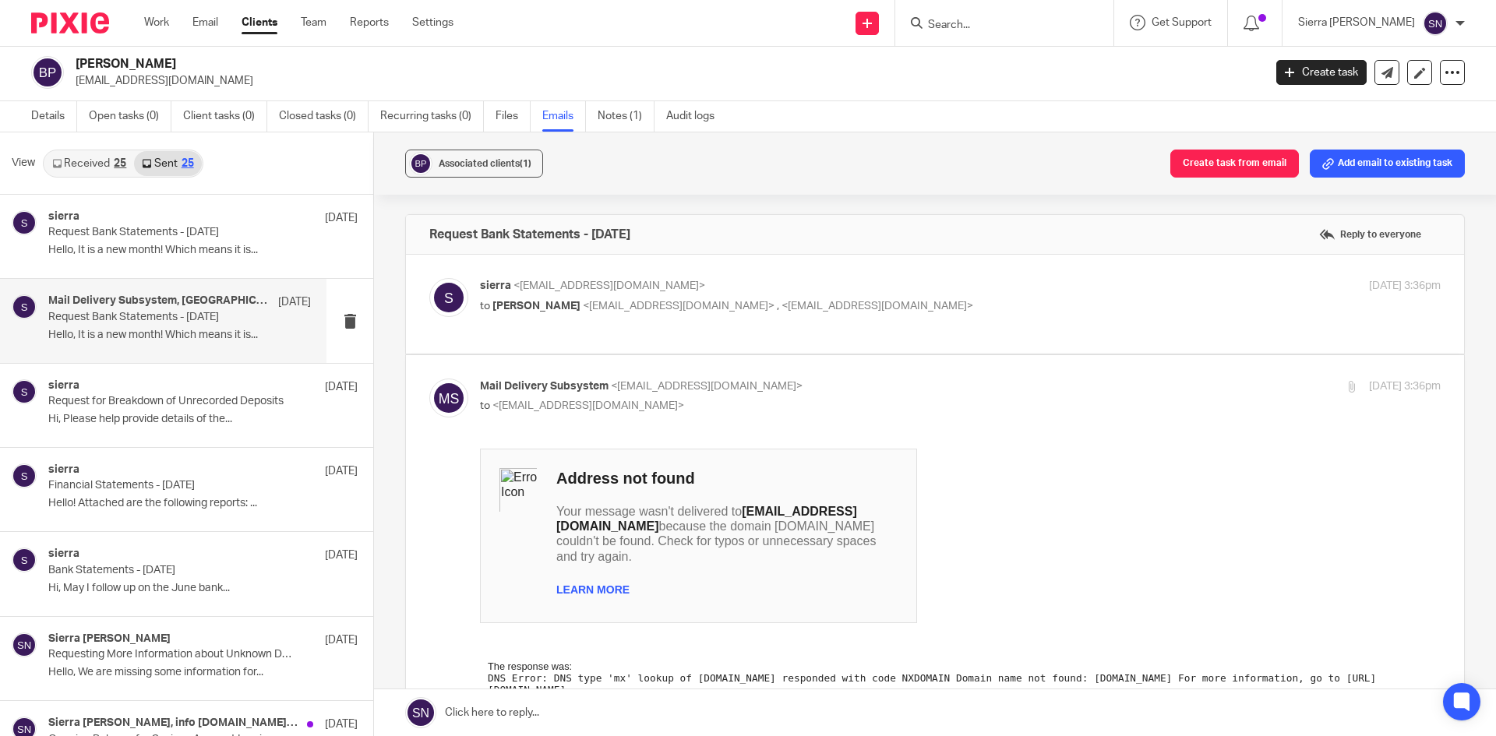
scroll to position [0, 0]
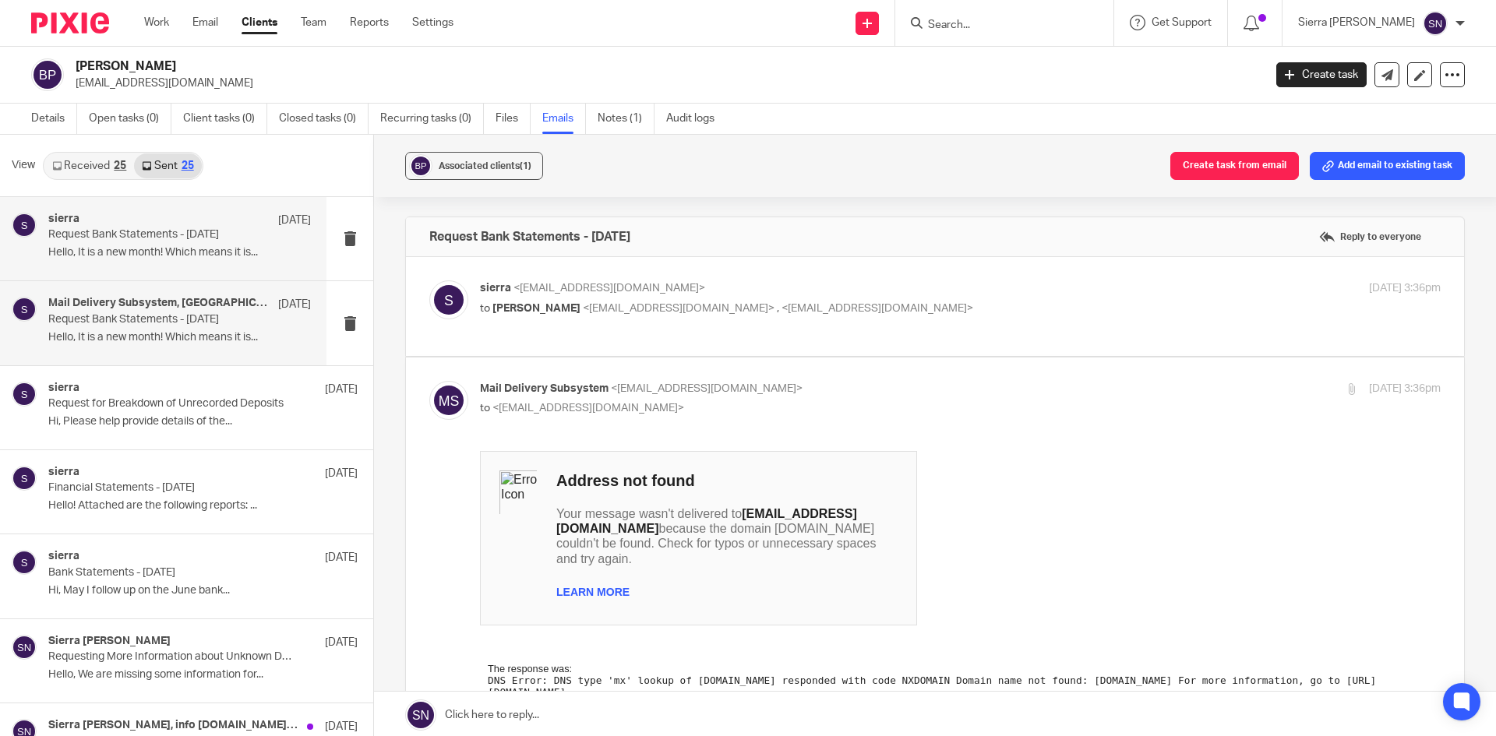
click at [255, 268] on div "sierra Aug 5 Request Bank Statements - July 2025 Hello, It is a new month! Whic…" at bounding box center [163, 238] width 326 height 83
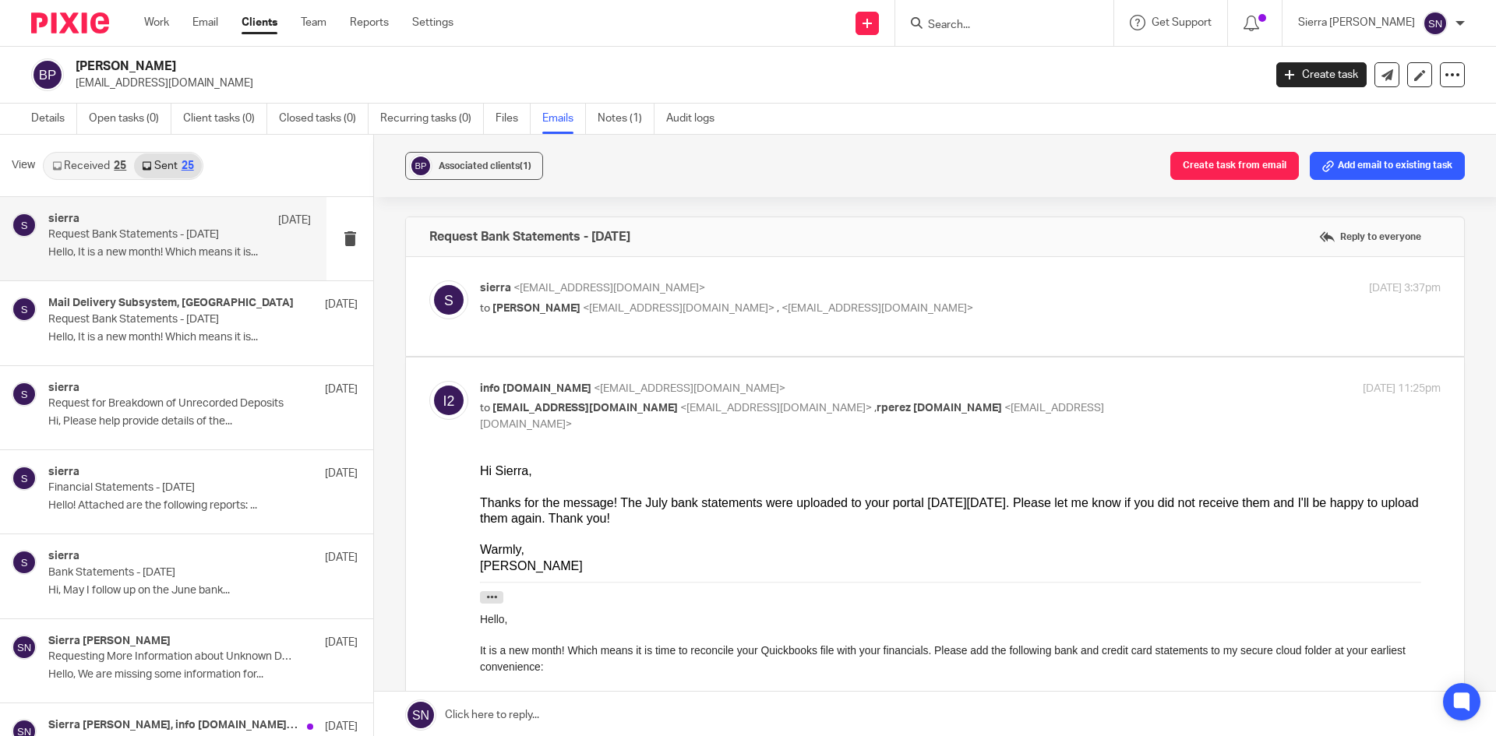
click at [74, 168] on link "Received 25" at bounding box center [89, 165] width 90 height 25
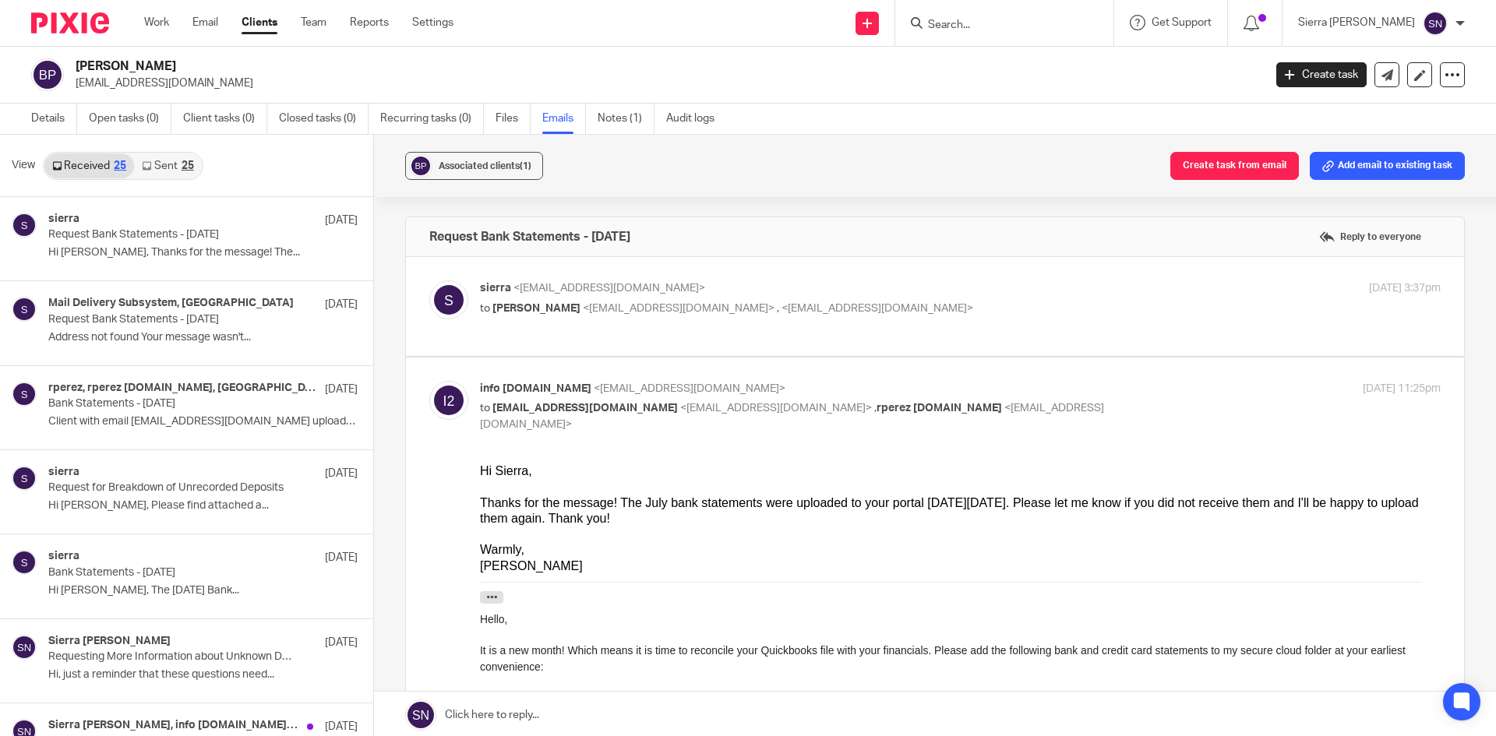
scroll to position [2, 0]
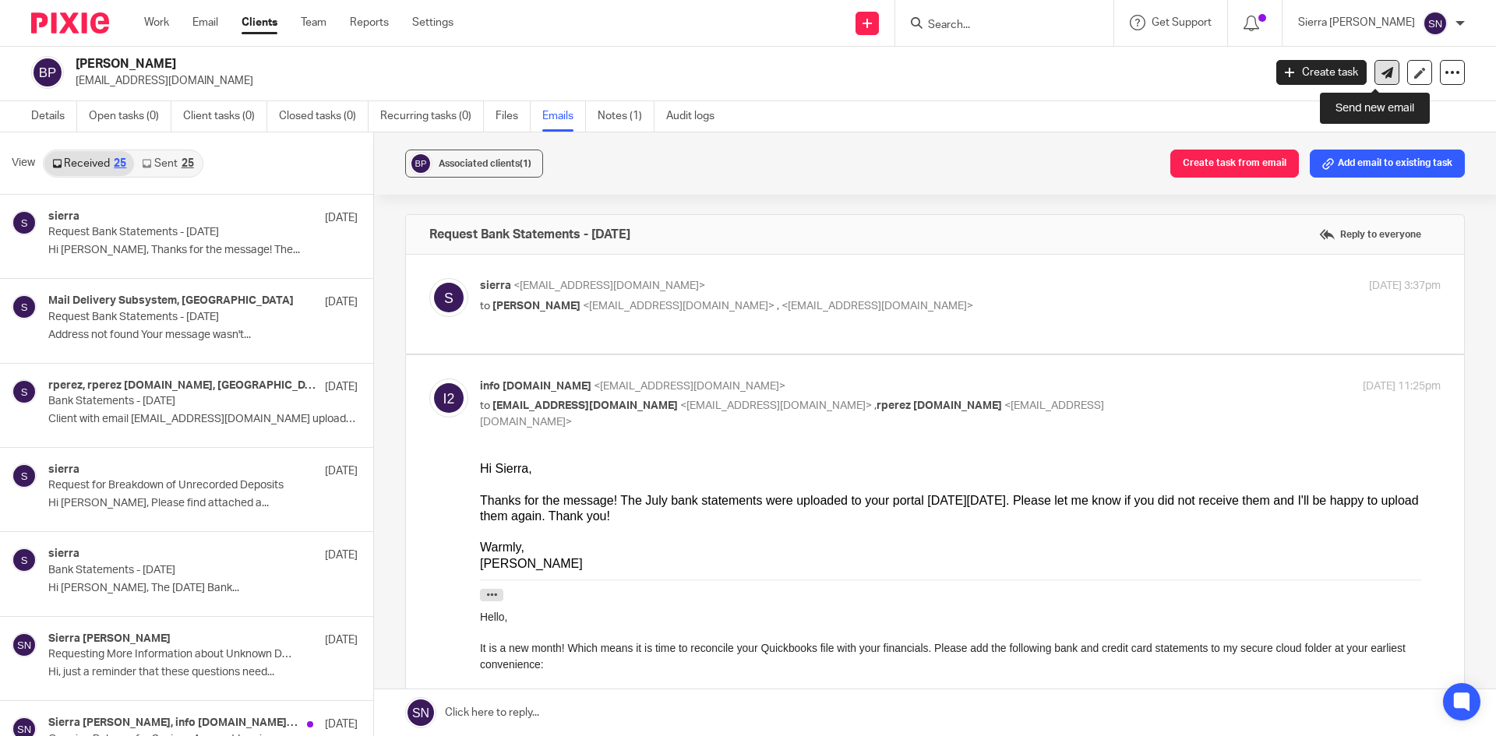
click at [1381, 67] on icon at bounding box center [1387, 73] width 12 height 12
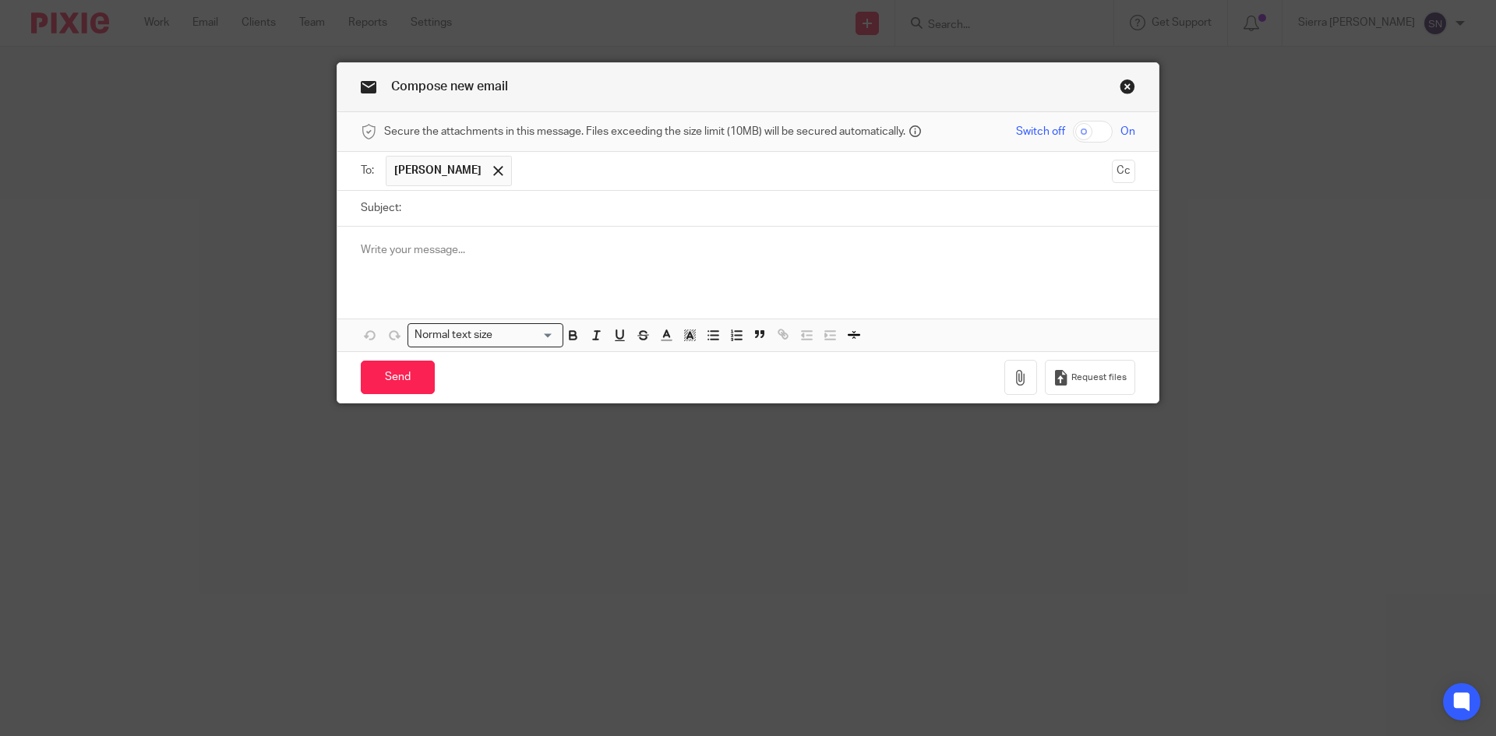
click at [573, 175] on input "text" at bounding box center [812, 171] width 585 height 30
type input "info@29eleven.org"
click at [493, 221] on input "Subject:" at bounding box center [772, 208] width 726 height 35
type input "Request Bank Feed Reconnection"
click at [439, 250] on p at bounding box center [748, 250] width 774 height 16
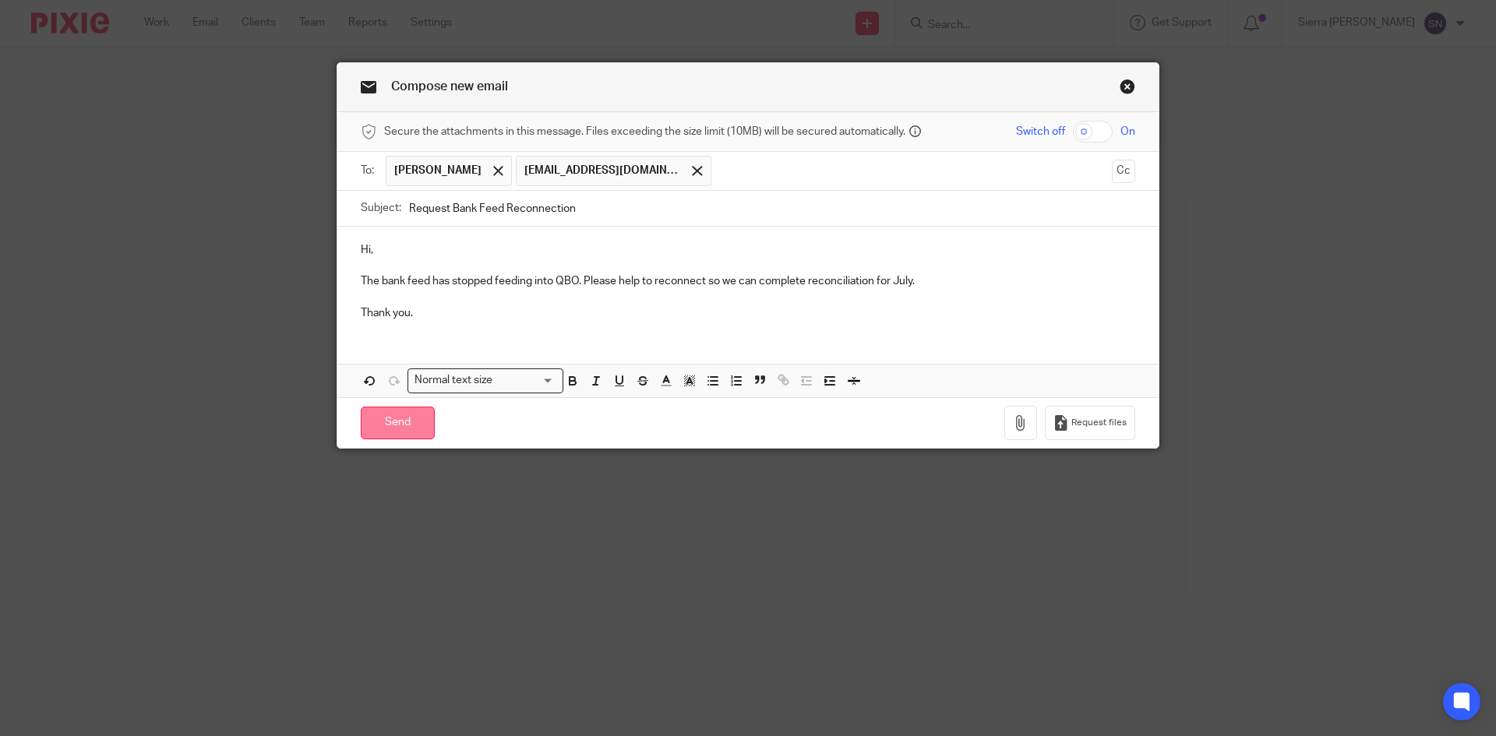
click at [399, 411] on input "Send" at bounding box center [398, 423] width 74 height 33
